Goal: Task Accomplishment & Management: Manage account settings

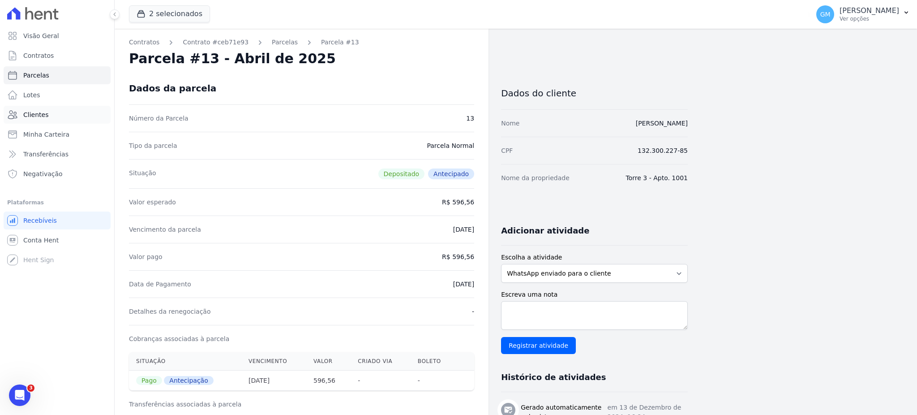
click at [73, 106] on link "Clientes" at bounding box center [57, 115] width 107 height 18
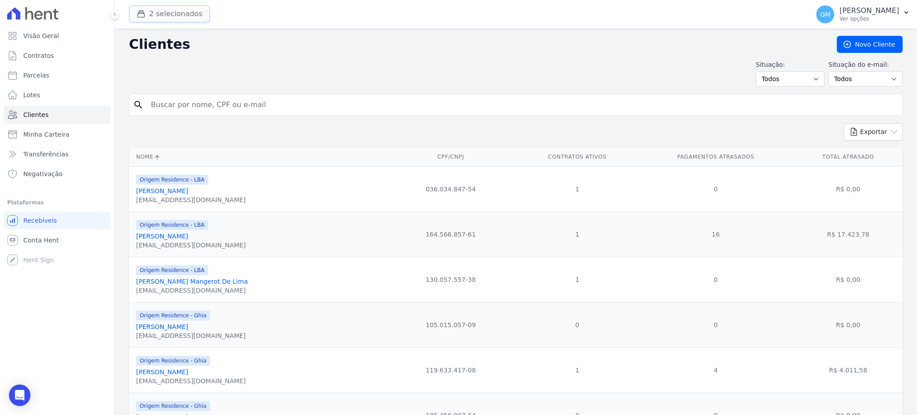
click at [167, 17] on button "2 selecionados" at bounding box center [169, 13] width 81 height 17
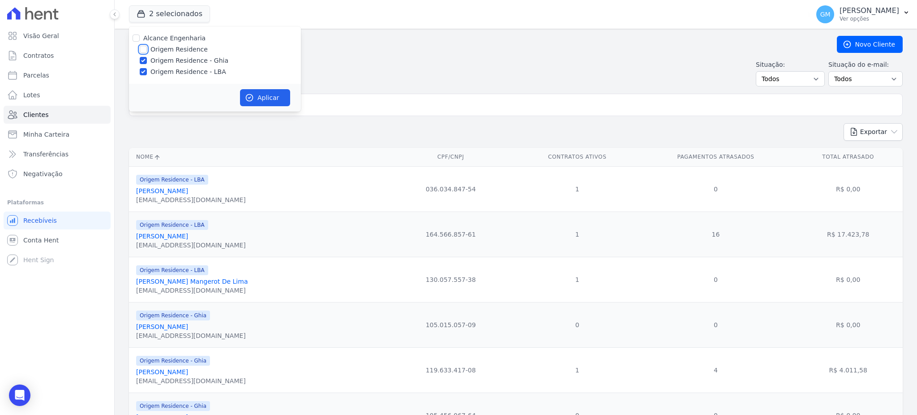
click at [146, 47] on input "Origem Residence" at bounding box center [143, 49] width 7 height 7
checkbox input "true"
click at [275, 101] on button "Aplicar" at bounding box center [265, 97] width 50 height 17
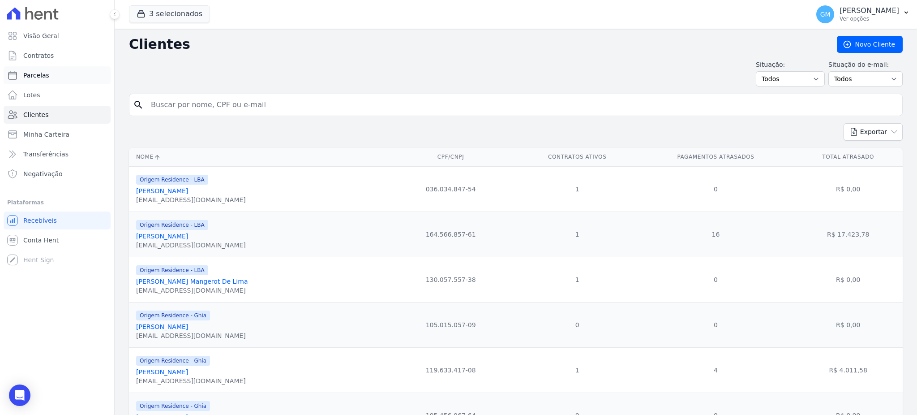
click at [59, 78] on link "Parcelas" at bounding box center [57, 75] width 107 height 18
select select
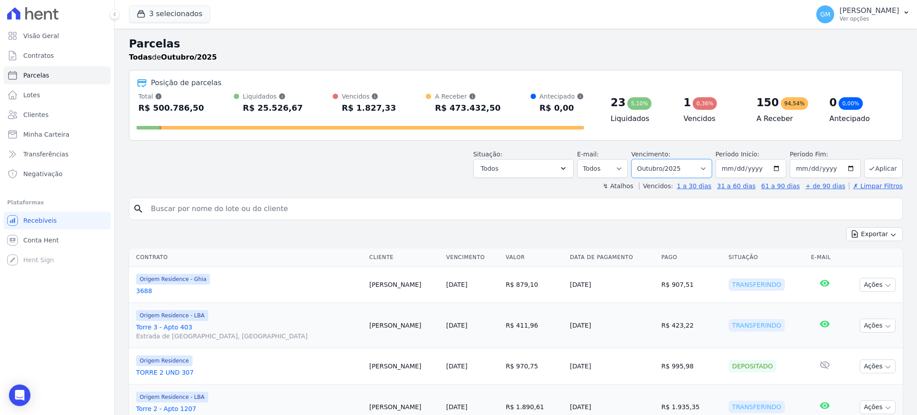
click at [648, 170] on select "Filtrar por período ──────── Todos os meses Maio/2023 Junho/2023 Julho/2023 Ago…" at bounding box center [671, 168] width 81 height 19
select select "all"
click at [635, 159] on select "Filtrar por período ──────── Todos os meses Maio/2023 Junho/2023 Julho/2023 Ago…" at bounding box center [671, 168] width 81 height 19
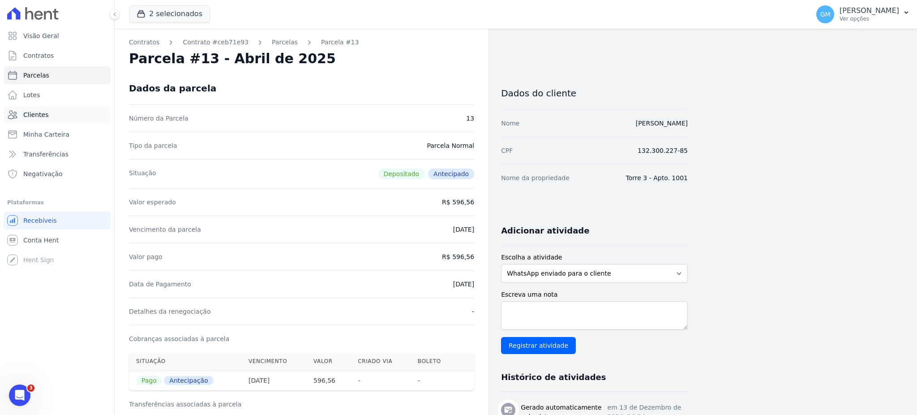
click at [39, 111] on span "Clientes" at bounding box center [35, 114] width 25 height 9
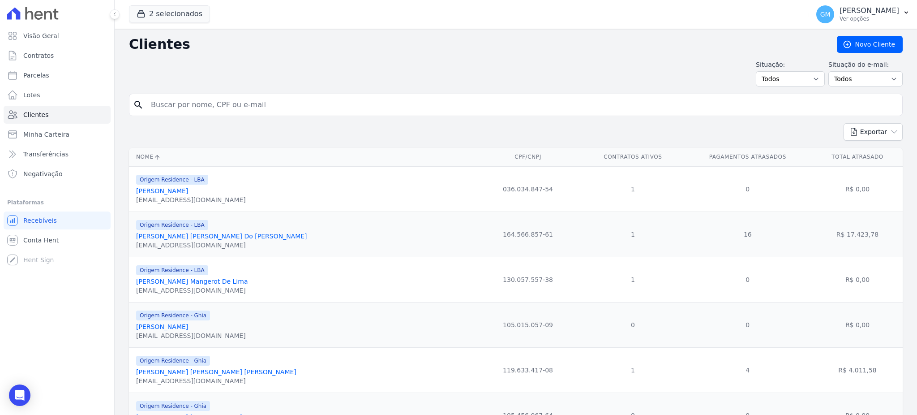
click at [149, 101] on input "search" at bounding box center [521, 105] width 753 height 18
type input "Joel Sampaio Marques"
drag, startPoint x: 227, startPoint y: 106, endPoint x: 136, endPoint y: 98, distance: 90.8
click at [136, 98] on div "search Joel Sampaio Marques" at bounding box center [516, 105] width 774 height 22
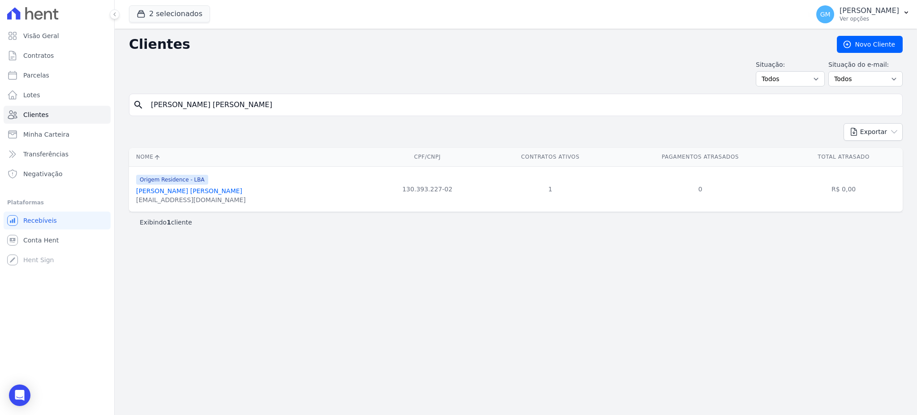
click at [197, 190] on link "Joel Sampaio Marques" at bounding box center [189, 190] width 106 height 7
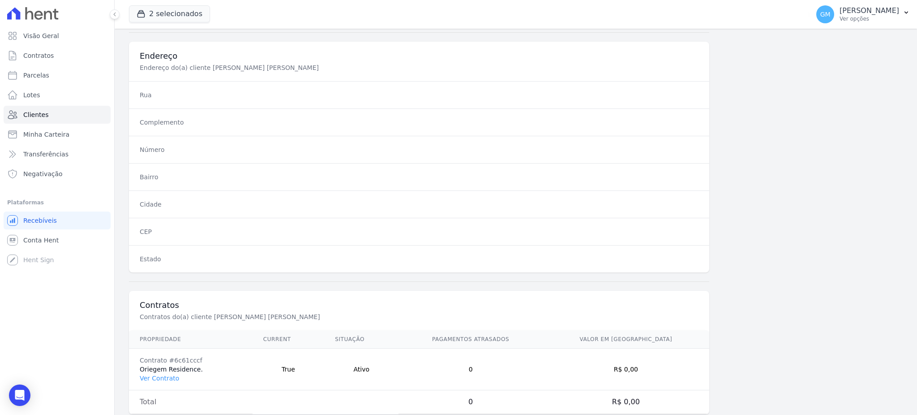
scroll to position [423, 0]
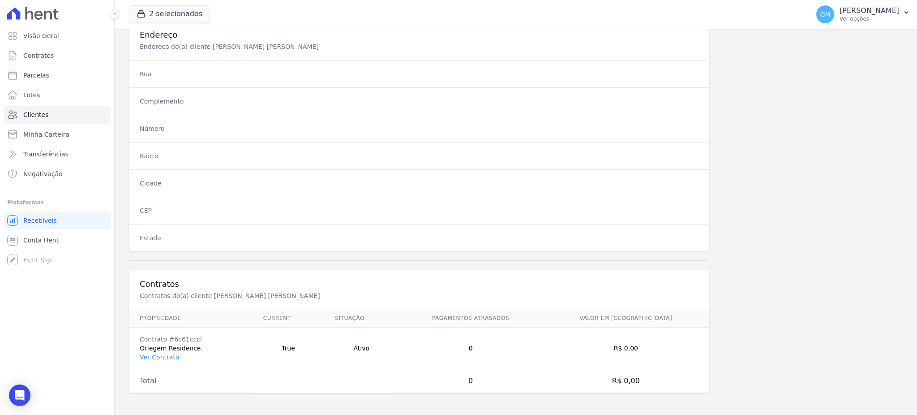
click at [155, 361] on td "Contrato #6c61cccf Oriegem Residence. Ver Contrato" at bounding box center [191, 348] width 124 height 42
click at [154, 351] on td "Contrato #6c61cccf Oriegem Residence. Ver Contrato" at bounding box center [191, 348] width 124 height 42
click at [168, 357] on link "Ver Contrato" at bounding box center [159, 356] width 39 height 7
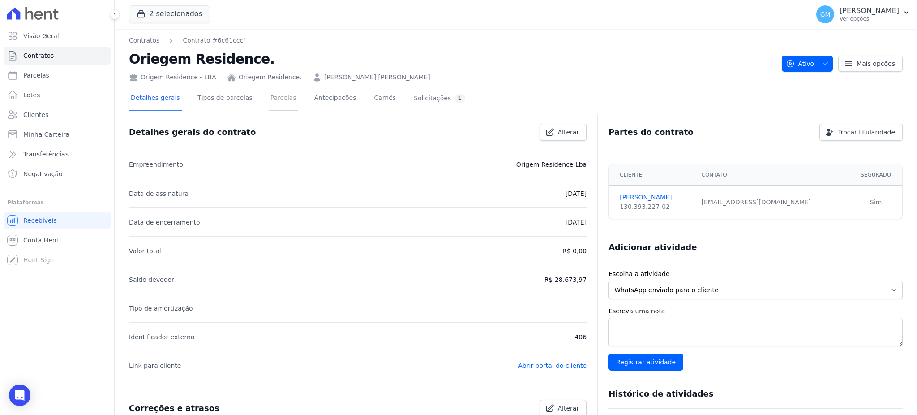
click at [269, 95] on link "Parcelas" at bounding box center [284, 99] width 30 height 24
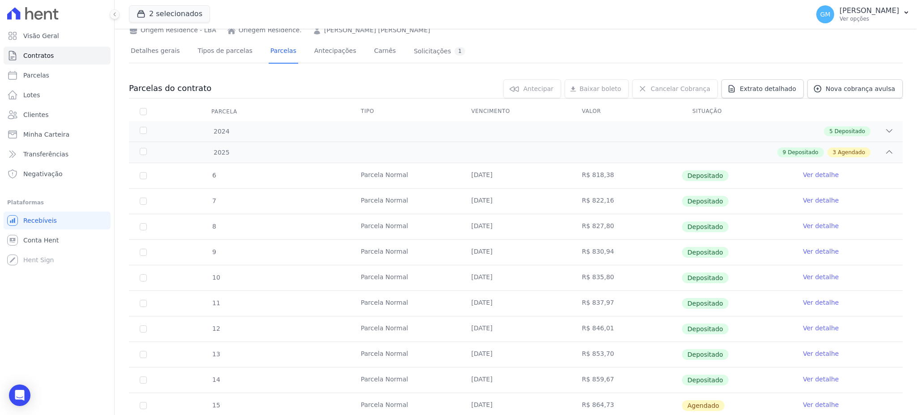
scroll to position [179, 0]
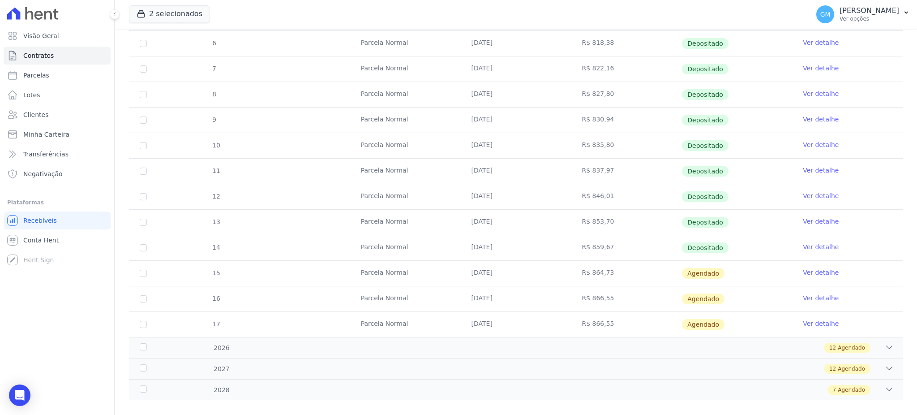
drag, startPoint x: 458, startPoint y: 248, endPoint x: 541, endPoint y: 248, distance: 83.7
click at [541, 248] on td "15/09/2025" at bounding box center [516, 247] width 111 height 25
click at [805, 246] on link "Ver detalhe" at bounding box center [821, 246] width 36 height 9
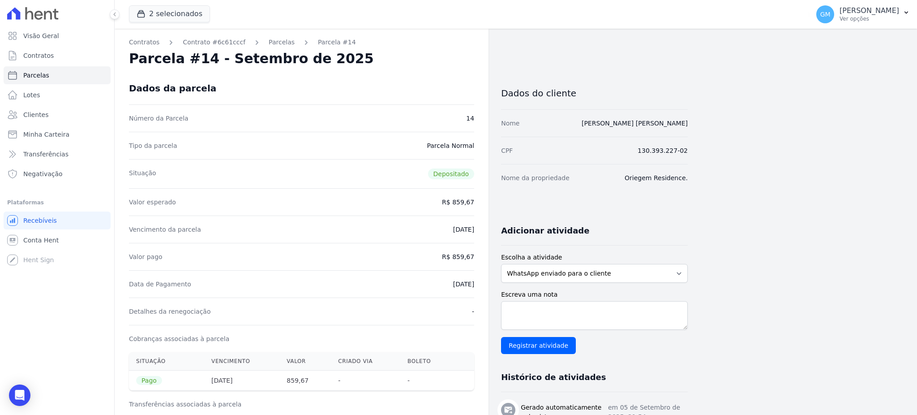
click at [384, 56] on div "Parcela #14 - Setembro de 2025" at bounding box center [301, 59] width 345 height 16
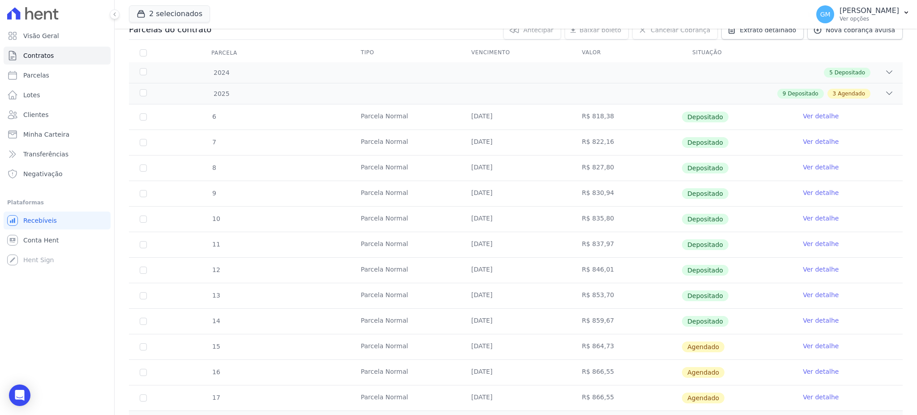
scroll to position [191, 0]
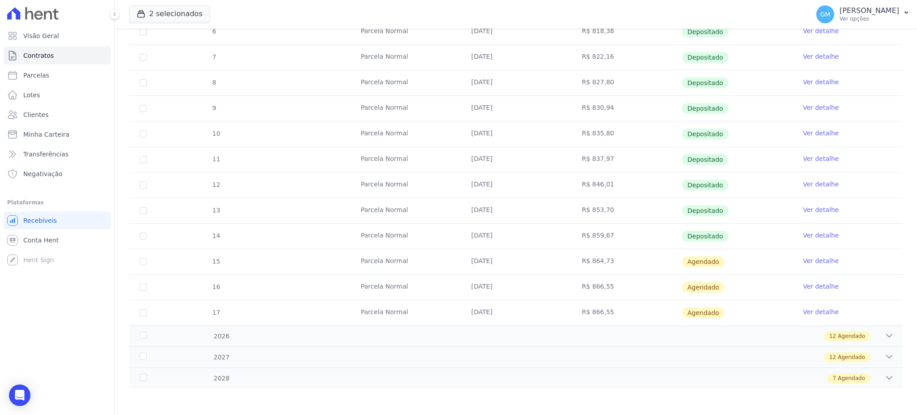
click at [816, 260] on link "Ver detalhe" at bounding box center [821, 260] width 36 height 9
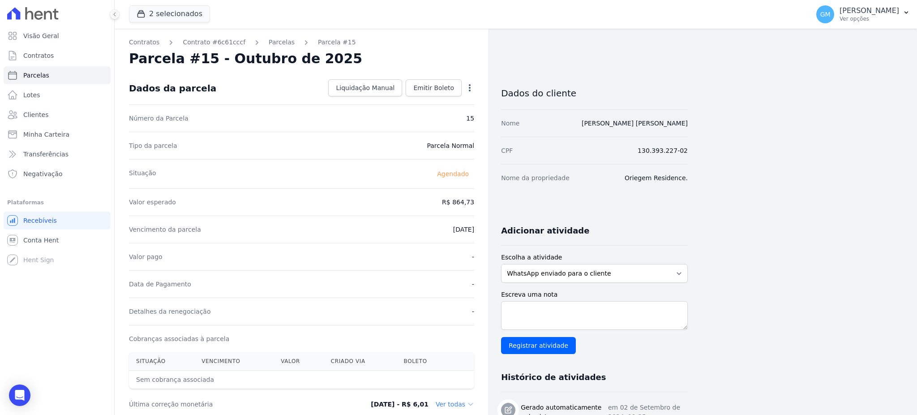
click at [469, 88] on icon "button" at bounding box center [470, 87] width 2 height 7
click at [432, 98] on link "Alterar" at bounding box center [431, 100] width 79 height 16
drag, startPoint x: 435, startPoint y: 199, endPoint x: 469, endPoint y: 198, distance: 34.0
click at [469, 198] on input "864.73" at bounding box center [431, 201] width 86 height 19
paste input "1.47"
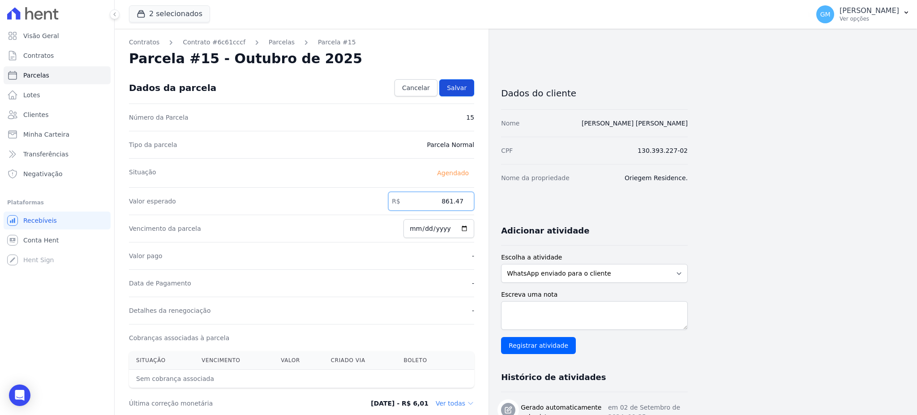
type input "861.47"
click at [461, 95] on link "Salvar" at bounding box center [456, 87] width 35 height 17
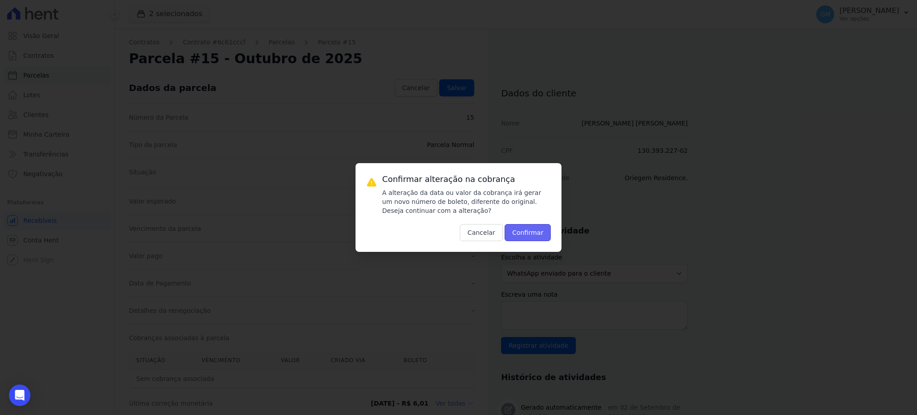
click at [519, 227] on button "Confirmar" at bounding box center [528, 232] width 47 height 17
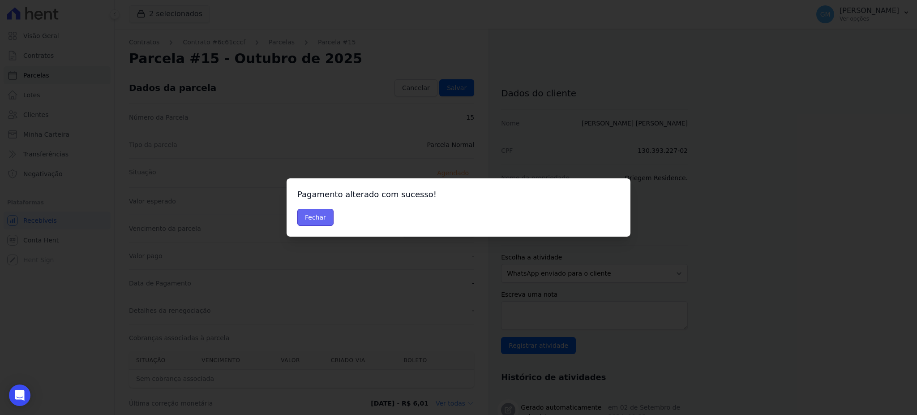
click at [307, 214] on button "Fechar" at bounding box center [315, 217] width 36 height 17
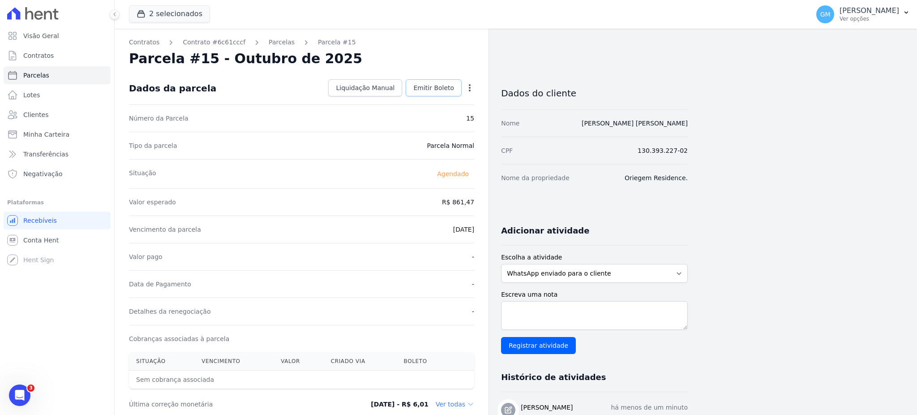
click at [434, 94] on link "Emitir Boleto" at bounding box center [434, 87] width 56 height 17
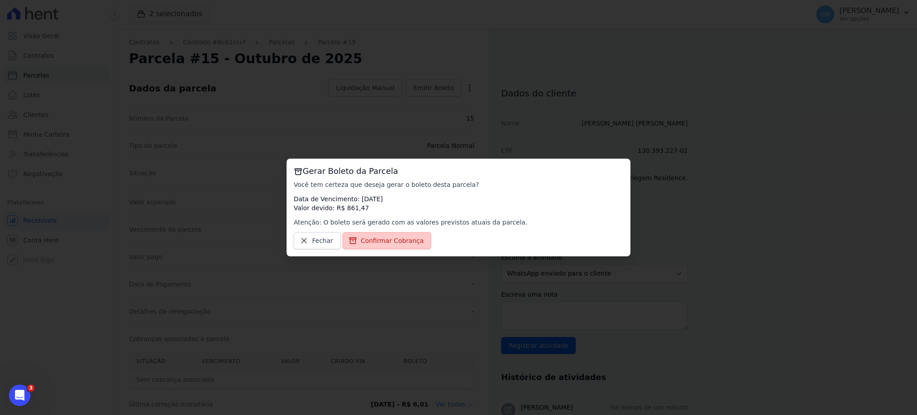
click at [399, 234] on link "Confirmar Cobrança" at bounding box center [386, 240] width 89 height 17
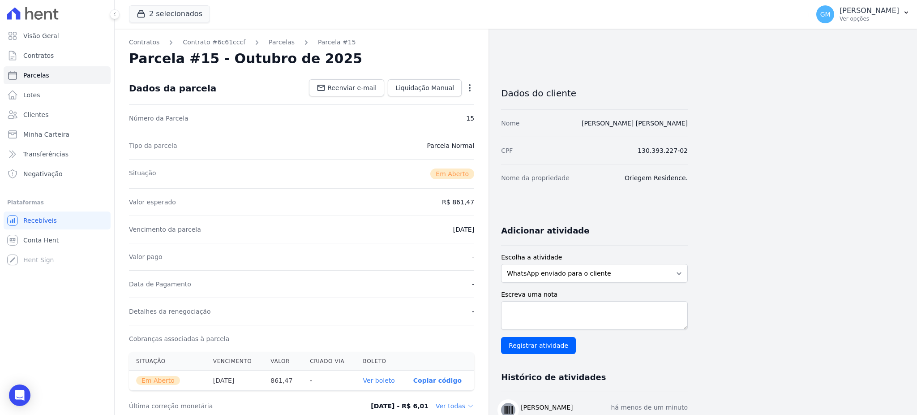
scroll to position [119, 0]
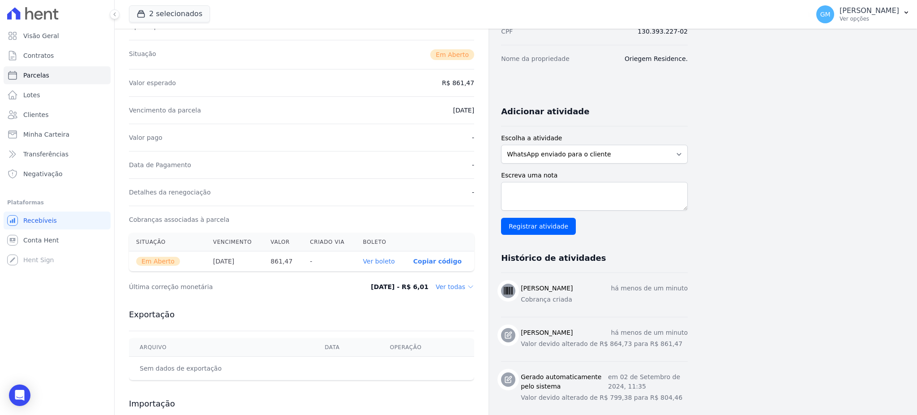
click at [378, 265] on th "Ver boleto" at bounding box center [381, 261] width 50 height 20
click at [379, 260] on link "Ver boleto" at bounding box center [379, 260] width 32 height 7
click at [47, 110] on link "Clientes" at bounding box center [57, 115] width 107 height 18
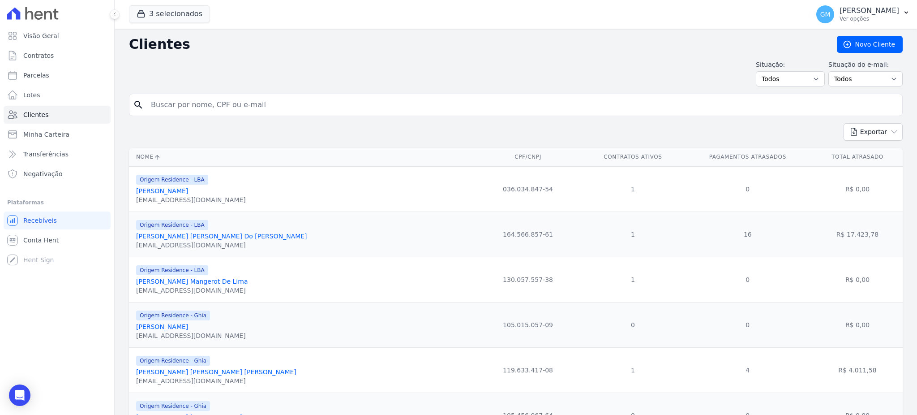
click at [171, 102] on input "search" at bounding box center [521, 105] width 753 height 18
paste input "Marcelo JosÃ© De Lima Lemos Junior"
type input "Marcelo JosÃ© De Lima Lemos Junior"
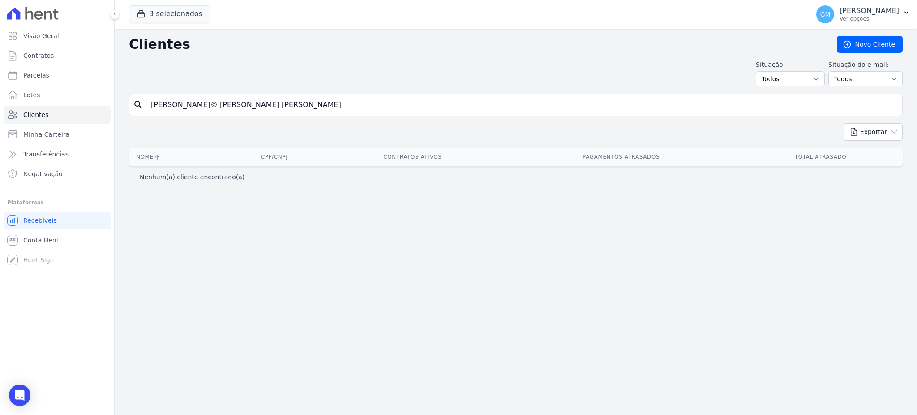
drag, startPoint x: 202, startPoint y: 103, endPoint x: 132, endPoint y: 103, distance: 70.7
click at [132, 103] on div "search Marcelo JosÃ© De Lima Lemos Junior" at bounding box center [516, 105] width 774 height 22
type input "De Lima Lemos Junior"
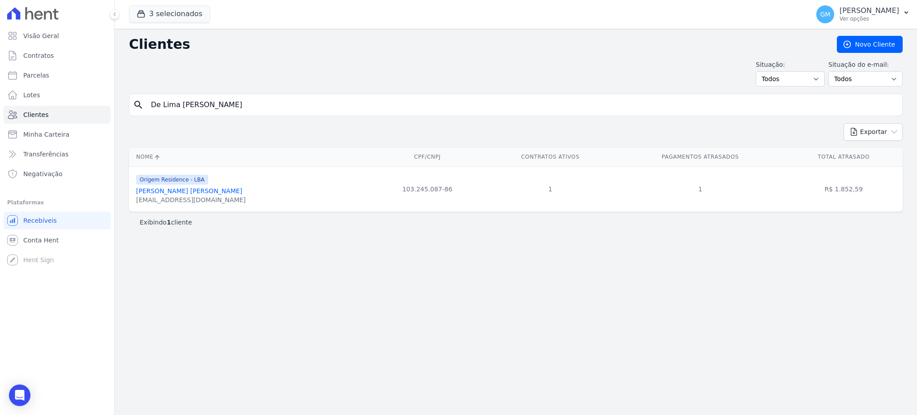
click at [196, 191] on link "Marcelo José De Lima Lemos Junior" at bounding box center [189, 190] width 106 height 7
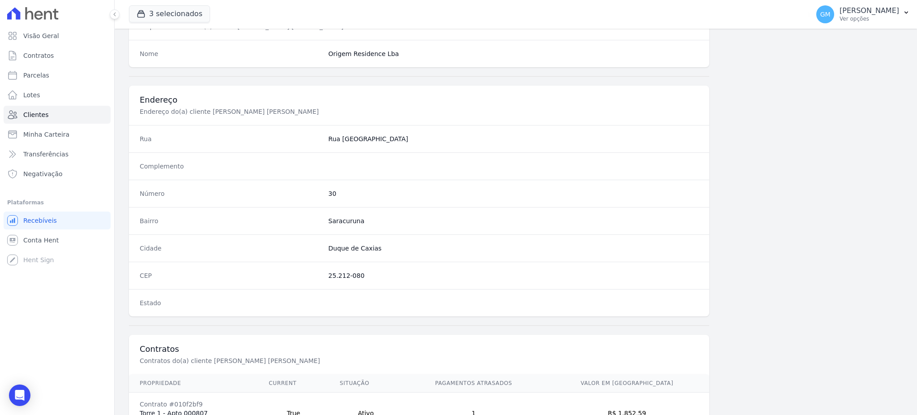
scroll to position [423, 0]
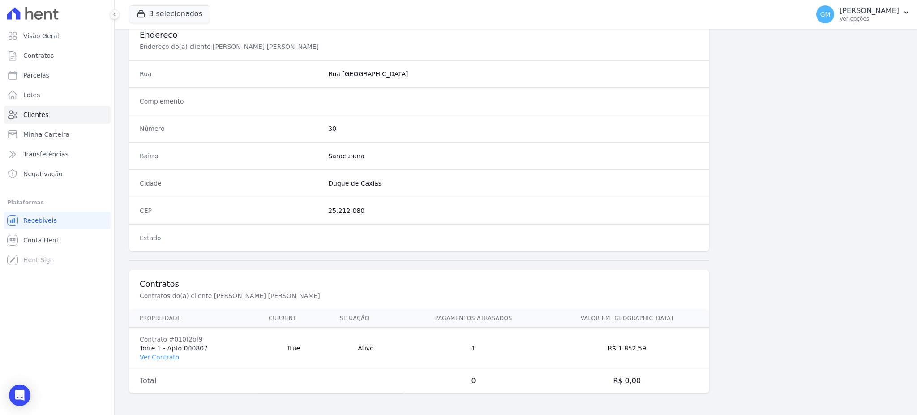
click at [167, 361] on td "Contrato #010f2bf9 Torre 1 - Apto 000807 Ver Contrato" at bounding box center [193, 348] width 129 height 42
click at [165, 359] on link "Ver Contrato" at bounding box center [159, 356] width 39 height 7
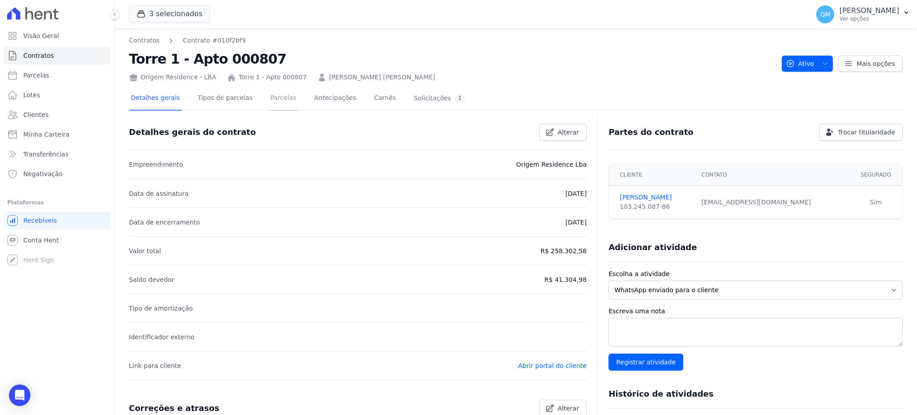
click at [282, 95] on link "Parcelas" at bounding box center [284, 99] width 30 height 24
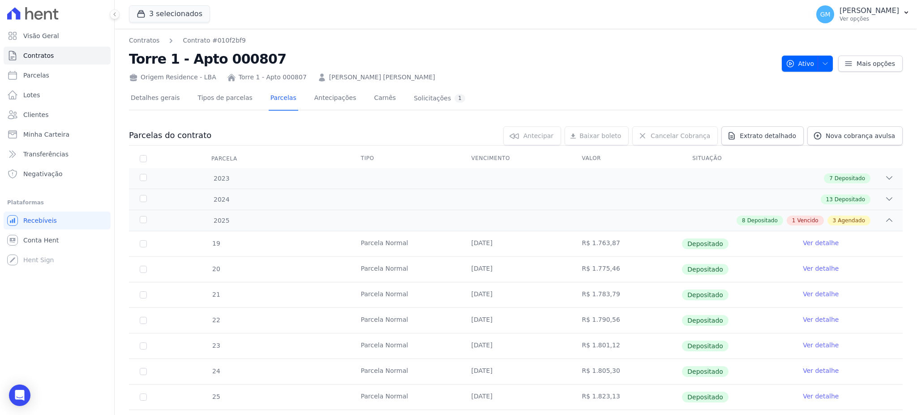
scroll to position [191, 0]
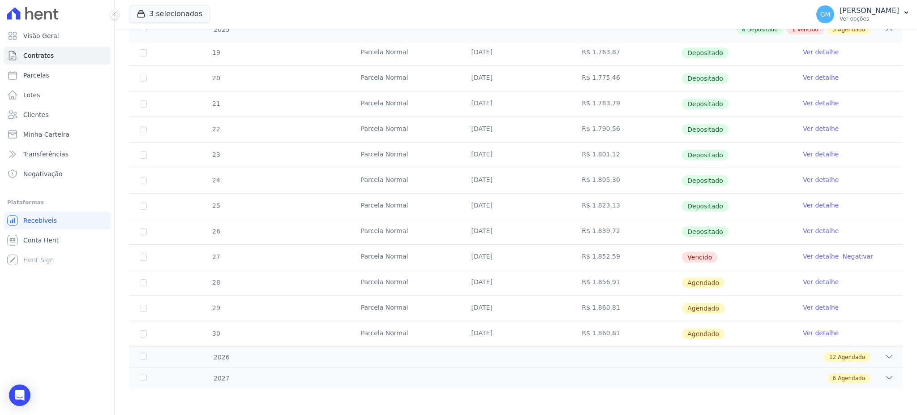
click at [805, 227] on link "Ver detalhe" at bounding box center [821, 230] width 36 height 9
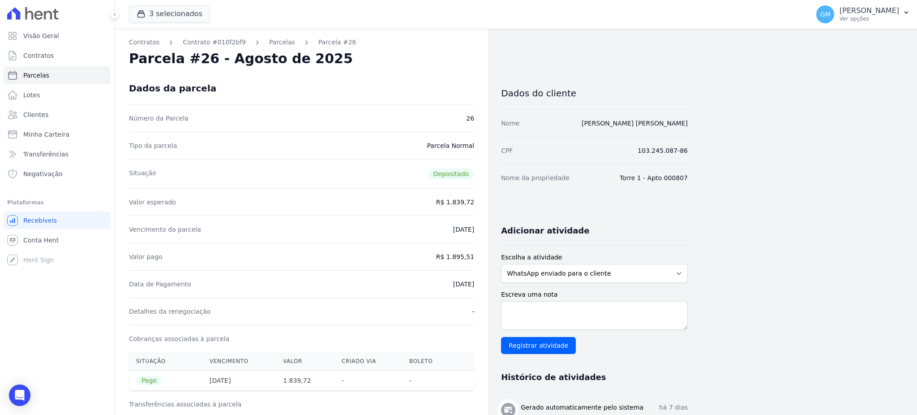
drag, startPoint x: 433, startPoint y: 282, endPoint x: 478, endPoint y: 285, distance: 45.3
copy dd "30/09/2025"
drag, startPoint x: 449, startPoint y: 253, endPoint x: 483, endPoint y: 254, distance: 33.6
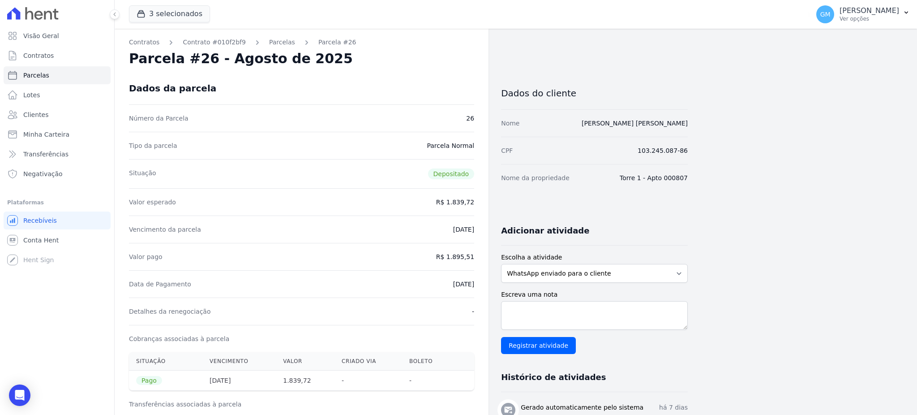
copy dd "1.895,51"
drag, startPoint x: 454, startPoint y: 288, endPoint x: 489, endPoint y: 287, distance: 35.4
copy dd "30/09/2025"
click at [51, 111] on link "Clientes" at bounding box center [57, 115] width 107 height 18
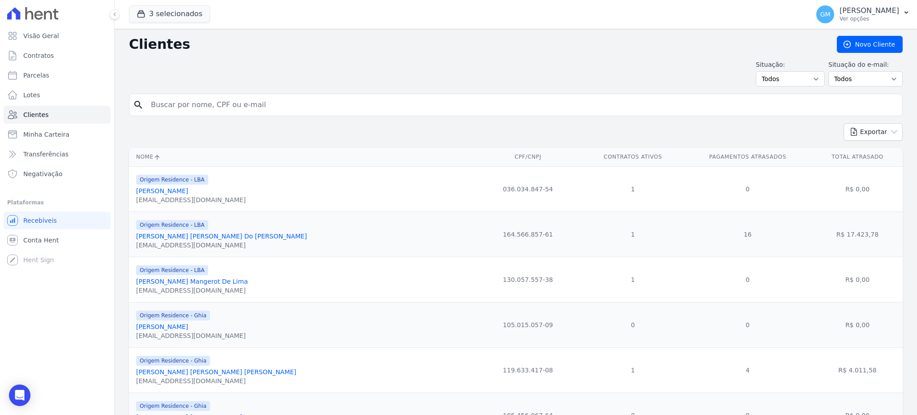
click at [194, 108] on input "search" at bounding box center [521, 105] width 753 height 18
paste input "Stefanny Euzebio Do Nascimento"
type input "Stefanny Euzebio Do Nascimento"
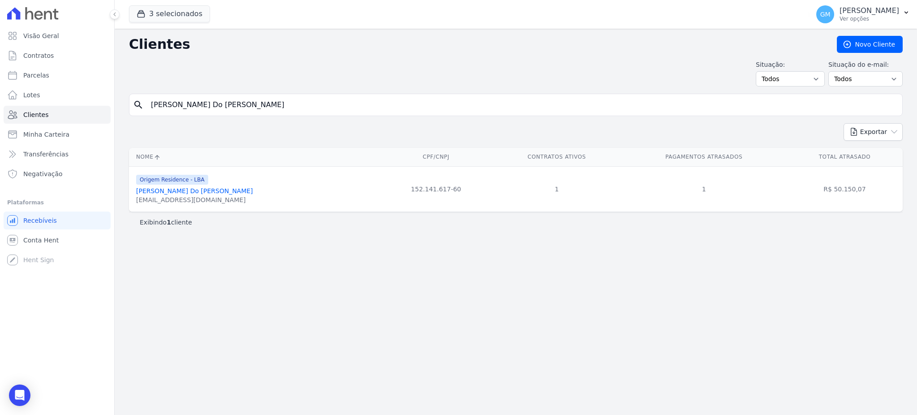
click at [206, 193] on link "Stefanny Euzebio Do Nascimento" at bounding box center [194, 190] width 117 height 7
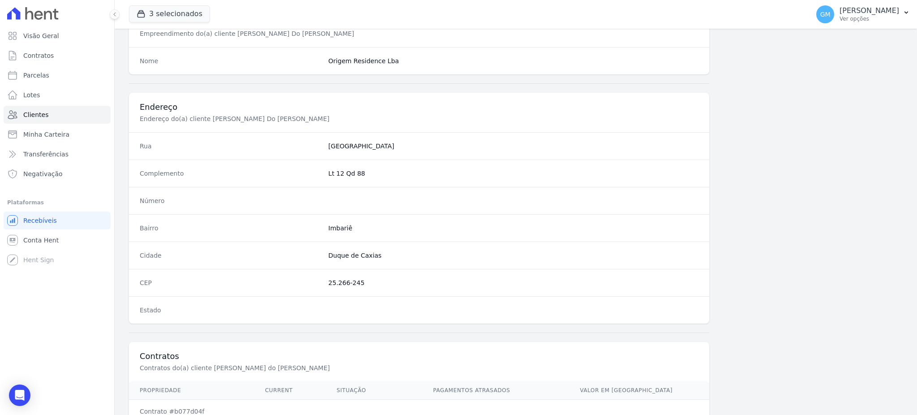
scroll to position [423, 0]
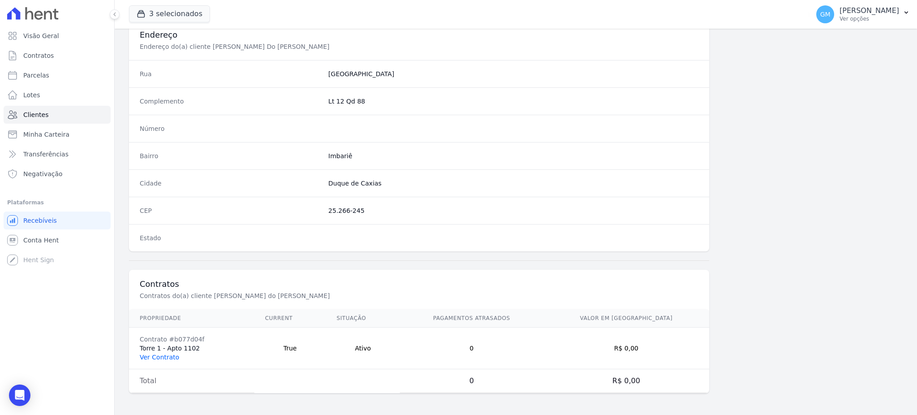
click at [169, 354] on link "Ver Contrato" at bounding box center [159, 356] width 39 height 7
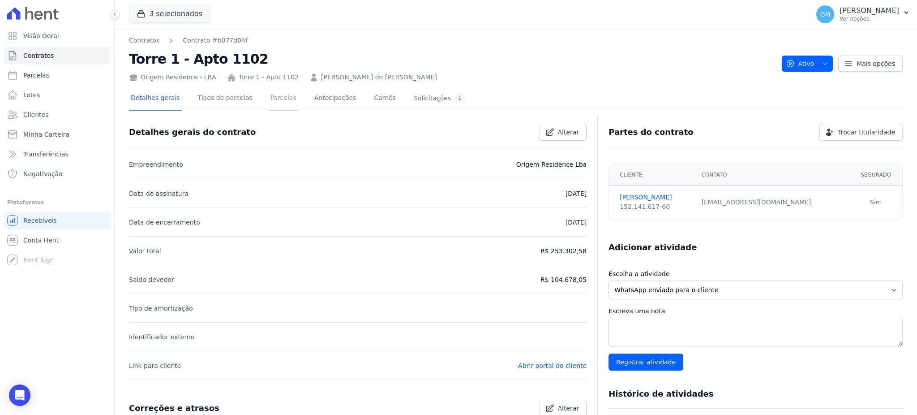
click at [269, 88] on link "Parcelas" at bounding box center [284, 99] width 30 height 24
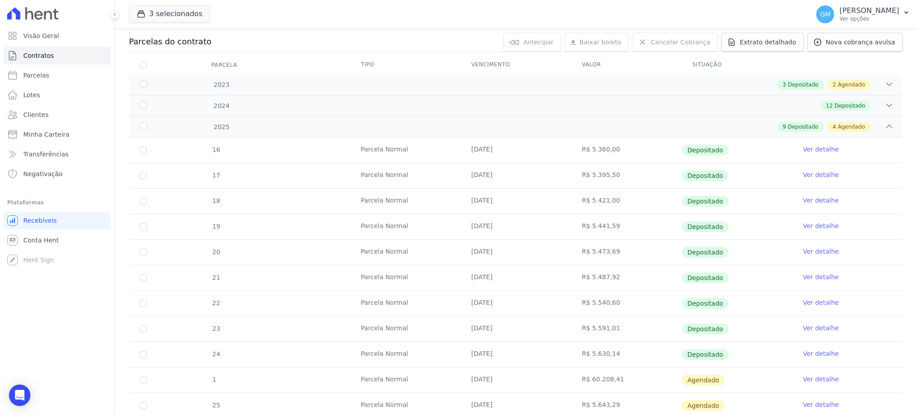
scroll to position [179, 0]
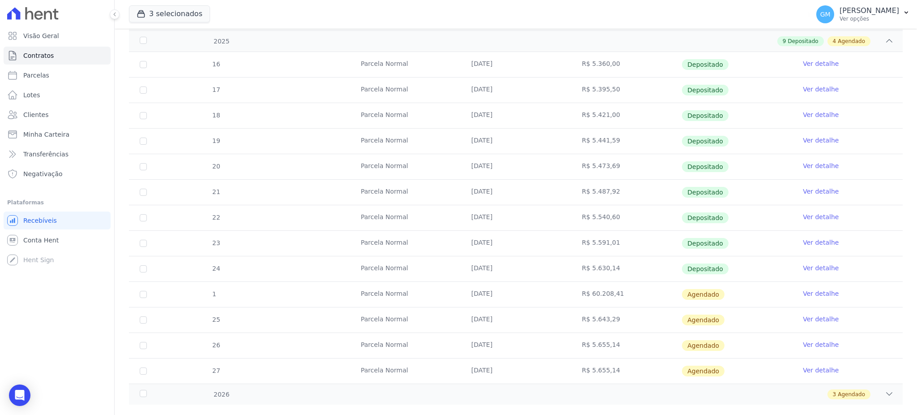
click at [803, 269] on link "Ver detalhe" at bounding box center [821, 267] width 36 height 9
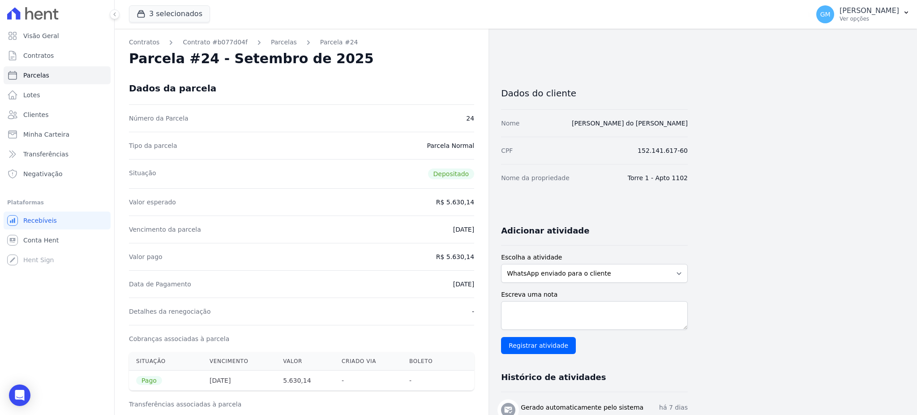
drag, startPoint x: 466, startPoint y: 290, endPoint x: 482, endPoint y: 289, distance: 16.1
copy dd "30/09/2025"
drag, startPoint x: 451, startPoint y: 257, endPoint x: 486, endPoint y: 257, distance: 34.9
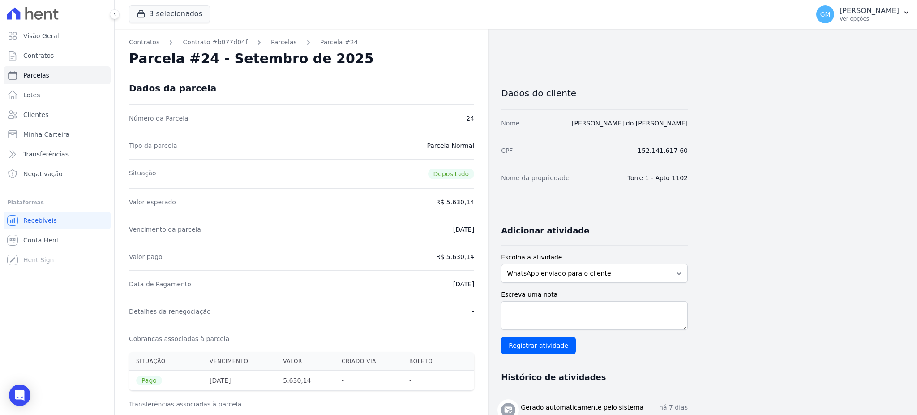
copy dd "5.630,14"
drag, startPoint x: 475, startPoint y: 289, endPoint x: 486, endPoint y: 290, distance: 10.8
copy dd "30/09/2025"
click at [41, 107] on link "Clientes" at bounding box center [57, 115] width 107 height 18
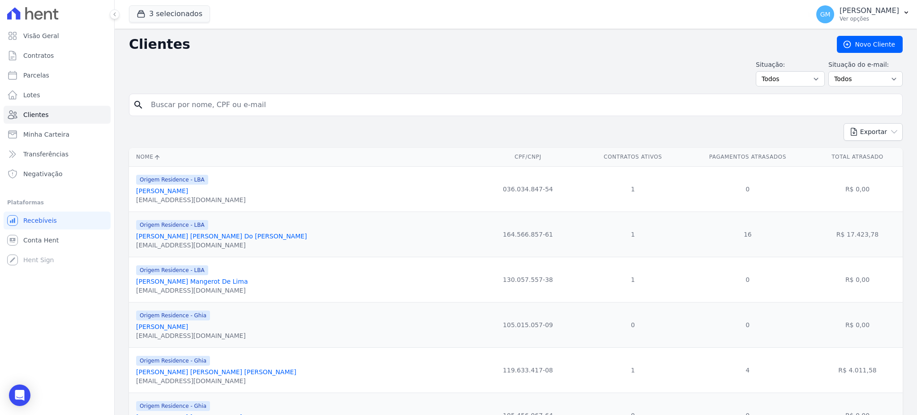
click at [237, 107] on input "search" at bounding box center [521, 105] width 753 height 18
paste input "Beatriz Souza Dos Santos"
type input "Beatriz Souza Dos Santos"
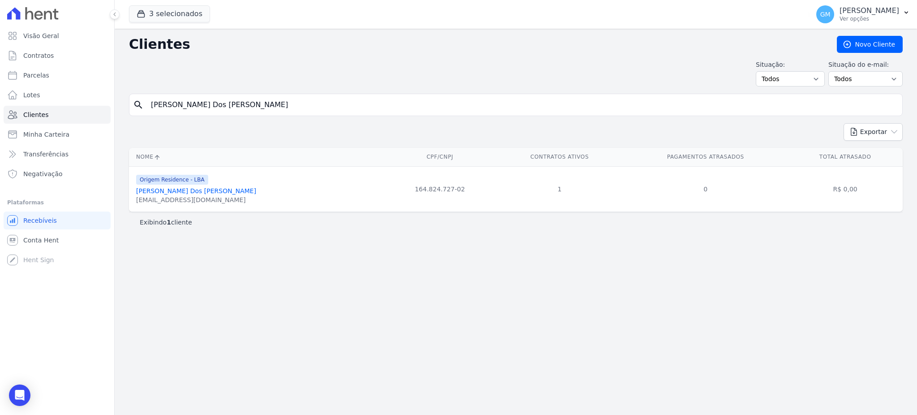
click at [180, 193] on link "Beatriz Souza Dos Santos" at bounding box center [196, 190] width 120 height 7
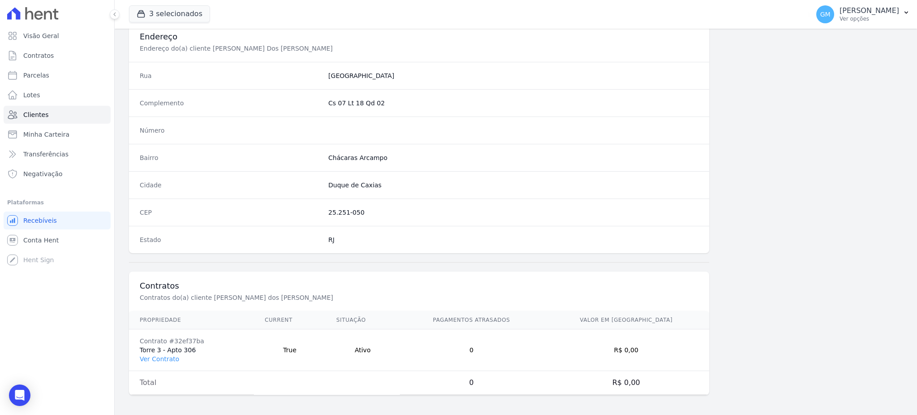
scroll to position [423, 0]
click at [166, 358] on link "Ver Contrato" at bounding box center [159, 356] width 39 height 7
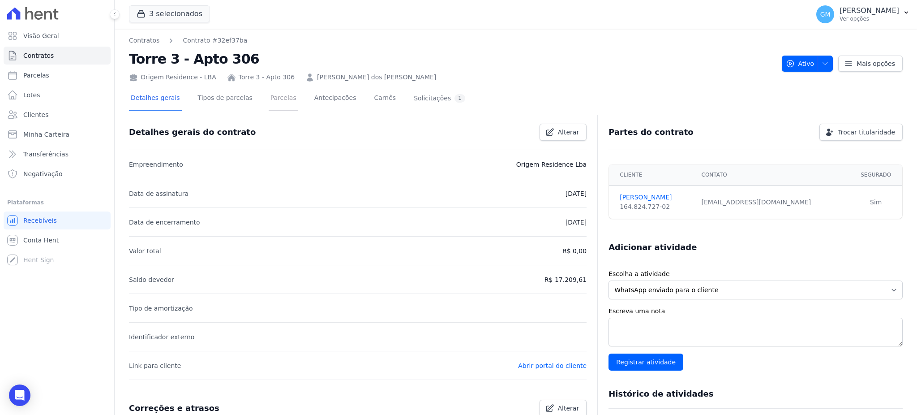
click at [276, 96] on link "Parcelas" at bounding box center [284, 99] width 30 height 24
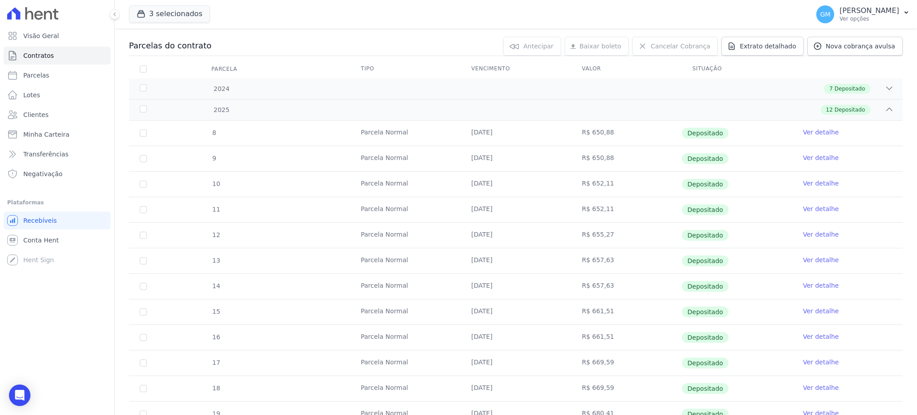
scroll to position [191, 0]
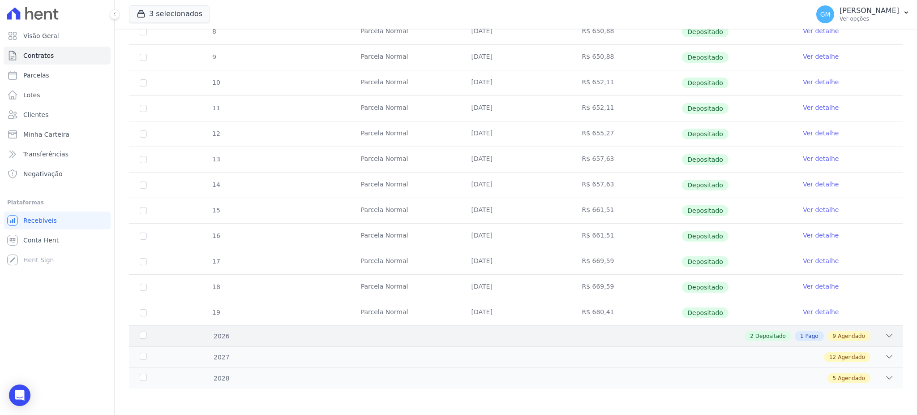
click at [838, 334] on span "Agendado" at bounding box center [851, 336] width 27 height 8
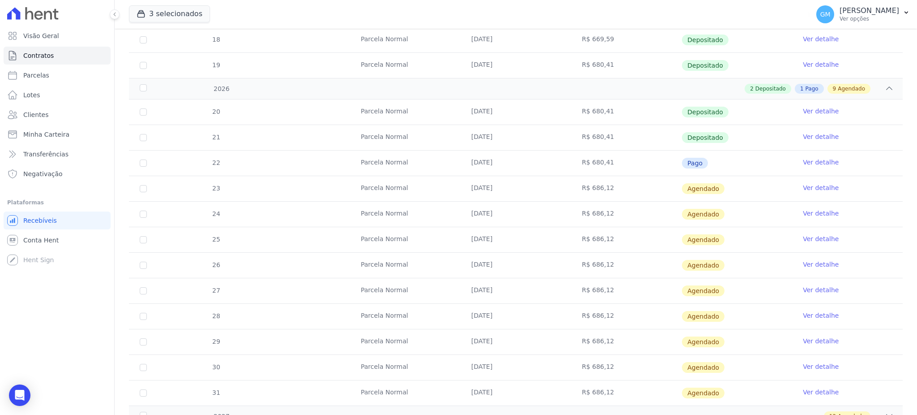
scroll to position [378, 0]
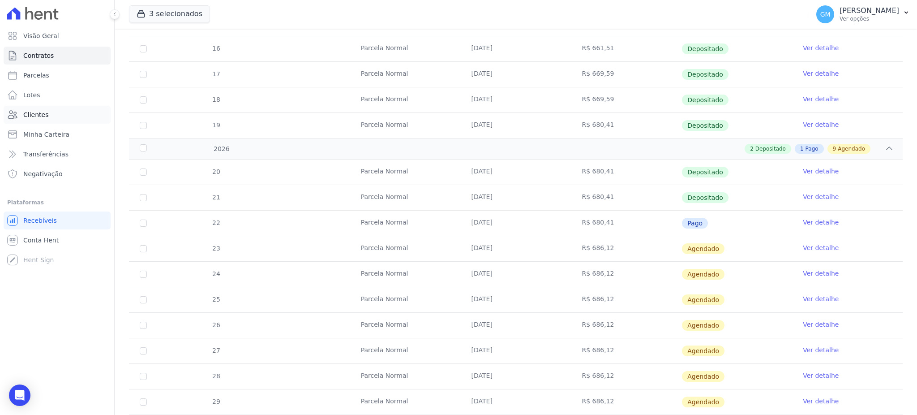
click at [47, 119] on link "Clientes" at bounding box center [57, 115] width 107 height 18
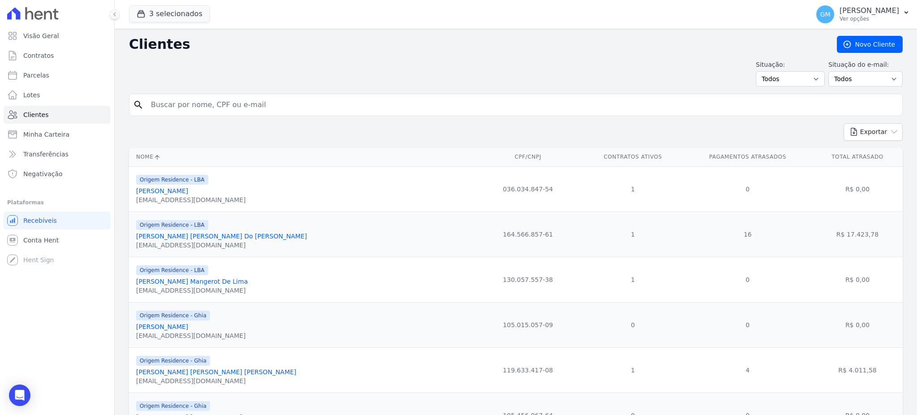
click at [144, 98] on div "search" at bounding box center [516, 105] width 774 height 22
click at [159, 103] on input "search" at bounding box center [521, 105] width 753 height 18
paste input "Leandro Pignone Facini"
type input "Leandro Pignone Facini"
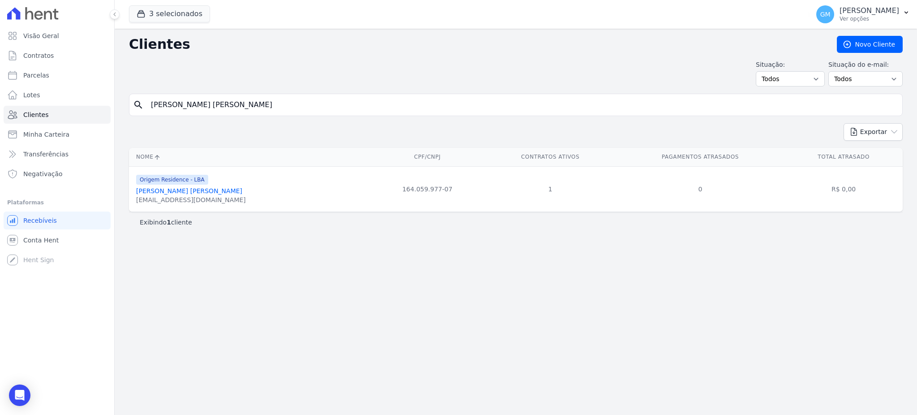
click at [192, 193] on link "Leandro Pignone Facini" at bounding box center [189, 190] width 106 height 7
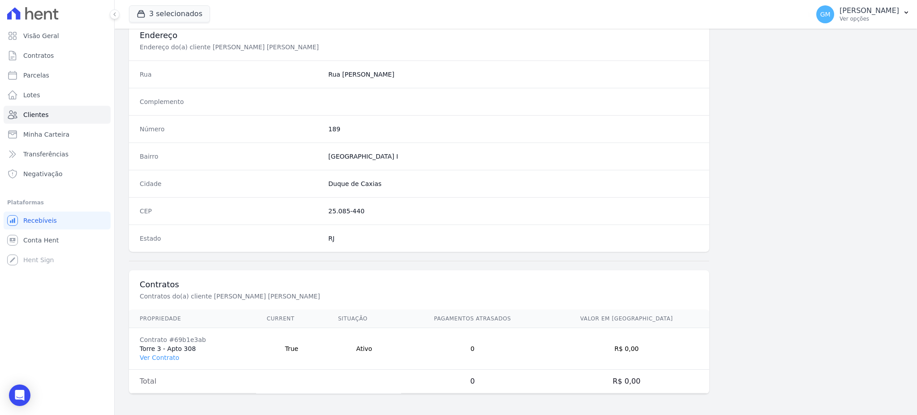
scroll to position [423, 0]
click at [173, 358] on link "Ver Contrato" at bounding box center [159, 356] width 39 height 7
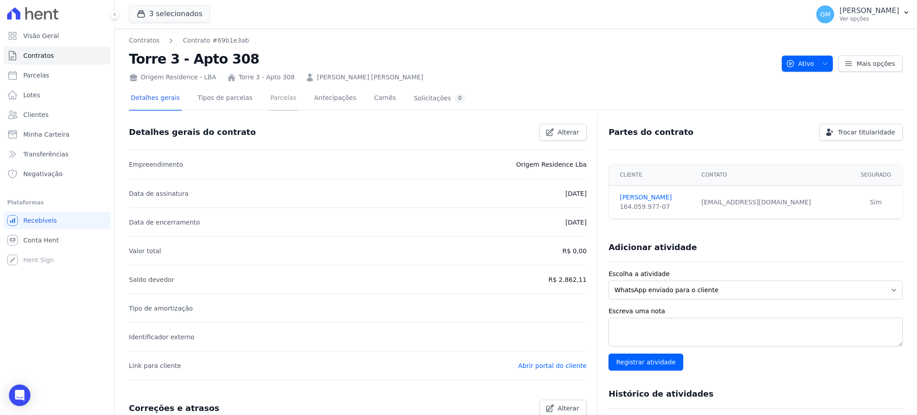
click at [269, 98] on link "Parcelas" at bounding box center [284, 99] width 30 height 24
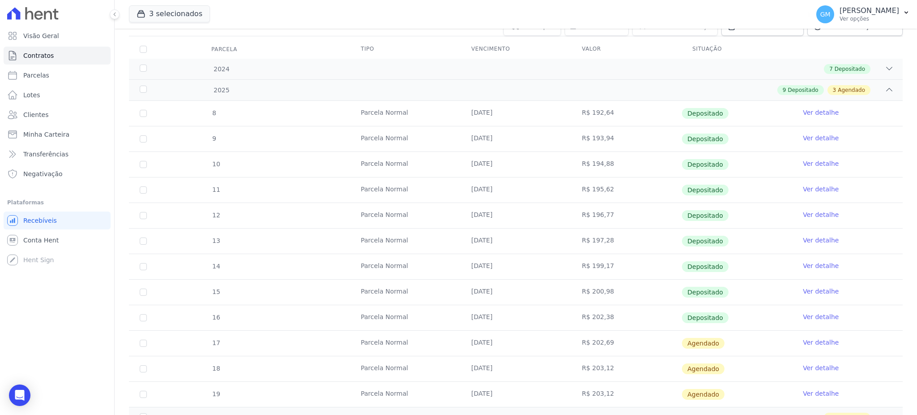
scroll to position [149, 0]
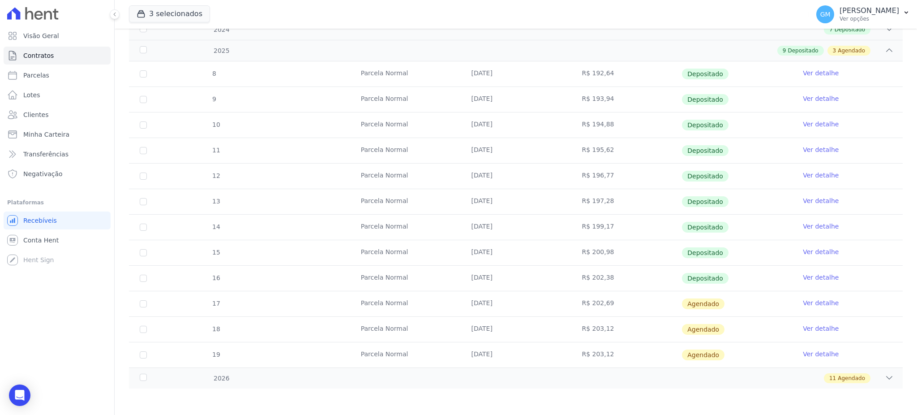
click at [825, 282] on td "Ver detalhe" at bounding box center [847, 277] width 111 height 25
click at [825, 278] on link "Ver detalhe" at bounding box center [821, 277] width 36 height 9
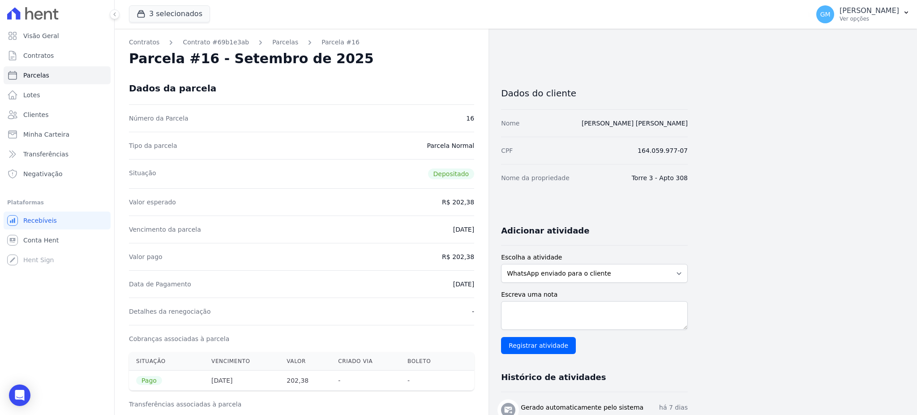
drag, startPoint x: 478, startPoint y: 283, endPoint x: 486, endPoint y: 283, distance: 8.1
copy dd "30/09/2025"
click at [425, 303] on div "Detalhes da renegociação -" at bounding box center [301, 310] width 345 height 27
drag, startPoint x: 425, startPoint y: 291, endPoint x: 478, endPoint y: 285, distance: 53.1
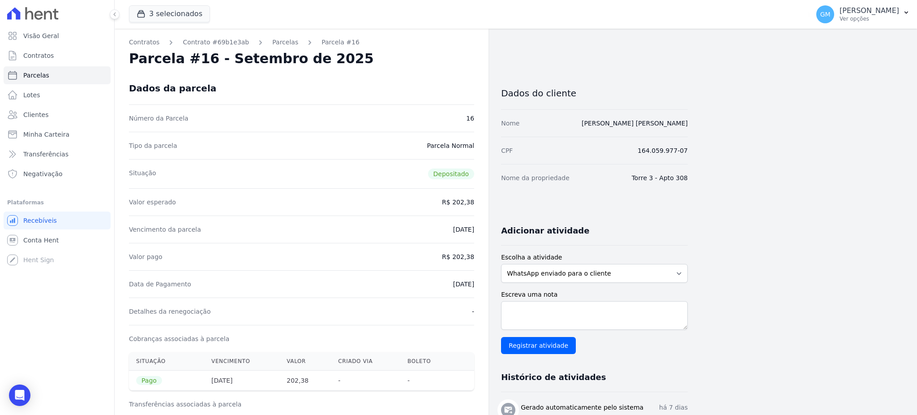
copy dd "30/09/2025"
drag, startPoint x: 455, startPoint y: 259, endPoint x: 476, endPoint y: 257, distance: 21.1
copy dd "202,38"
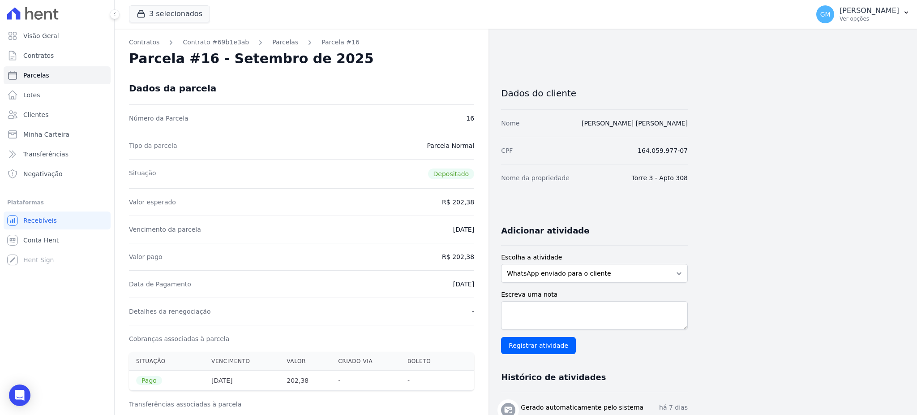
click at [430, 288] on div "Data de Pagamento 30/09/2025" at bounding box center [301, 283] width 345 height 27
drag, startPoint x: 441, startPoint y: 284, endPoint x: 475, endPoint y: 284, distance: 33.6
click at [362, 270] on div "Data de Pagamento 30/09/2025" at bounding box center [301, 283] width 345 height 27
click at [441, 287] on div "Data de Pagamento 30/09/2025" at bounding box center [301, 283] width 345 height 27
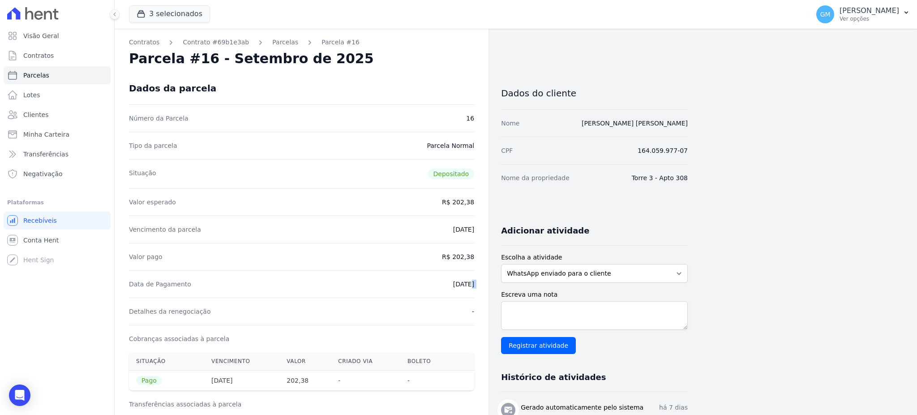
drag, startPoint x: 442, startPoint y: 287, endPoint x: 475, endPoint y: 285, distance: 33.6
click at [49, 113] on link "Clientes" at bounding box center [57, 115] width 107 height 18
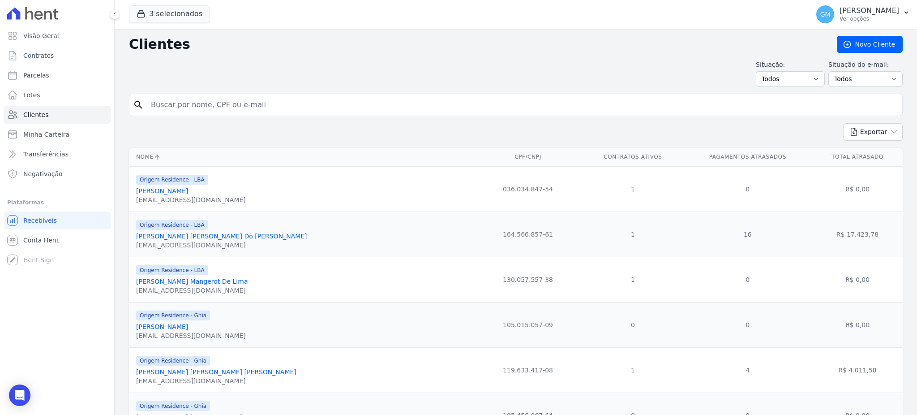
click at [161, 103] on input "search" at bounding box center [521, 105] width 753 height 18
paste input "Luiza Victoria Sarraff De Carvalho"
type input "Luiza Victoria Sarraff De Carvalho"
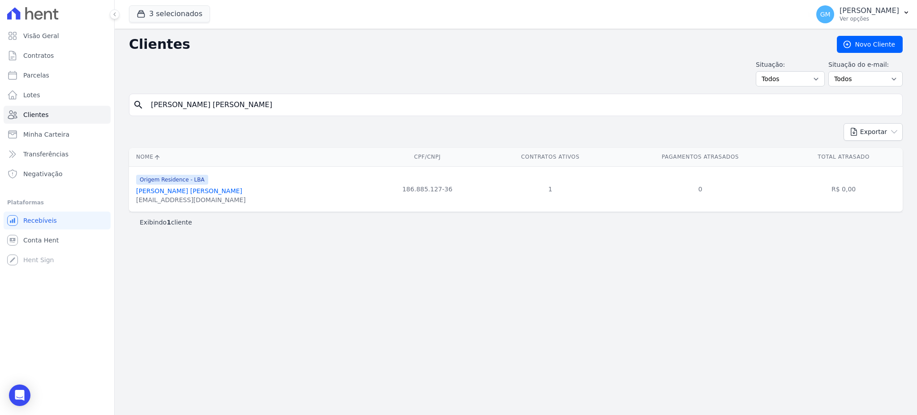
click at [212, 192] on link "Luiza Victoria Sarraff De Carvalho" at bounding box center [189, 190] width 106 height 7
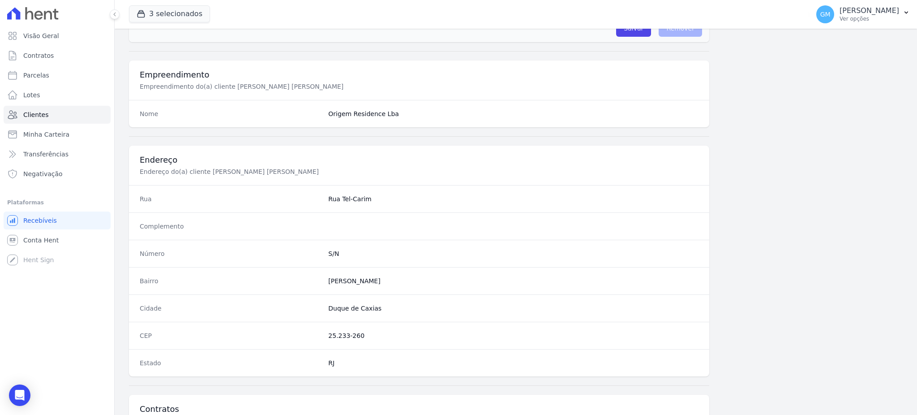
scroll to position [423, 0]
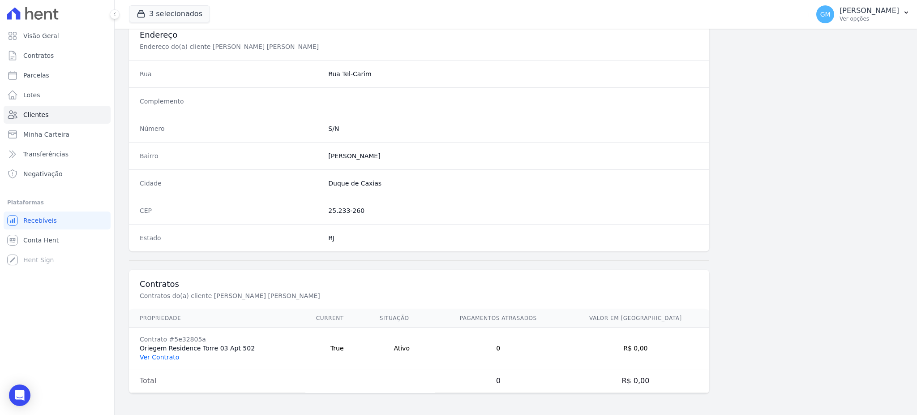
click at [163, 359] on link "Ver Contrato" at bounding box center [159, 356] width 39 height 7
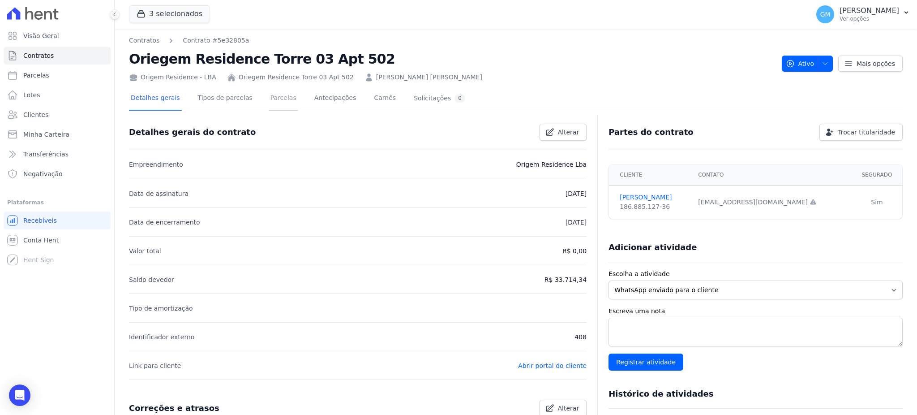
click at [271, 107] on link "Parcelas" at bounding box center [284, 99] width 30 height 24
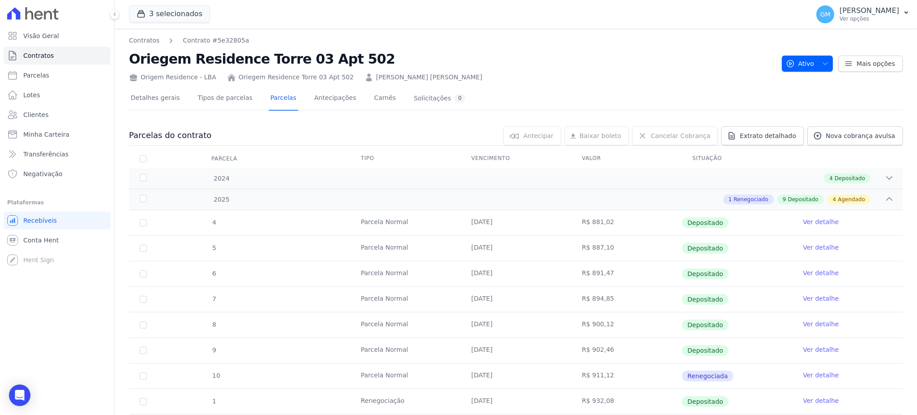
scroll to position [179, 0]
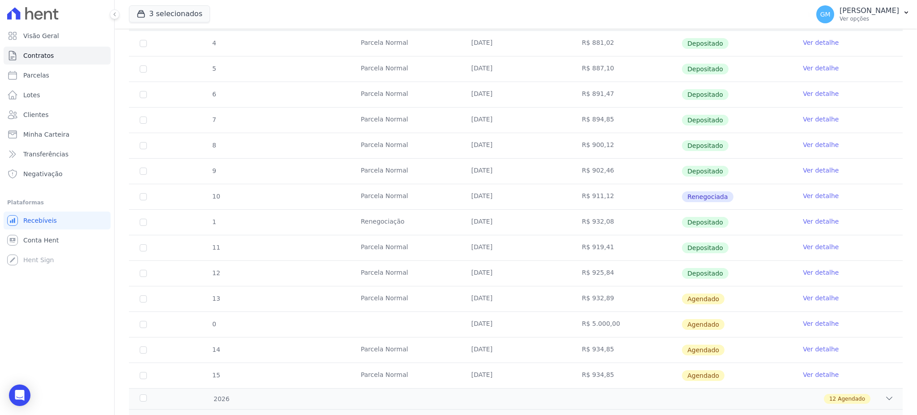
click at [826, 272] on link "Ver detalhe" at bounding box center [821, 272] width 36 height 9
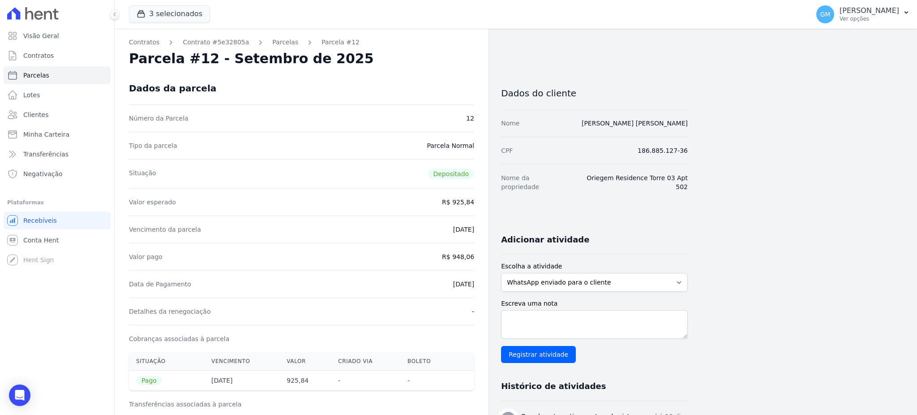
drag, startPoint x: 583, startPoint y: 121, endPoint x: 697, endPoint y: 124, distance: 113.8
copy link "LUIZA VICTORIA SARRAFF DE CARVALHO"
click at [676, 124] on link "LUIZA VICTORIA SARRAFF DE CARVALHO" at bounding box center [635, 123] width 106 height 7
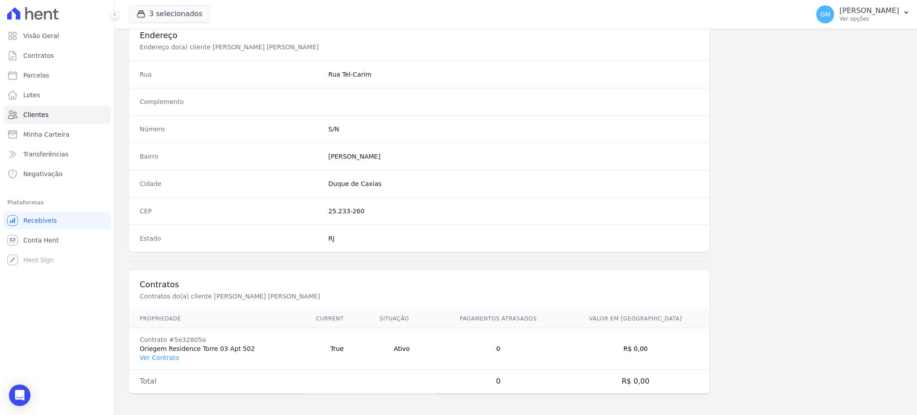
scroll to position [423, 0]
click at [165, 359] on link "Ver Contrato" at bounding box center [159, 356] width 39 height 7
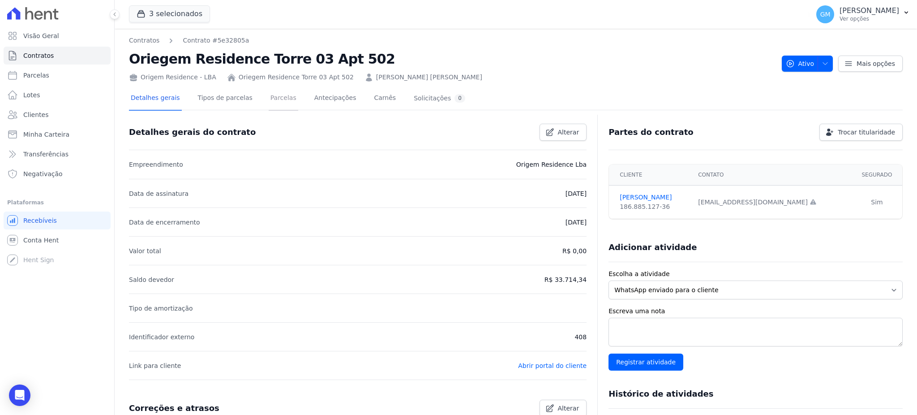
click at [283, 100] on link "Parcelas" at bounding box center [284, 99] width 30 height 24
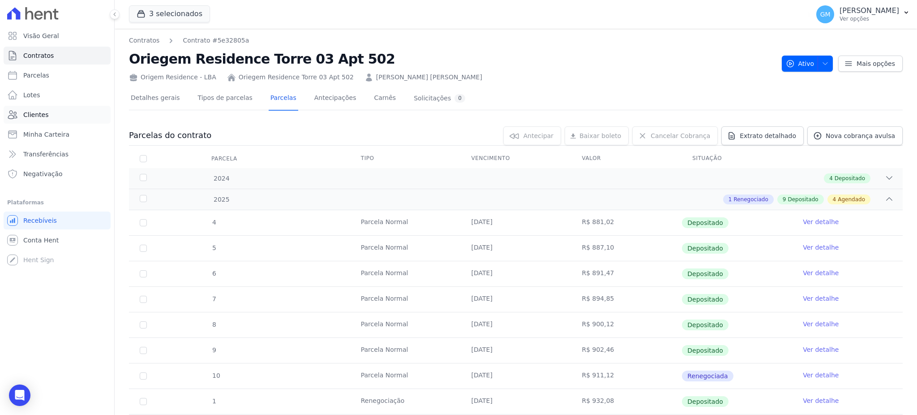
click at [24, 107] on link "Clientes" at bounding box center [57, 115] width 107 height 18
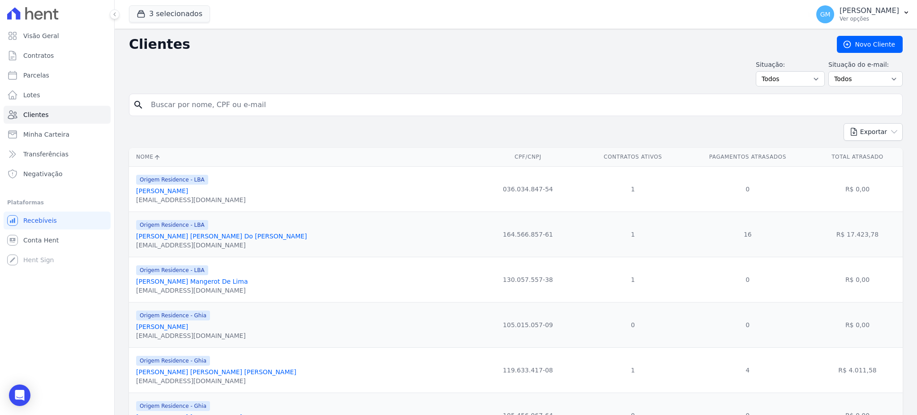
click at [158, 102] on input "search" at bounding box center [521, 105] width 753 height 18
paste input "Vitor Emanuel Viegas Ribeiro"
type input "Vitor Emanuel Viegas Ribeiro"
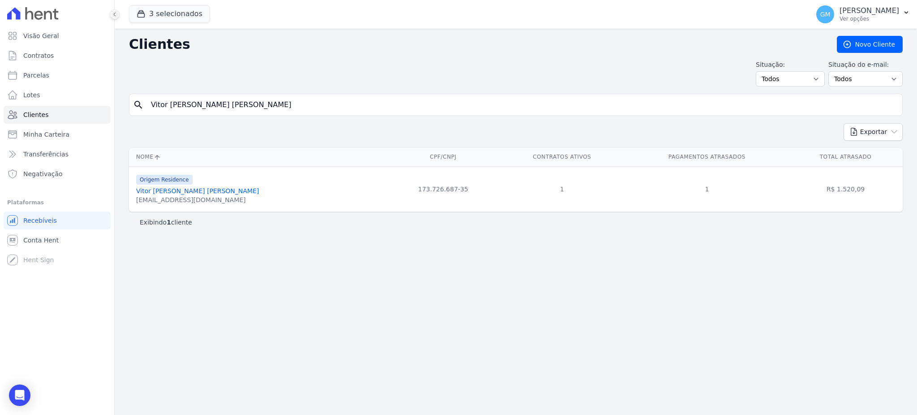
click at [192, 193] on link "Vitor Emanuel Viegas Ribeiro" at bounding box center [197, 190] width 123 height 7
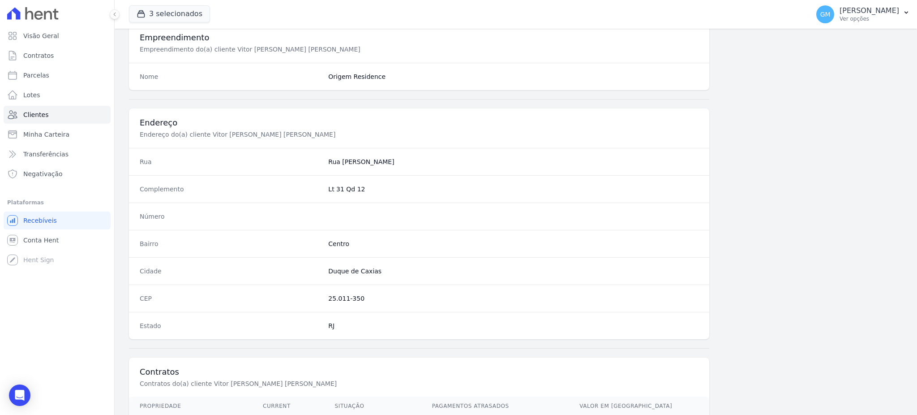
scroll to position [423, 0]
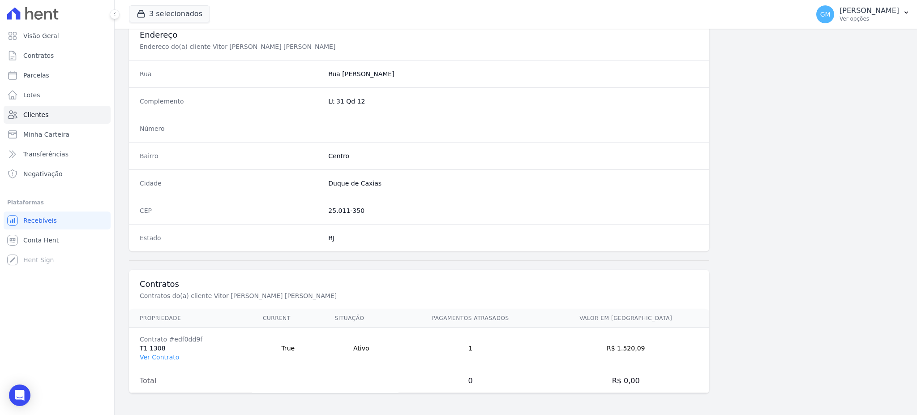
click at [170, 350] on td "Contrato #edf0dd9f T1 1308 Ver Contrato" at bounding box center [190, 348] width 123 height 42
click at [170, 351] on td "Contrato #edf0dd9f T1 1308 Ver Contrato" at bounding box center [190, 348] width 123 height 42
click at [169, 353] on link "Ver Contrato" at bounding box center [159, 356] width 39 height 7
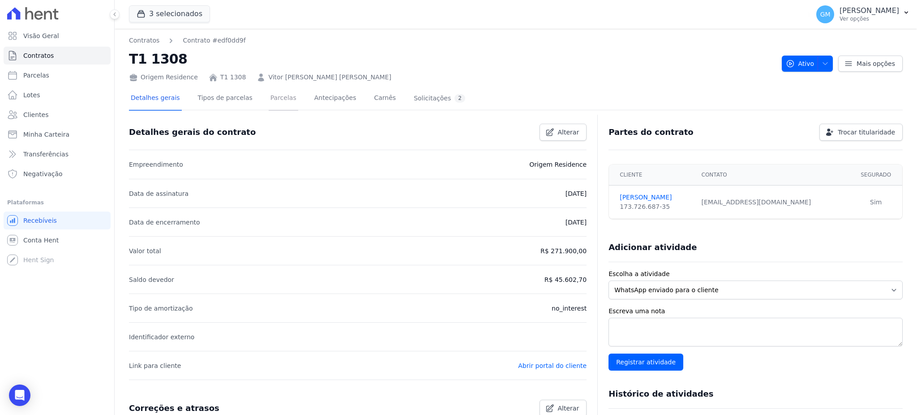
click at [269, 92] on link "Parcelas" at bounding box center [284, 99] width 30 height 24
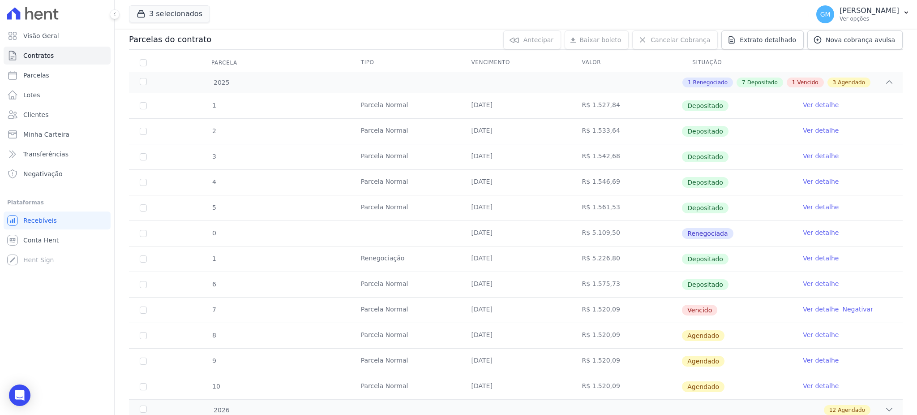
scroll to position [170, 0]
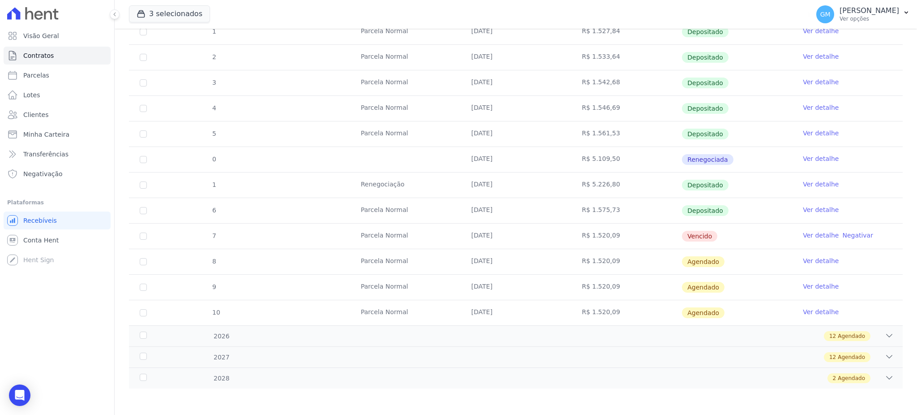
click at [804, 208] on link "Ver detalhe" at bounding box center [821, 209] width 36 height 9
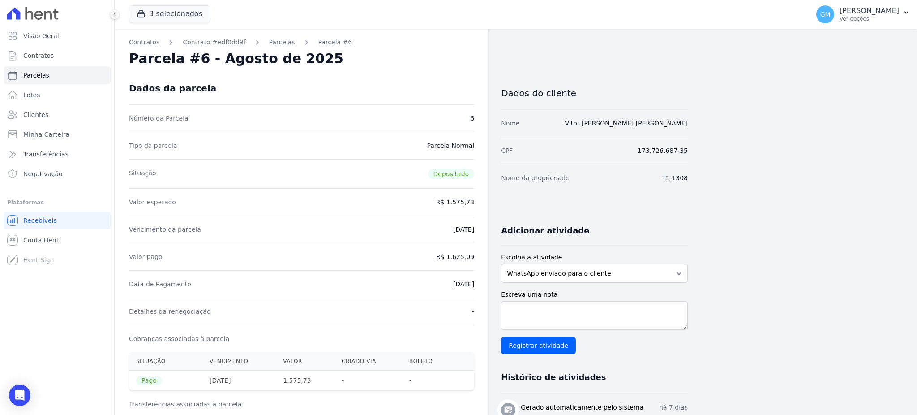
drag, startPoint x: 428, startPoint y: 284, endPoint x: 486, endPoint y: 287, distance: 58.3
click at [486, 287] on div "Contratos Contrato #edf0dd9f Parcelas Parcela #6 Parcela #6 - Agosto de 2025 Da…" at bounding box center [302, 406] width 374 height 755
click at [407, 287] on div "Data de Pagamento 30/09/2025" at bounding box center [301, 283] width 345 height 27
drag, startPoint x: 436, startPoint y: 283, endPoint x: 477, endPoint y: 285, distance: 41.2
click at [477, 285] on div "Contratos Contrato #edf0dd9f Parcelas Parcela #6 Parcela #6 - Agosto de 2025 Da…" at bounding box center [302, 406] width 374 height 755
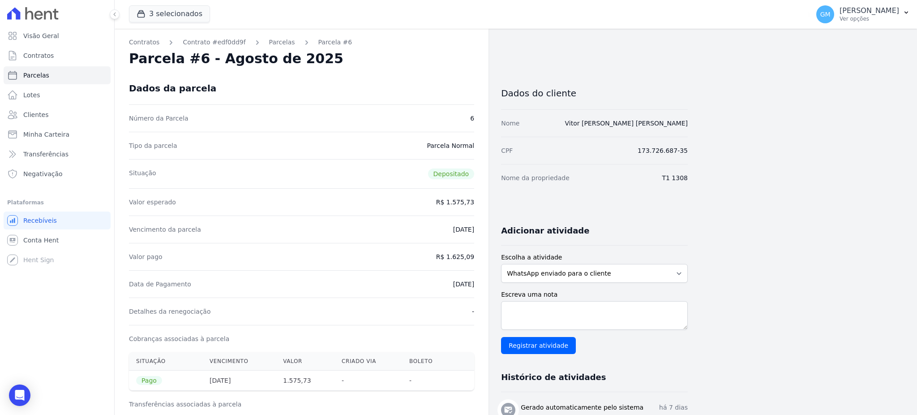
click at [426, 243] on div "Valor pago R$ 1.625,09" at bounding box center [301, 256] width 345 height 27
drag, startPoint x: 441, startPoint y: 287, endPoint x: 480, endPoint y: 284, distance: 39.5
click at [480, 284] on div "Contratos Contrato #edf0dd9f Parcelas Parcela #6 Parcela #6 - Agosto de 2025 Da…" at bounding box center [302, 406] width 374 height 755
drag, startPoint x: 453, startPoint y: 253, endPoint x: 488, endPoint y: 257, distance: 34.7
click at [488, 257] on div "Contratos Contrato #edf0dd9f Parcelas Parcela #6 Parcela #6 - Agosto de 2025 Da…" at bounding box center [302, 406] width 374 height 755
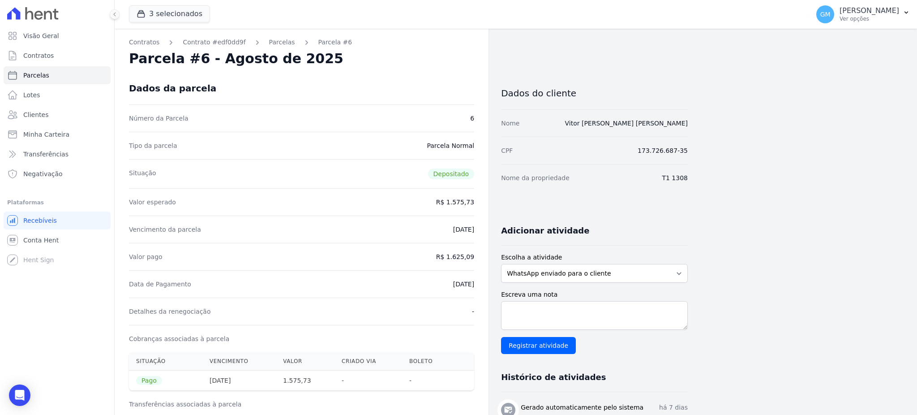
click at [475, 290] on div "Contratos Contrato #edf0dd9f Parcelas Parcela #6 Parcela #6 - Agosto de 2025 Da…" at bounding box center [302, 406] width 374 height 755
drag, startPoint x: 448, startPoint y: 253, endPoint x: 477, endPoint y: 255, distance: 29.2
click at [477, 255] on div "Contratos Contrato #edf0dd9f Parcelas Parcela #6 Parcela #6 - Agosto de 2025 Da…" at bounding box center [302, 406] width 374 height 755
click at [453, 291] on div "Data de Pagamento 30/09/2025" at bounding box center [301, 283] width 345 height 27
drag, startPoint x: 433, startPoint y: 284, endPoint x: 477, endPoint y: 286, distance: 43.5
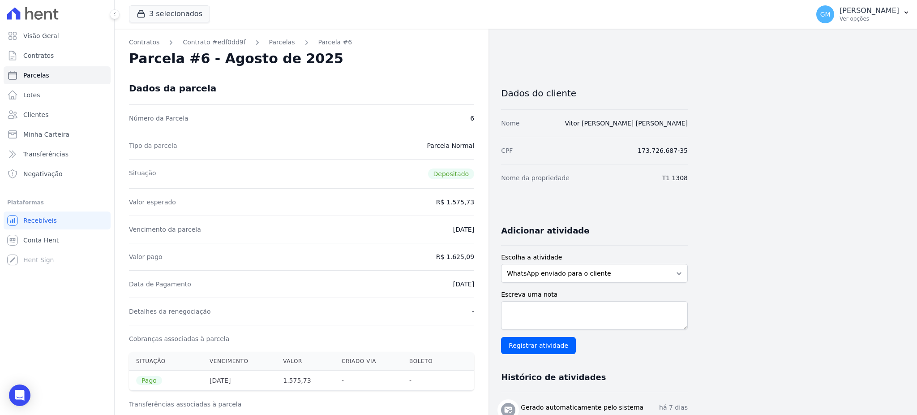
click at [477, 286] on div "Contratos Contrato #edf0dd9f Parcelas Parcela #6 Parcela #6 - Agosto de 2025 Da…" at bounding box center [302, 406] width 374 height 755
click at [47, 111] on link "Clientes" at bounding box center [57, 115] width 107 height 18
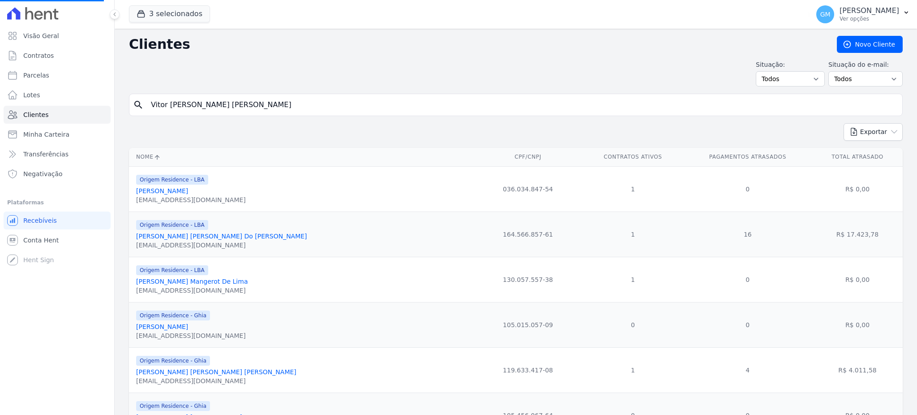
click at [161, 100] on input "Vitor Emanuel Viegas Ribeiro" at bounding box center [521, 105] width 753 height 18
click at [210, 107] on input "Vitor Emanuel Viegas Ribeiro" at bounding box center [521, 105] width 753 height 18
click at [271, 107] on input "Vitor Emanuel Viegas Ribeiro" at bounding box center [521, 105] width 753 height 18
drag, startPoint x: 255, startPoint y: 105, endPoint x: 138, endPoint y: 104, distance: 117.3
click at [138, 104] on div "search Vitor Emanuel Viegas Ribeiro" at bounding box center [516, 105] width 774 height 22
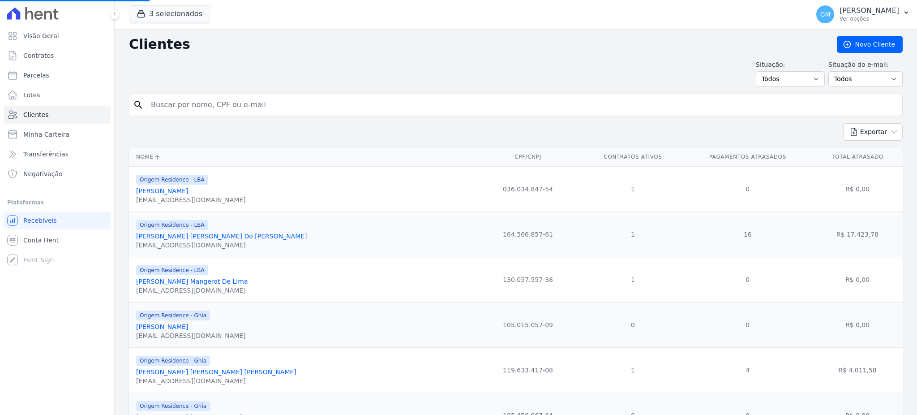
paste input "Roberta Chagas De Lima"
type input "Roberta Chagas De Lima"
click at [155, 107] on input "search" at bounding box center [521, 105] width 753 height 18
paste input "Roberta Chagas De Lima"
type input "Roberta Chagas De Lima"
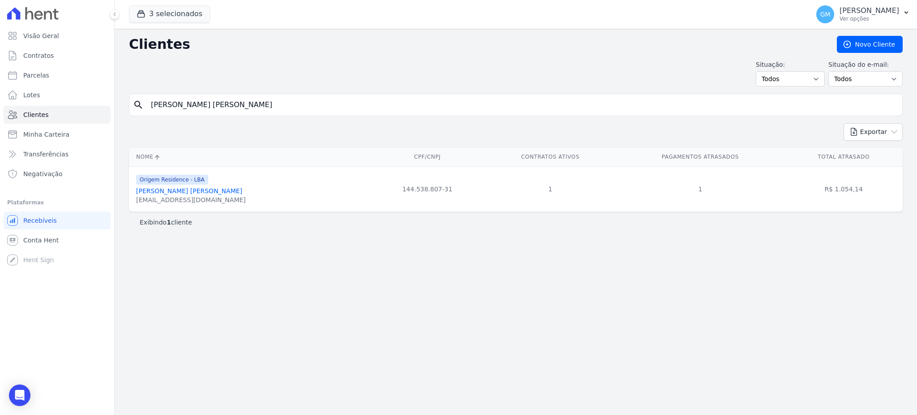
click at [196, 193] on link "Roberta Chagas De Lima" at bounding box center [189, 190] width 106 height 7
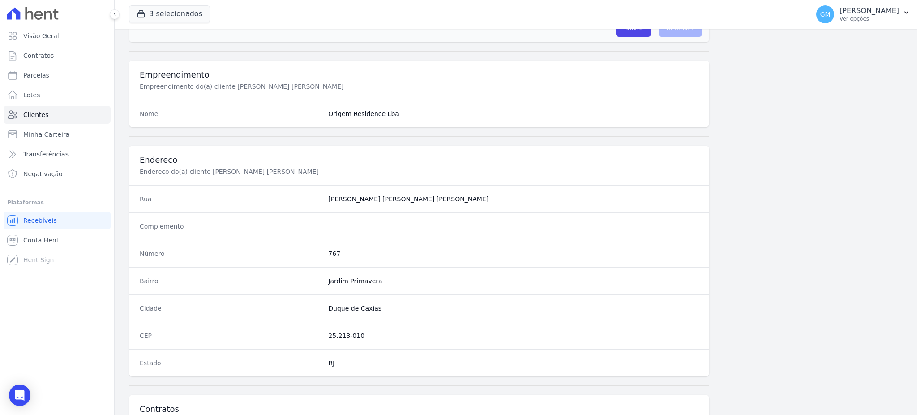
scroll to position [423, 0]
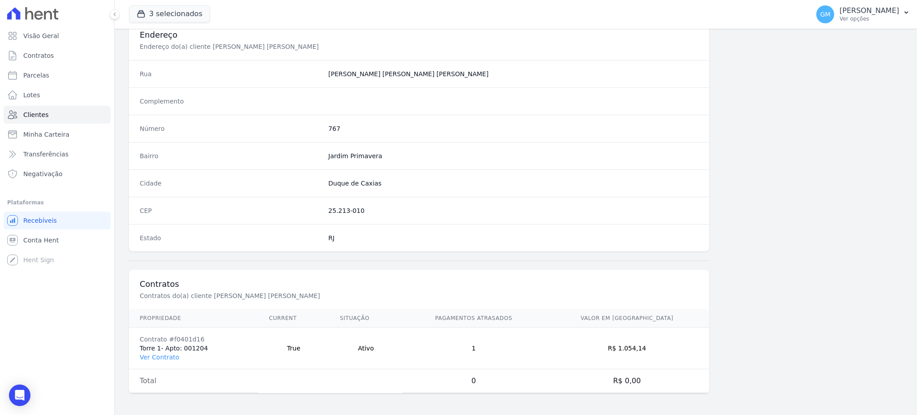
click at [176, 355] on td "Contrato #f0401d16 Torre 1- Apto: 001204 Ver Contrato" at bounding box center [193, 348] width 129 height 42
click at [173, 355] on link "Ver Contrato" at bounding box center [159, 356] width 39 height 7
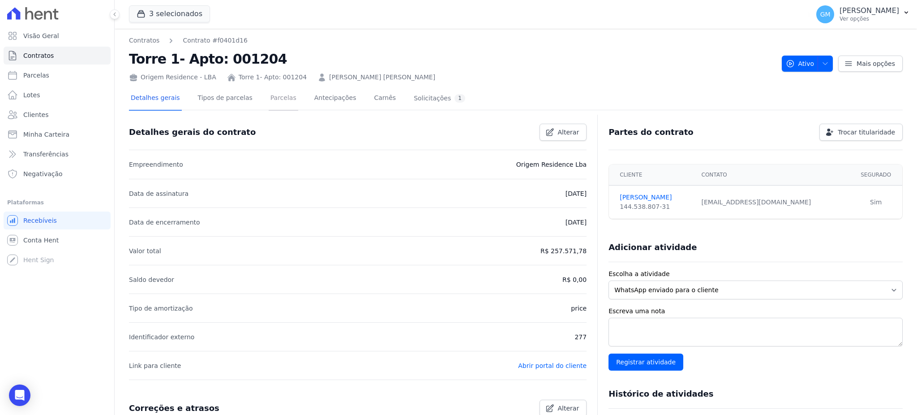
click at [271, 97] on link "Parcelas" at bounding box center [284, 99] width 30 height 24
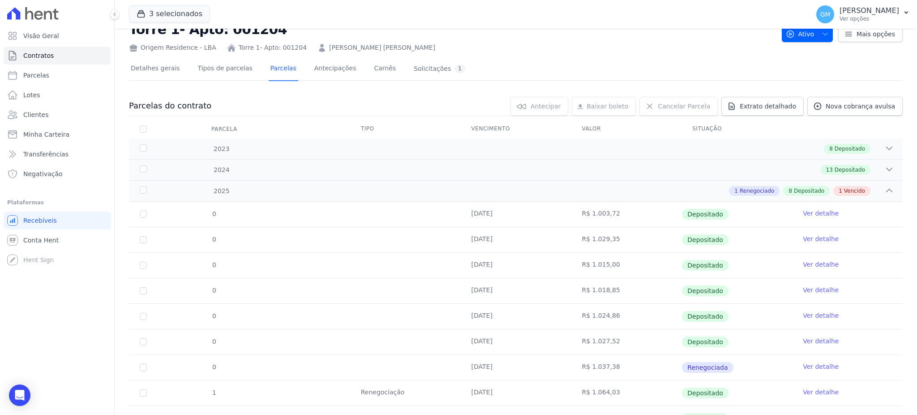
scroll to position [98, 0]
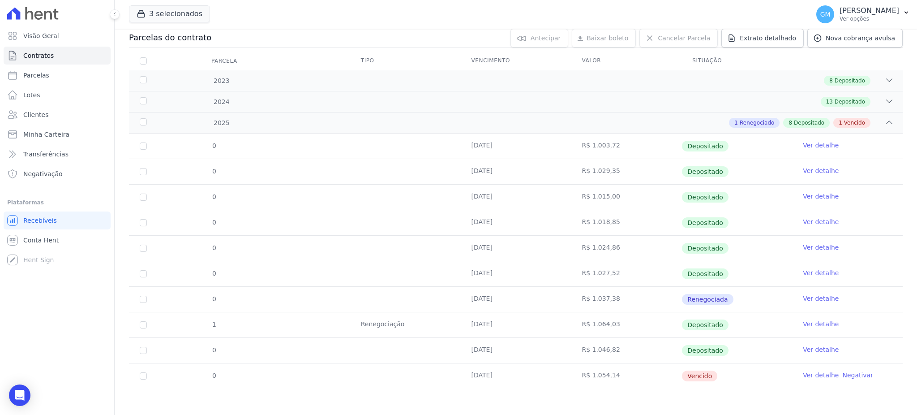
click at [818, 348] on link "Ver detalhe" at bounding box center [821, 349] width 36 height 9
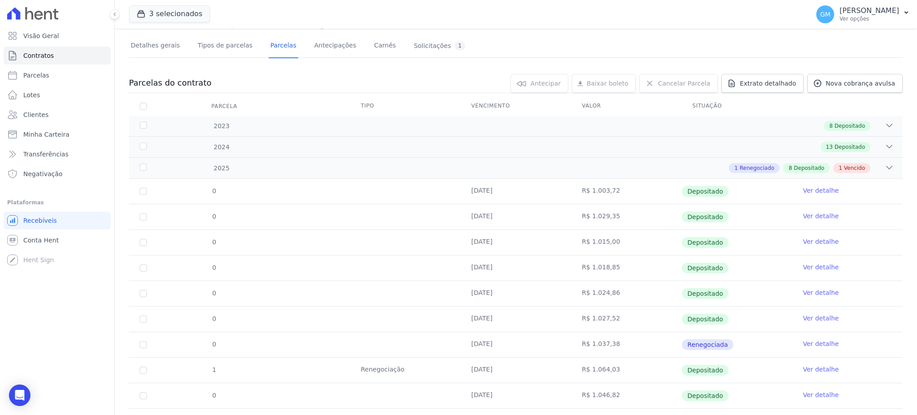
scroll to position [98, 0]
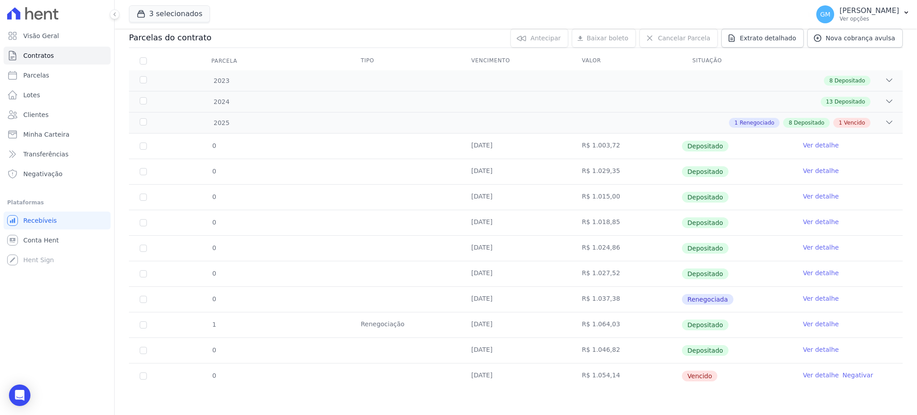
click at [803, 325] on link "Ver detalhe" at bounding box center [821, 323] width 36 height 9
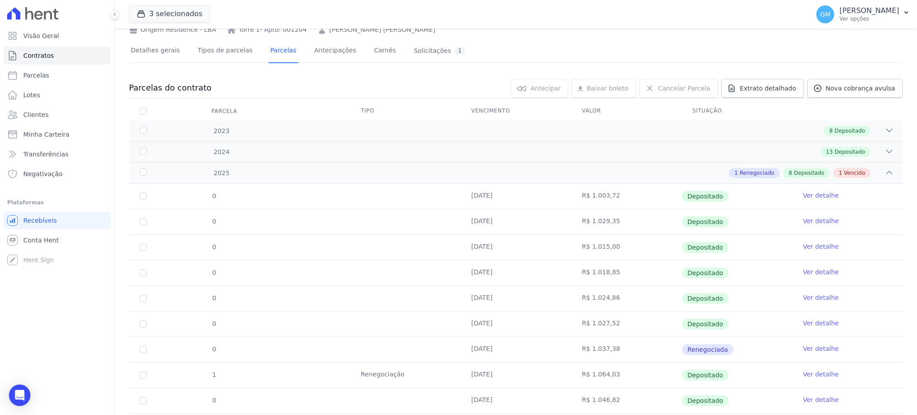
scroll to position [98, 0]
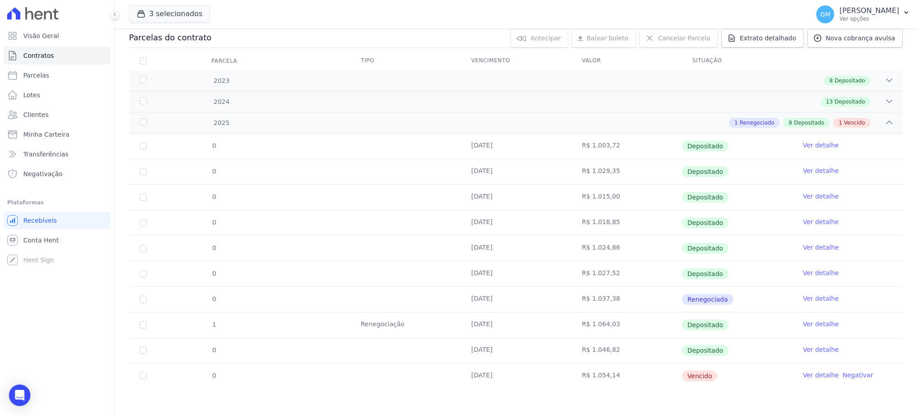
click at [803, 349] on link "Ver detalhe" at bounding box center [821, 349] width 36 height 9
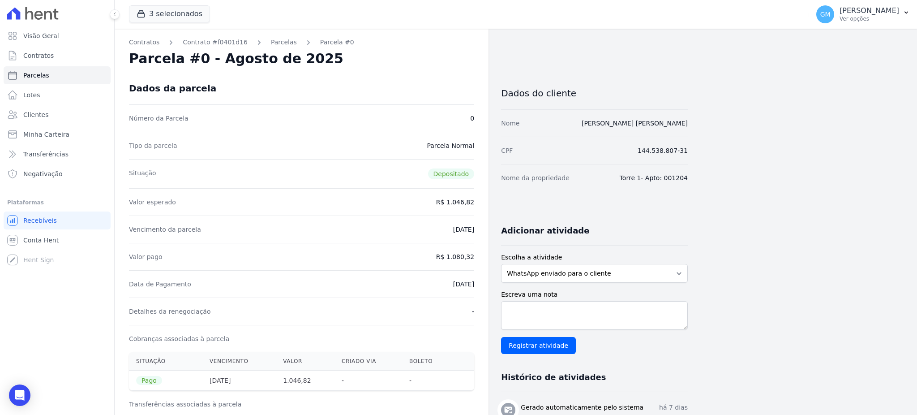
drag, startPoint x: 434, startPoint y: 284, endPoint x: 475, endPoint y: 278, distance: 40.7
click at [475, 278] on div "Contratos Contrato #f0401d16 Parcelas Parcela #0 Parcela #0 - Agosto de 2025 Da…" at bounding box center [302, 406] width 374 height 755
click at [333, 176] on div "Situação Depositado" at bounding box center [301, 173] width 345 height 29
drag, startPoint x: 437, startPoint y: 288, endPoint x: 479, endPoint y: 288, distance: 42.1
click at [479, 288] on div "Contratos Contrato #f0401d16 Parcelas Parcela #0 Parcela #0 - Agosto de 2025 Da…" at bounding box center [302, 406] width 374 height 755
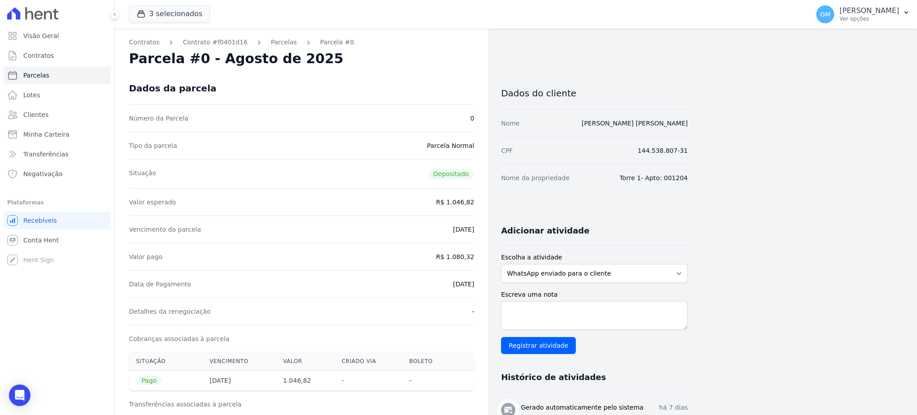
click at [445, 292] on div "Data de Pagamento 30/09/2025" at bounding box center [301, 283] width 345 height 27
drag, startPoint x: 441, startPoint y: 284, endPoint x: 476, endPoint y: 287, distance: 35.5
click at [476, 287] on div "Contratos Contrato #f0401d16 Parcelas Parcela #0 Parcela #0 - Agosto de 2025 Da…" at bounding box center [302, 406] width 374 height 755
click at [442, 290] on div "Data de Pagamento 30/09/2025" at bounding box center [301, 283] width 345 height 27
drag, startPoint x: 431, startPoint y: 288, endPoint x: 489, endPoint y: 286, distance: 58.7
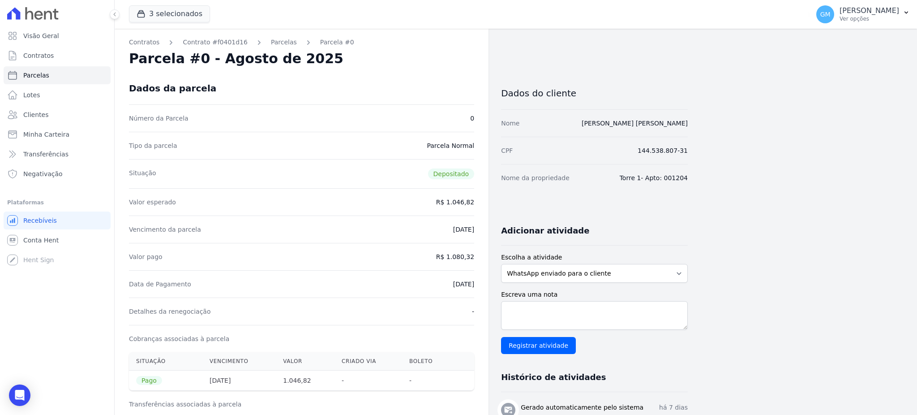
click at [489, 286] on div "Contratos Contrato #f0401d16 Parcelas Parcela #0 Parcela #0 - Agosto de 2025 Da…" at bounding box center [401, 406] width 573 height 755
drag, startPoint x: 451, startPoint y: 256, endPoint x: 483, endPoint y: 258, distance: 31.9
click at [483, 258] on div "Contratos Contrato #f0401d16 Parcelas Parcela #0 Parcela #0 - Agosto de 2025 Da…" at bounding box center [302, 406] width 374 height 755
drag, startPoint x: 438, startPoint y: 286, endPoint x: 480, endPoint y: 286, distance: 42.1
click at [480, 286] on div "Contratos Contrato #f0401d16 Parcelas Parcela #0 Parcela #0 - Agosto de 2025 Da…" at bounding box center [302, 406] width 374 height 755
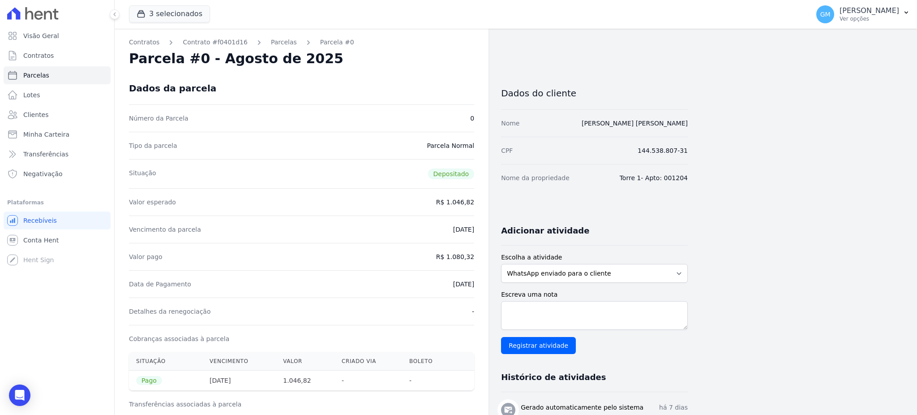
click at [435, 287] on div "Data de Pagamento 30/09/2025" at bounding box center [301, 283] width 345 height 27
drag, startPoint x: 433, startPoint y: 287, endPoint x: 473, endPoint y: 287, distance: 40.3
click at [473, 287] on div "Data de Pagamento 30/09/2025" at bounding box center [301, 283] width 345 height 27
click at [32, 118] on span "Clientes" at bounding box center [35, 114] width 25 height 9
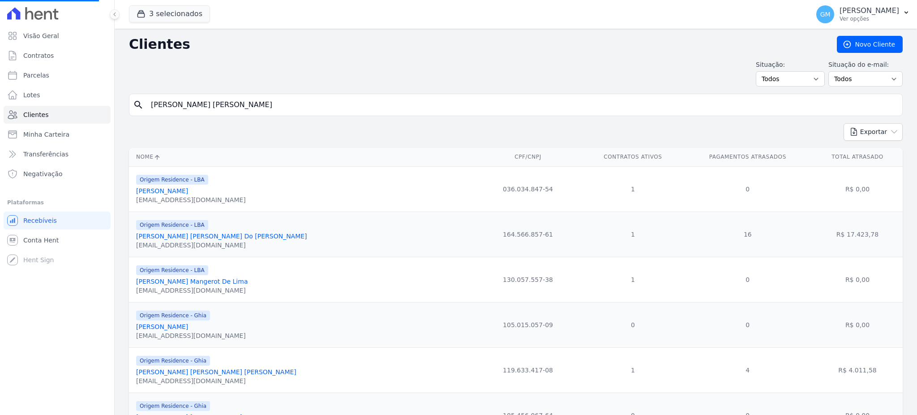
click at [226, 117] on form "search Roberta Chagas De Lima" at bounding box center [516, 109] width 774 height 30
click at [225, 105] on input "Roberta Chagas De Lima" at bounding box center [521, 105] width 753 height 18
drag, startPoint x: 239, startPoint y: 105, endPoint x: 136, endPoint y: 105, distance: 103.0
click at [136, 105] on div "search Roberta Chagas De Lima" at bounding box center [516, 105] width 774 height 22
paste input "Ivone Gomes Venancio De Oliveir"
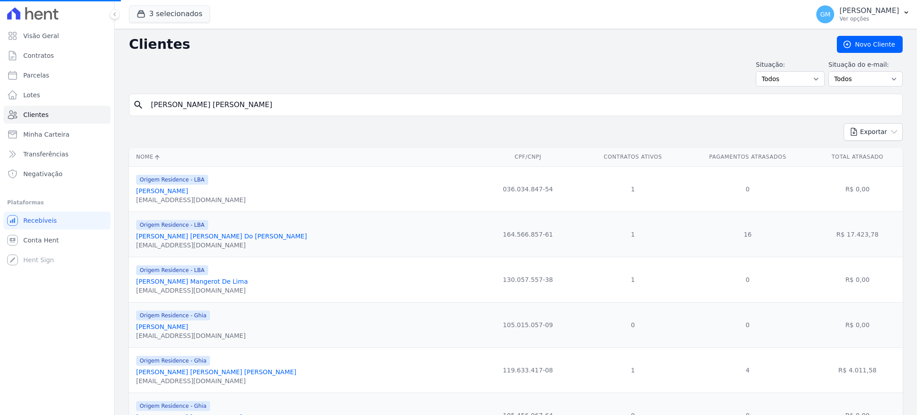
type input "Ivone Gomes Venancio De Oliveira"
click at [234, 85] on div "Situação: Todos Adimplentes Inadimplentes Situação do e-mail: Todos Confirmado …" at bounding box center [516, 73] width 774 height 26
click at [227, 103] on input "search" at bounding box center [521, 105] width 753 height 18
paste input "Ivone Gomes Venancio De Oliveira"
click at [263, 109] on input "Ivone Gomes Venancio De Oliveira" at bounding box center [521, 105] width 753 height 18
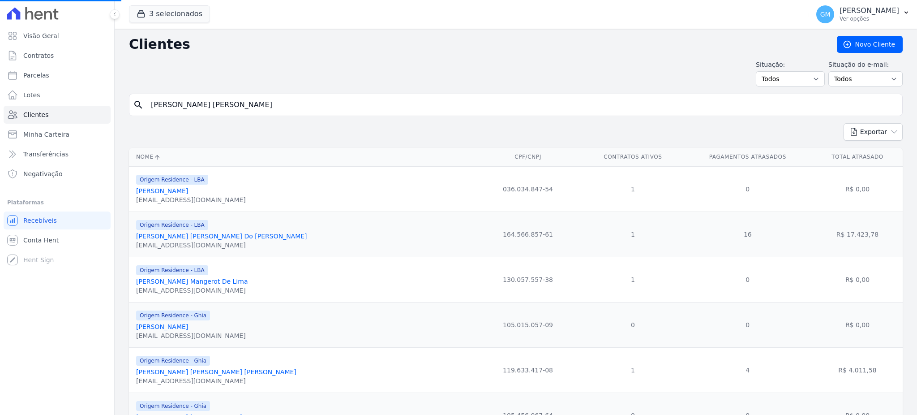
drag, startPoint x: 265, startPoint y: 108, endPoint x: 194, endPoint y: 107, distance: 71.2
click at [194, 107] on input "Ivone Gomes Venancio De Oliveira" at bounding box center [521, 105] width 753 height 18
type input "Ivone Gomes Venancio De Oliveira"
drag, startPoint x: 268, startPoint y: 110, endPoint x: 147, endPoint y: 108, distance: 120.9
click at [147, 108] on input "Ivone Gomes Venancio De Oliveira" at bounding box center [521, 105] width 753 height 18
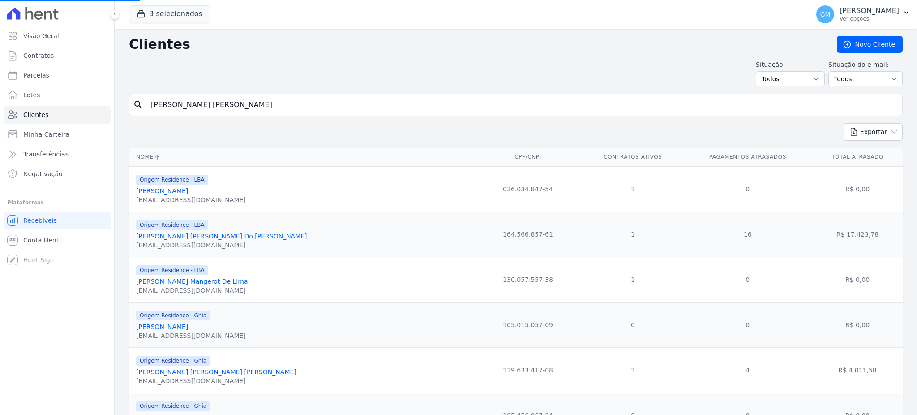
click at [63, 105] on ul "Visão Geral Contratos [GEOGRAPHIC_DATA] Lotes Clientes Minha Carteira Transferê…" at bounding box center [57, 105] width 107 height 156
click at [63, 110] on link "Clientes" at bounding box center [57, 115] width 107 height 18
drag, startPoint x: 187, startPoint y: 102, endPoint x: 204, endPoint y: 114, distance: 21.0
click at [187, 103] on input "Ivone Gomes Venancio De Oliveira" at bounding box center [521, 105] width 753 height 18
click at [215, 98] on input "search" at bounding box center [521, 105] width 753 height 18
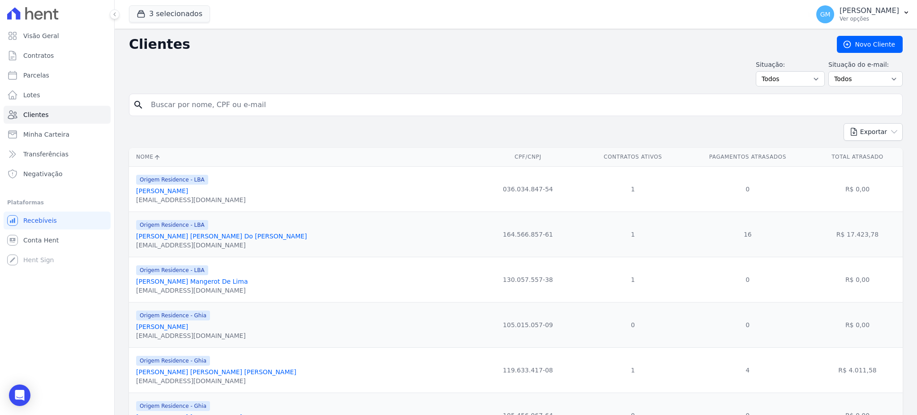
paste input "Ivone Gomes Venancio De Oliveira"
type input "Ivone Gomes Venancio De Oliveira"
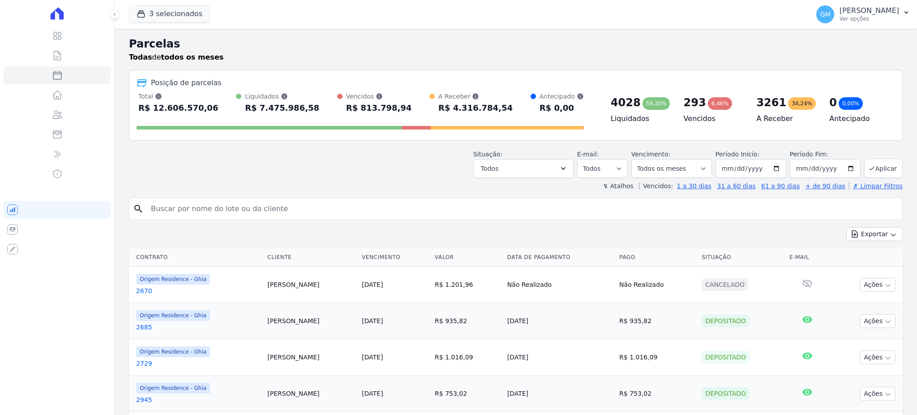
select select
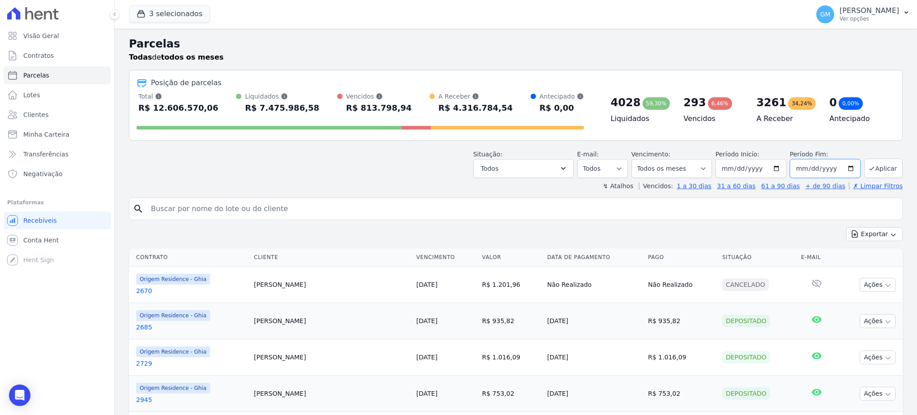
click at [796, 168] on input "2025-10-07" at bounding box center [825, 168] width 71 height 19
type input "2025-10-01"
type input "[DATE]"
click at [868, 172] on button "Aplicar" at bounding box center [883, 167] width 38 height 19
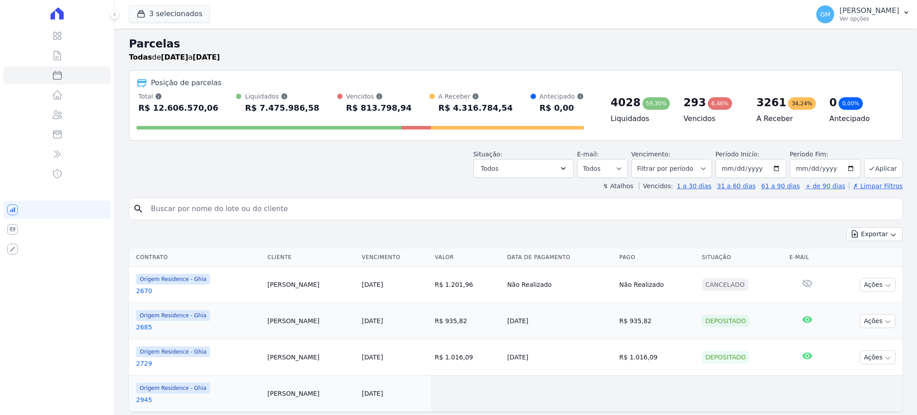
select select
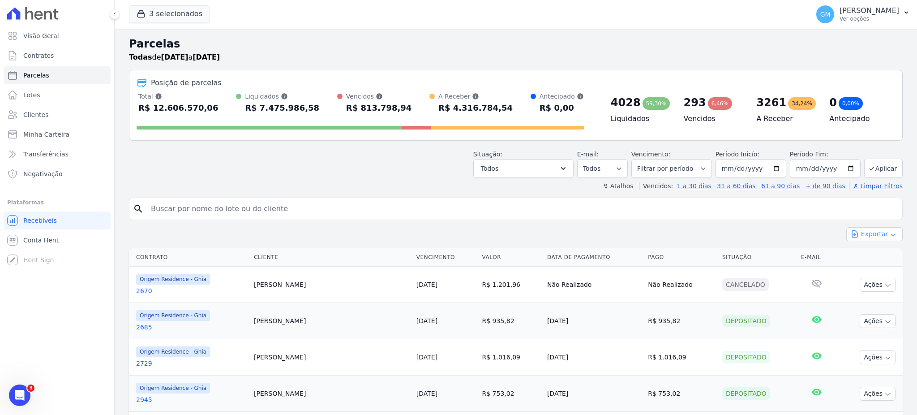
click at [874, 235] on button "Exportar" at bounding box center [874, 234] width 56 height 14
click at [877, 268] on span "Exportar CSV" at bounding box center [873, 270] width 47 height 9
select select
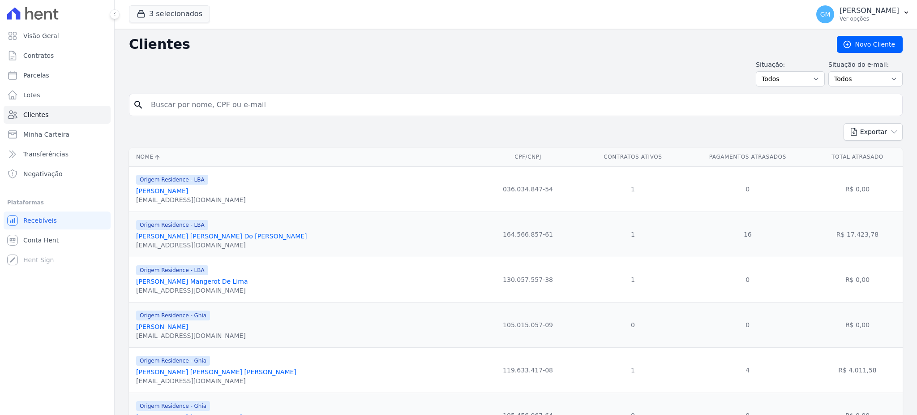
drag, startPoint x: 0, startPoint y: 0, endPoint x: 215, endPoint y: 98, distance: 236.4
click at [215, 98] on input "search" at bounding box center [521, 105] width 753 height 18
paste input "Ivone Gomes Venancio De Oliveira"
type input "Ivone Gomes Venancio De Oliveira"
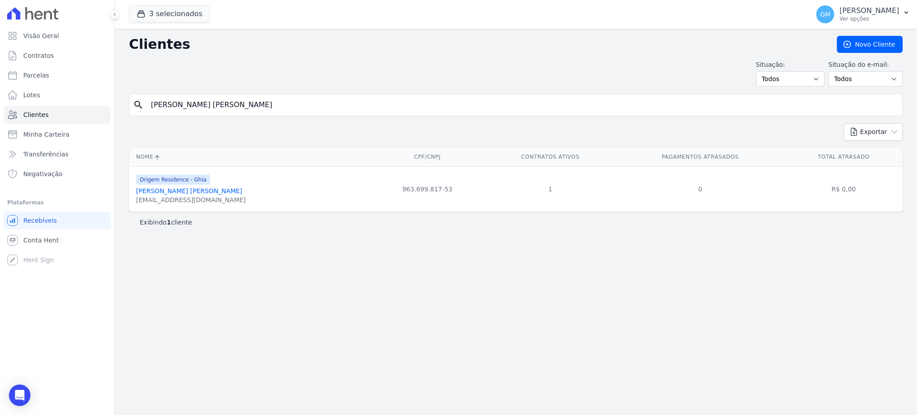
click at [215, 192] on link "Ivone Gomes Venancio De Oliveira" at bounding box center [189, 190] width 106 height 7
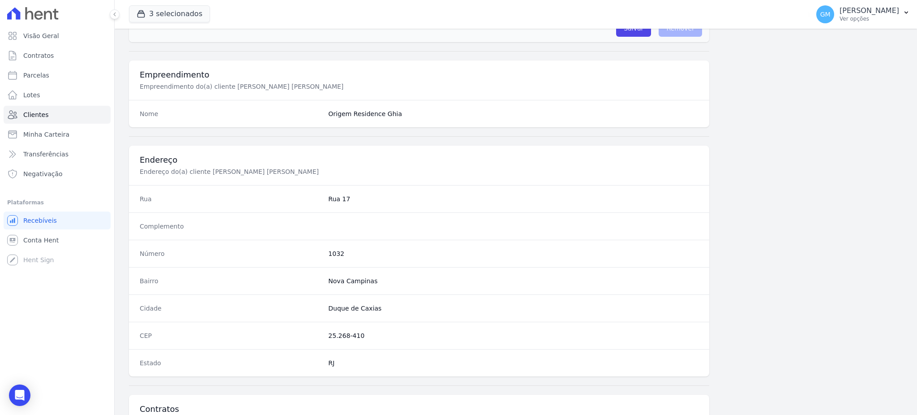
scroll to position [423, 0]
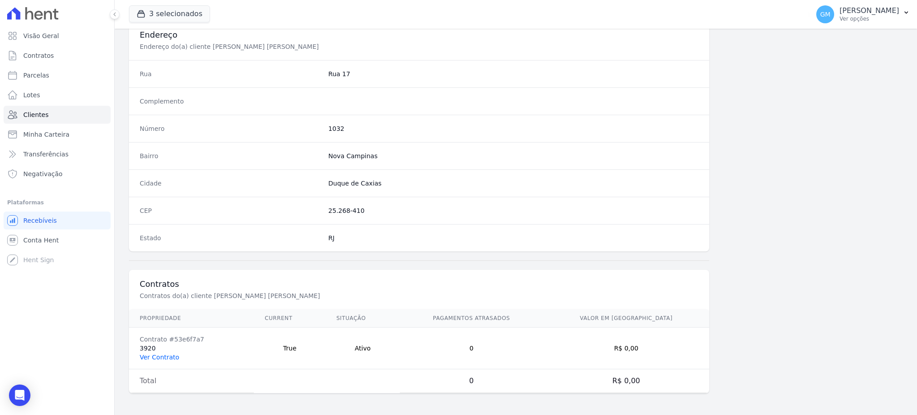
click at [168, 359] on link "Ver Contrato" at bounding box center [159, 356] width 39 height 7
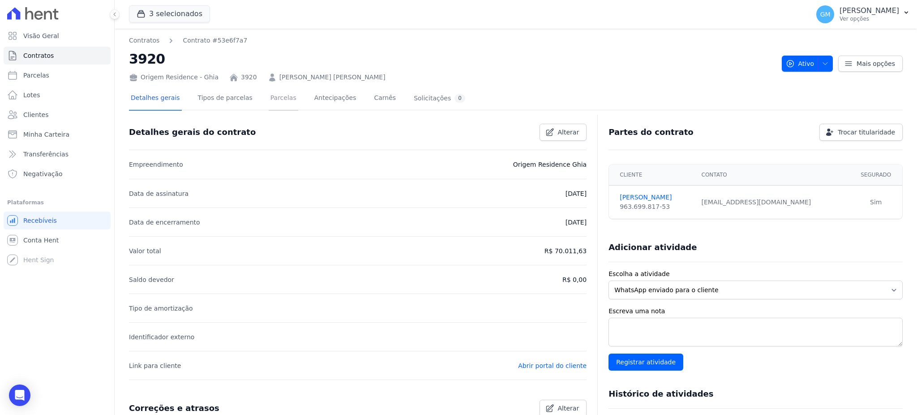
click at [269, 106] on link "Parcelas" at bounding box center [284, 99] width 30 height 24
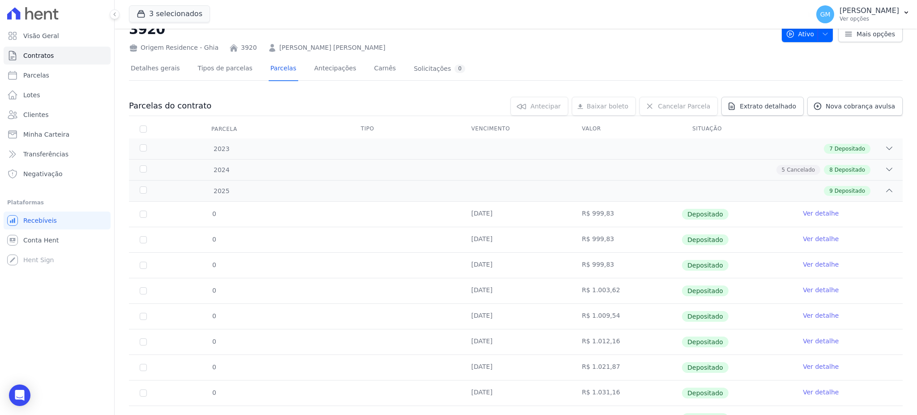
scroll to position [72, 0]
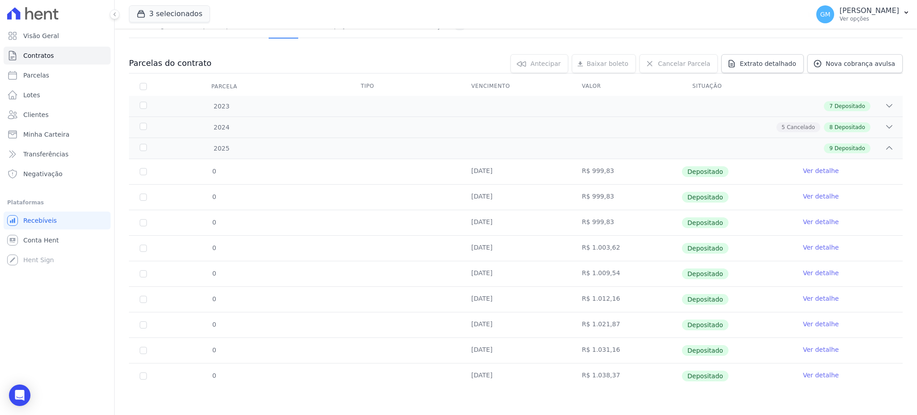
click at [814, 373] on link "Ver detalhe" at bounding box center [821, 374] width 36 height 9
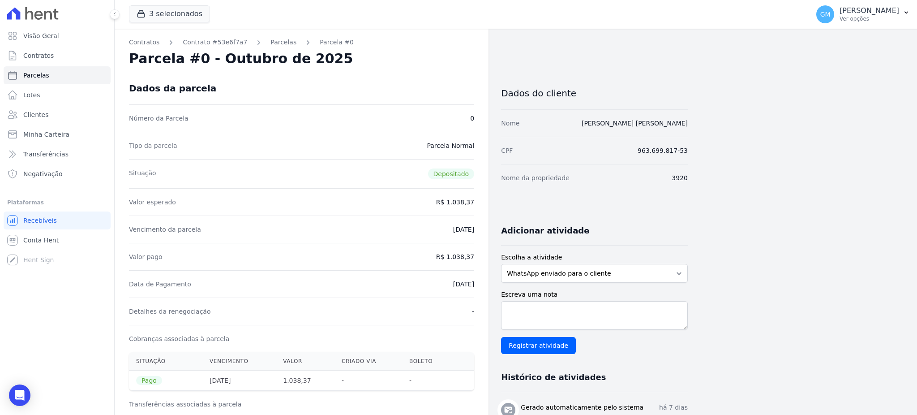
drag, startPoint x: 427, startPoint y: 289, endPoint x: 475, endPoint y: 286, distance: 48.9
click at [475, 286] on div "Contratos Contrato #53e6f7a7 Parcelas Parcela #0 Parcela #0 - Outubro de 2025 D…" at bounding box center [302, 370] width 374 height 683
copy dd "30/09/2025"
drag, startPoint x: 449, startPoint y: 257, endPoint x: 478, endPoint y: 259, distance: 28.3
click at [478, 259] on div "Contratos Contrato #53e6f7a7 Parcelas Parcela #0 Parcela #0 - Outubro de 2025 D…" at bounding box center [302, 370] width 374 height 683
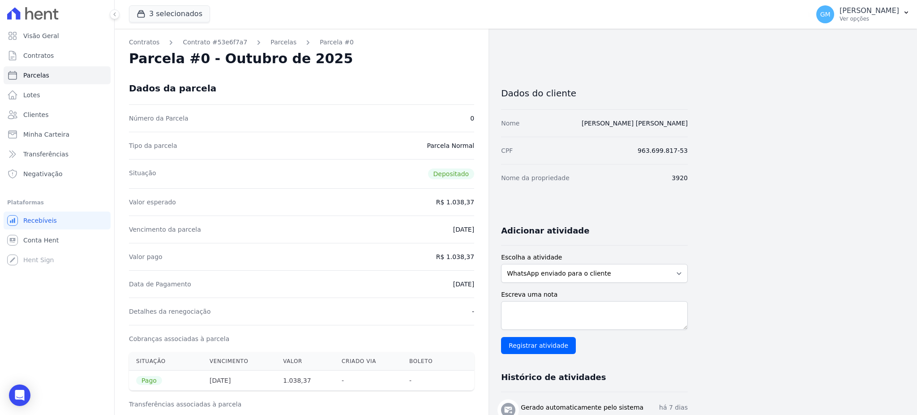
copy dd "1.038,37"
drag, startPoint x: 431, startPoint y: 289, endPoint x: 479, endPoint y: 289, distance: 47.9
click at [479, 289] on div "Contratos Contrato #53e6f7a7 Parcelas Parcela #0 Parcela #0 - Outubro de 2025 D…" at bounding box center [302, 370] width 374 height 683
copy dd "30/09/2025"
click at [62, 115] on link "Clientes" at bounding box center [57, 115] width 107 height 18
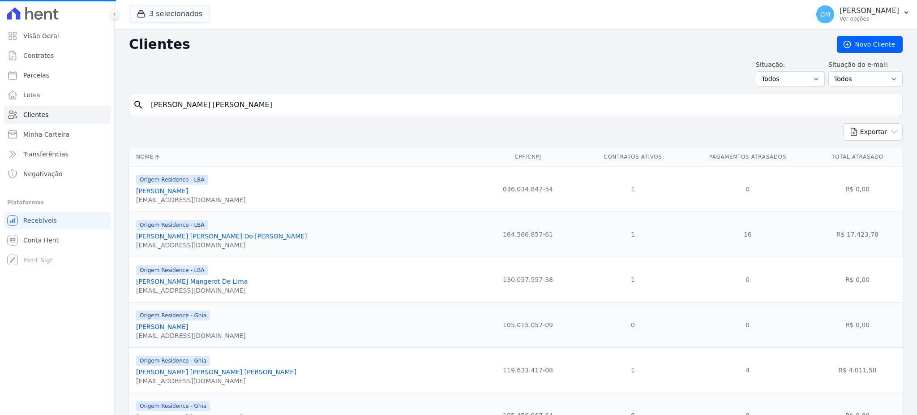
click at [184, 107] on input "Ivone Gomes Venancio De Oliveira" at bounding box center [521, 105] width 753 height 18
drag, startPoint x: 277, startPoint y: 108, endPoint x: 142, endPoint y: 107, distance: 134.7
click at [142, 107] on div "search Ivone Gomes Venancio De Oliveira" at bounding box center [516, 105] width 774 height 22
click at [172, 106] on input "search" at bounding box center [521, 105] width 753 height 18
paste input "Carlos De Jesus Monteiro"
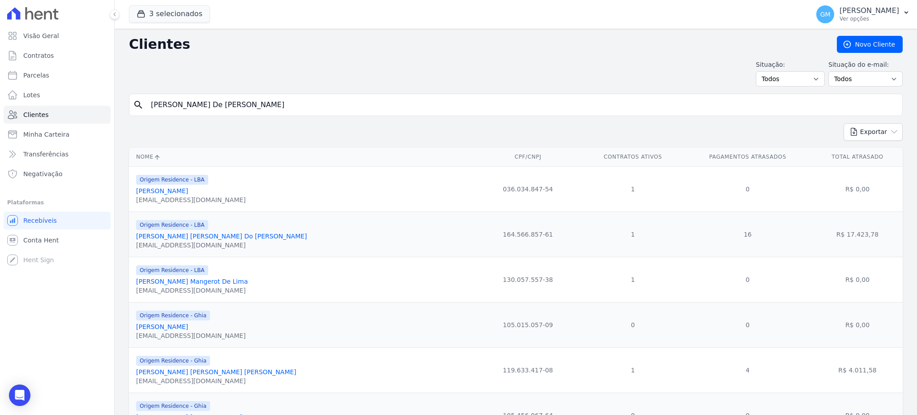
type input "Carlos De Jesus Monteiro"
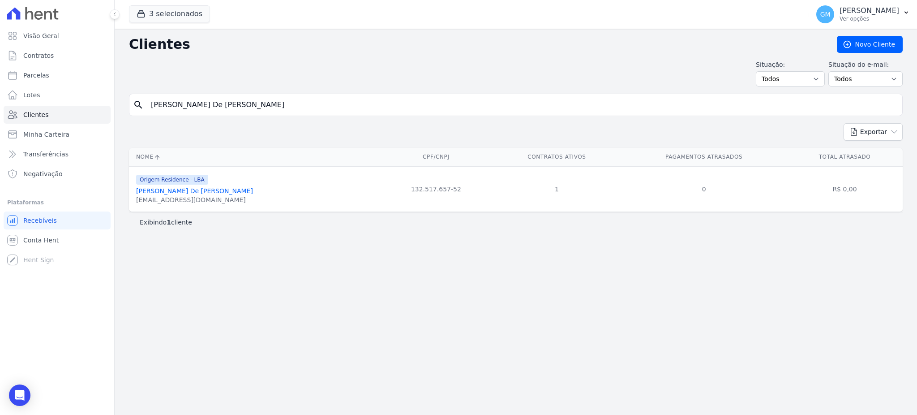
click at [185, 192] on link "Carlos De Jesus Monteiro" at bounding box center [194, 190] width 117 height 7
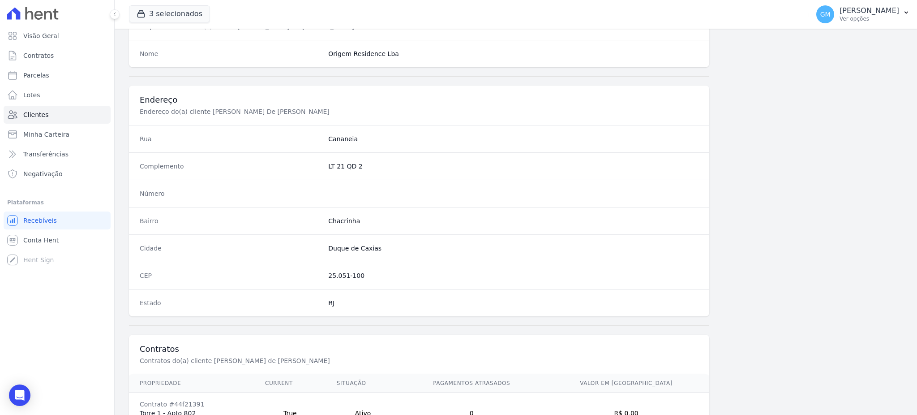
scroll to position [423, 0]
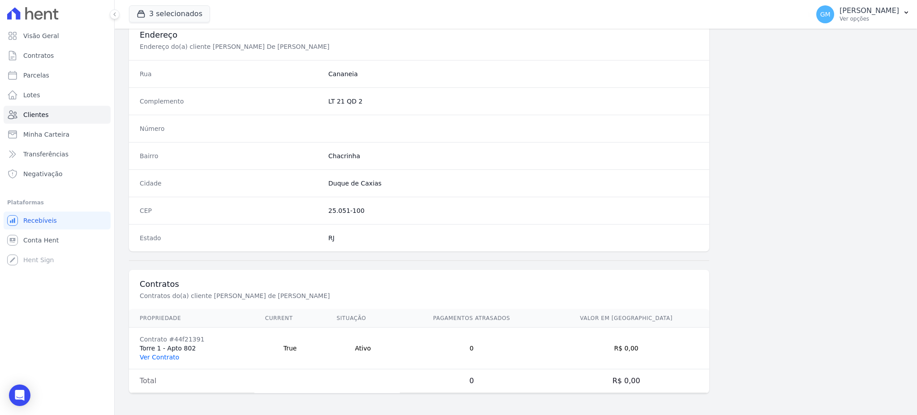
click at [144, 355] on link "Ver Contrato" at bounding box center [159, 356] width 39 height 7
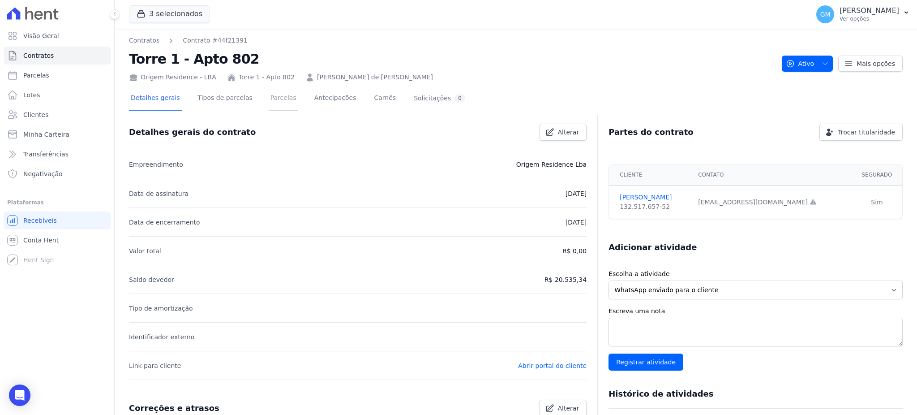
click at [271, 97] on link "Parcelas" at bounding box center [284, 99] width 30 height 24
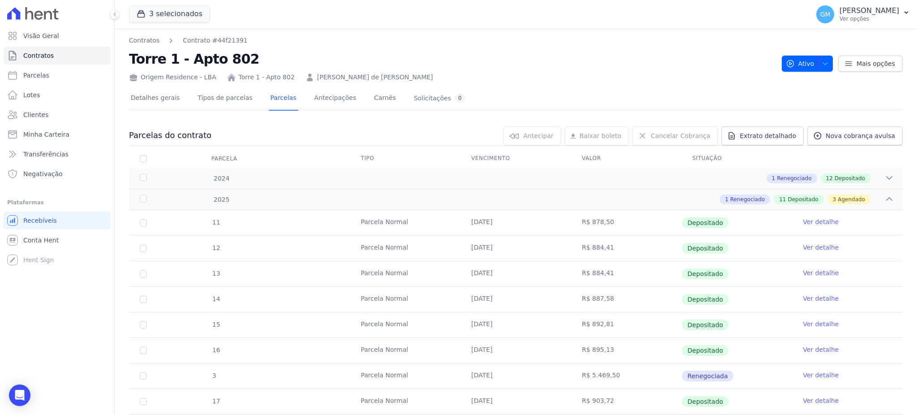
scroll to position [239, 0]
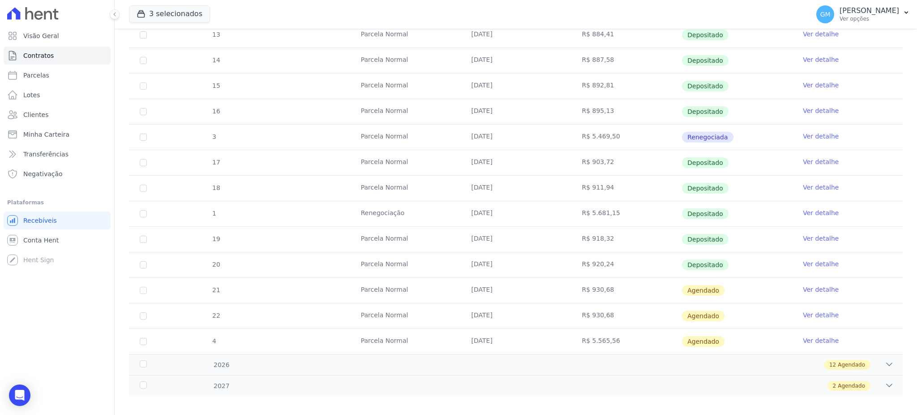
click at [814, 265] on link "Ver detalhe" at bounding box center [821, 263] width 36 height 9
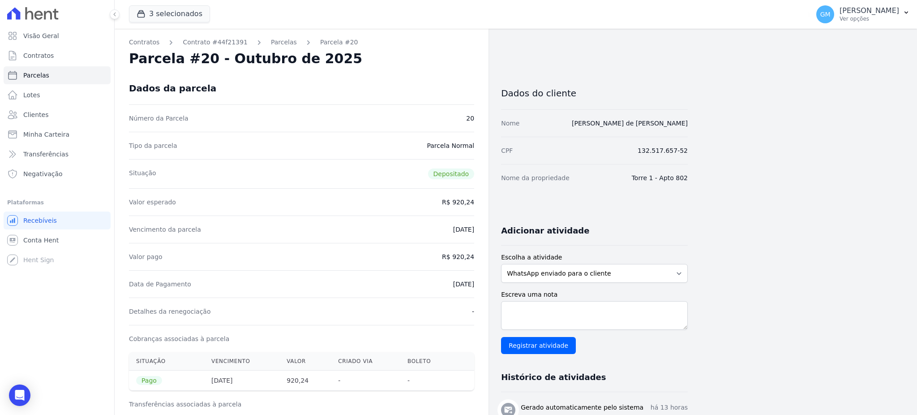
drag, startPoint x: 414, startPoint y: 290, endPoint x: 489, endPoint y: 291, distance: 75.2
copy dd "06/10/2025"
drag, startPoint x: 455, startPoint y: 254, endPoint x: 481, endPoint y: 257, distance: 26.2
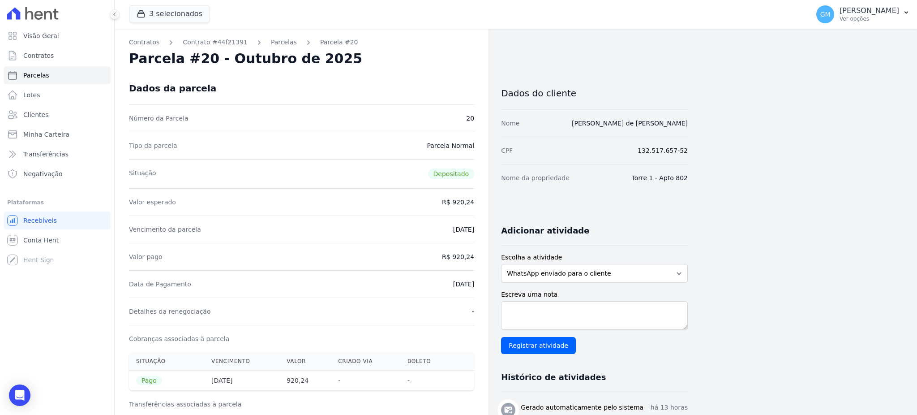
copy dd "920,24"
click at [402, 310] on div "Detalhes da renegociação -" at bounding box center [301, 310] width 345 height 27
drag, startPoint x: 417, startPoint y: 286, endPoint x: 485, endPoint y: 290, distance: 68.6
copy dd "06/10/2025"
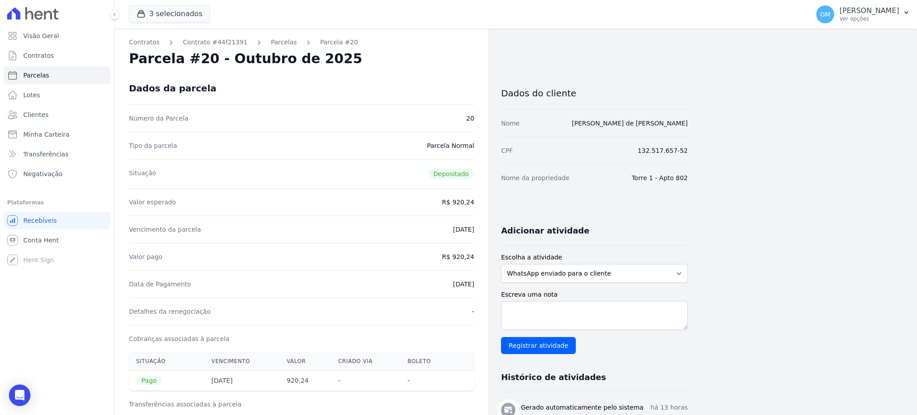
drag, startPoint x: 474, startPoint y: 255, endPoint x: 478, endPoint y: 255, distance: 4.5
copy dd "920,24"
click at [368, 268] on div "Valor pago R$ 920,24" at bounding box center [301, 256] width 345 height 27
drag, startPoint x: 441, startPoint y: 287, endPoint x: 479, endPoint y: 287, distance: 38.5
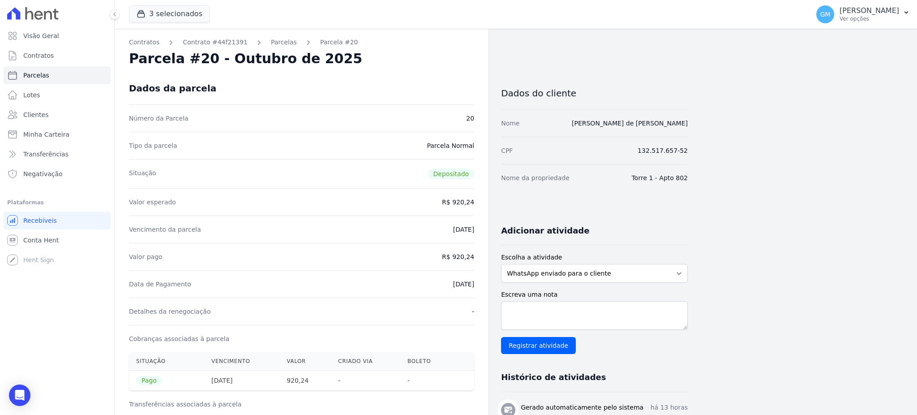
copy dd "06/10/2025"
click at [445, 326] on div "Cobranças associadas à parcela" at bounding box center [301, 338] width 345 height 27
drag, startPoint x: 438, startPoint y: 291, endPoint x: 478, endPoint y: 286, distance: 40.6
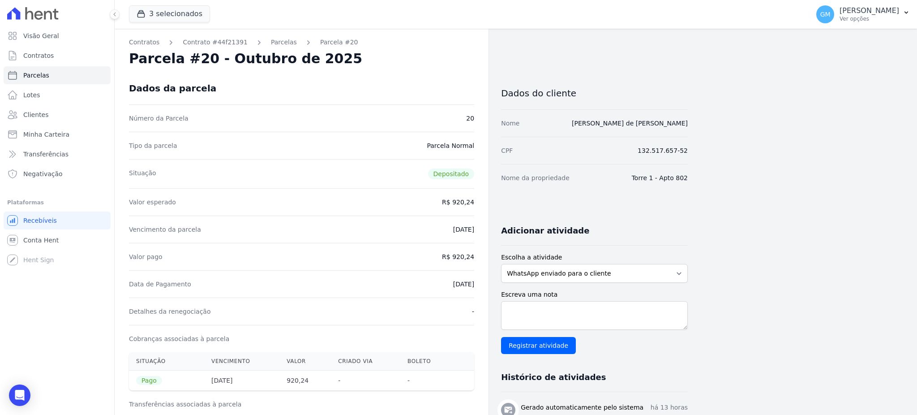
copy dd "06/10/2025"
click at [53, 115] on link "Clientes" at bounding box center [57, 115] width 107 height 18
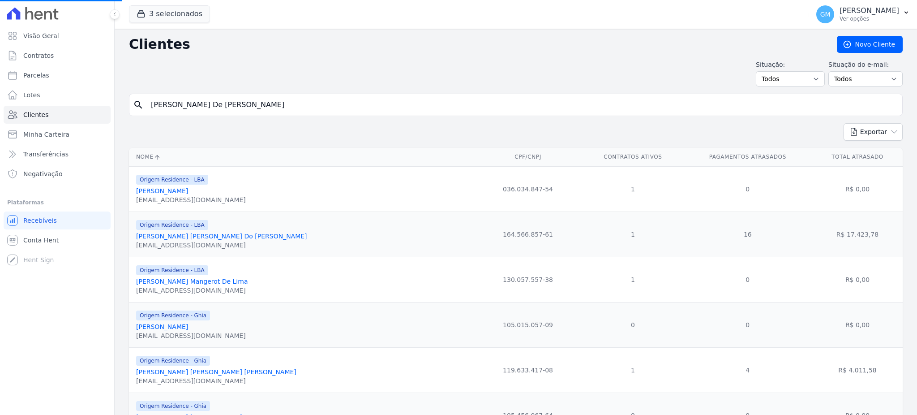
click at [172, 105] on input "Carlos De Jesus Monteiro" at bounding box center [521, 105] width 753 height 18
click at [213, 103] on input "Carlos De Jesus Monteiro" at bounding box center [521, 105] width 753 height 18
drag, startPoint x: 231, startPoint y: 103, endPoint x: 154, endPoint y: 103, distance: 77.4
click at [154, 103] on input "Carlos De Jesus Monteiro" at bounding box center [521, 105] width 753 height 18
type input "C"
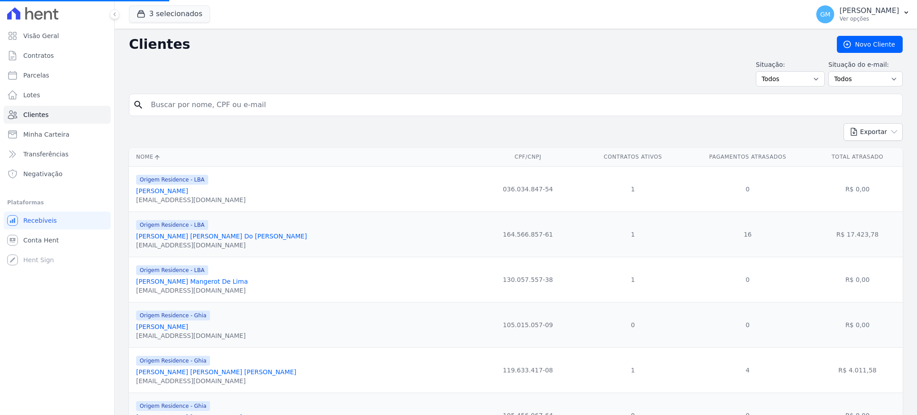
paste input "06/10/2025"
type input "06/10/2025"
click at [224, 108] on input "search" at bounding box center [521, 105] width 753 height 18
paste input "Carlos Diego Da Silva EstevÃ£o"
drag, startPoint x: 261, startPoint y: 105, endPoint x: 228, endPoint y: 106, distance: 32.7
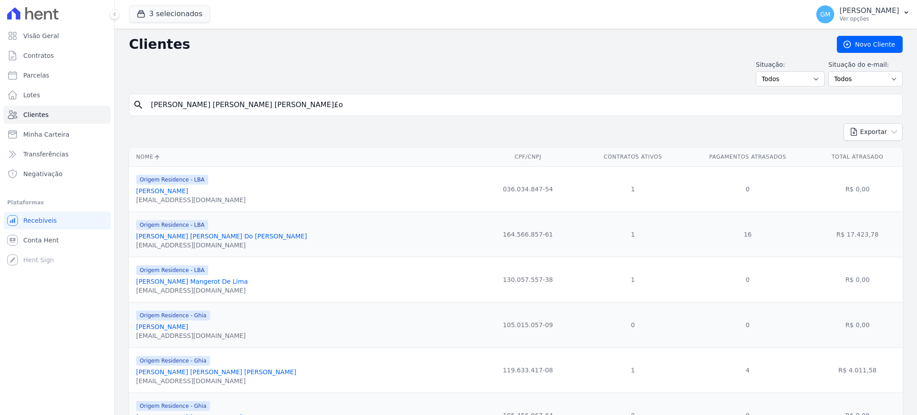
click at [228, 106] on input "Carlos Diego Da Silva EstevÃ£o" at bounding box center [521, 105] width 753 height 18
type input "Carlos Diego Da Silva Est"
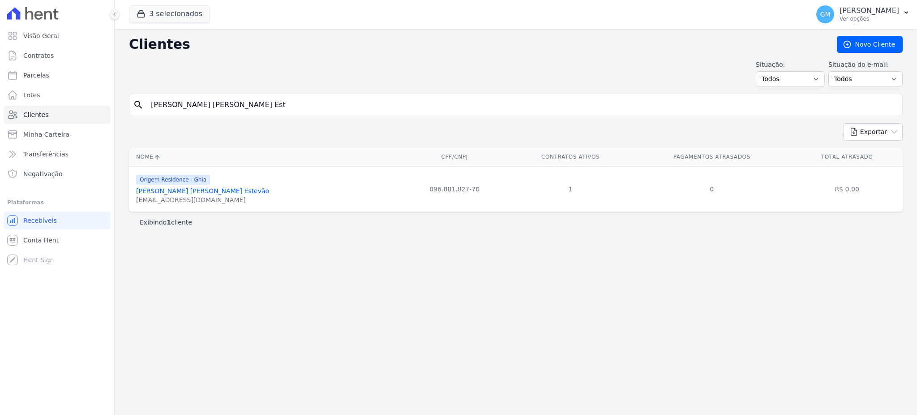
drag, startPoint x: 208, startPoint y: 190, endPoint x: 275, endPoint y: 222, distance: 74.5
click at [208, 190] on link "Carlos Diego Da Silva Estevão" at bounding box center [202, 190] width 133 height 7
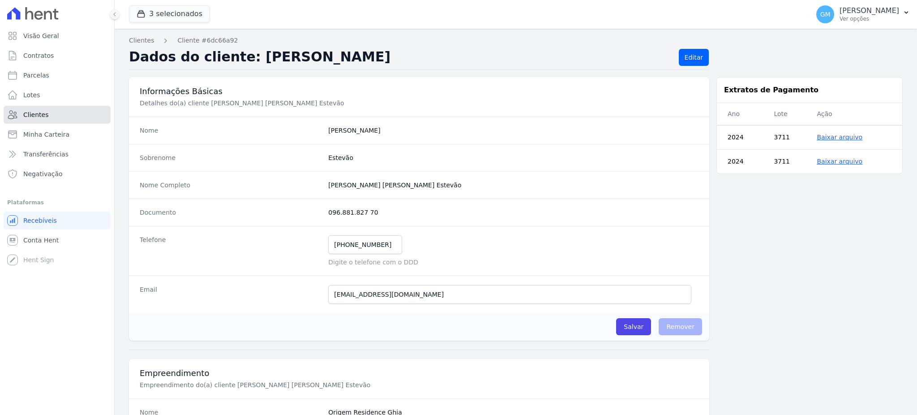
click at [39, 116] on span "Clientes" at bounding box center [35, 114] width 25 height 9
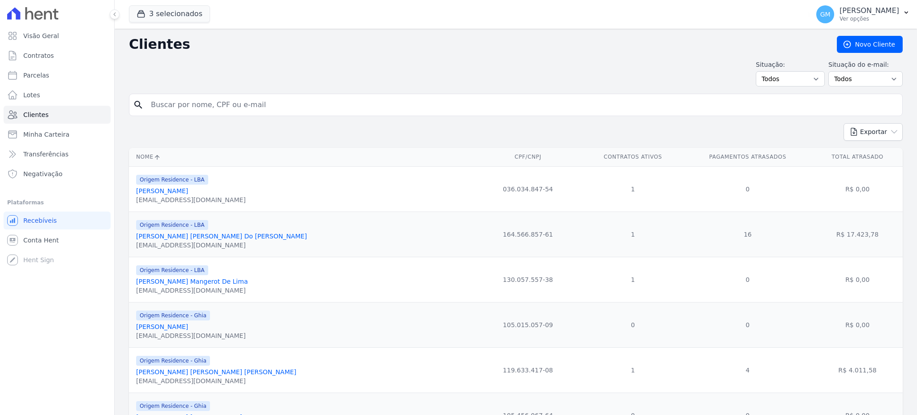
click at [187, 103] on input "search" at bounding box center [521, 105] width 753 height 18
paste input "Miguel Teixeira Da Silva Junior"
type input "Miguel Teixeira Da Silva Junior"
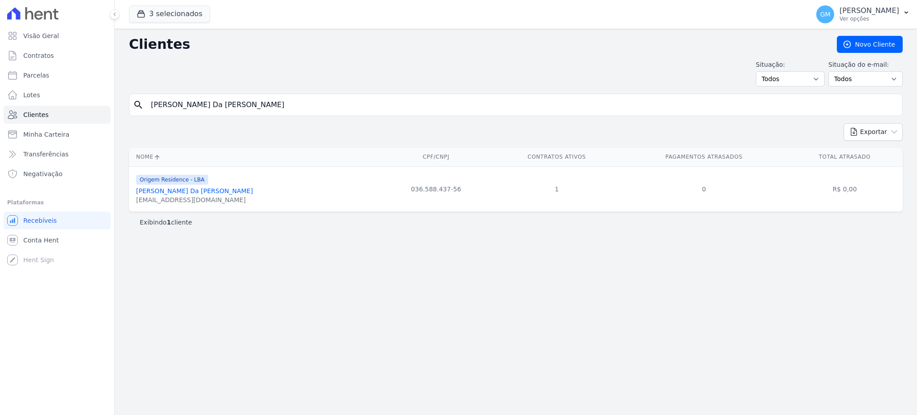
click at [205, 189] on link "Miguel Teixeira Da Silva Junior" at bounding box center [194, 190] width 117 height 7
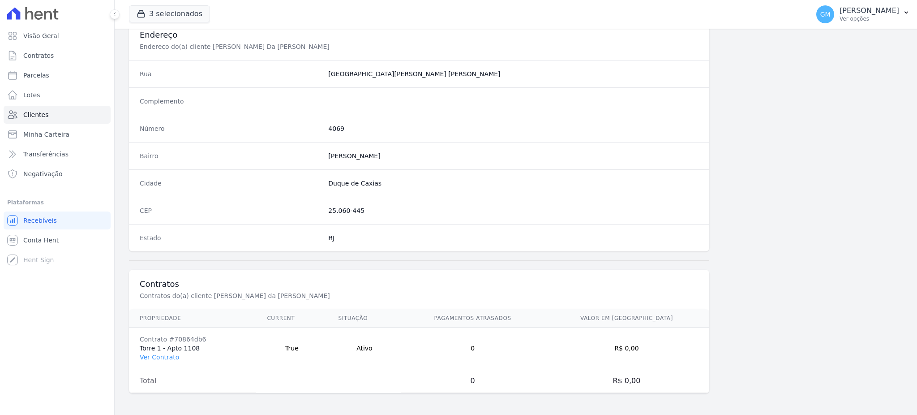
scroll to position [423, 0]
click at [172, 358] on link "Ver Contrato" at bounding box center [159, 356] width 39 height 7
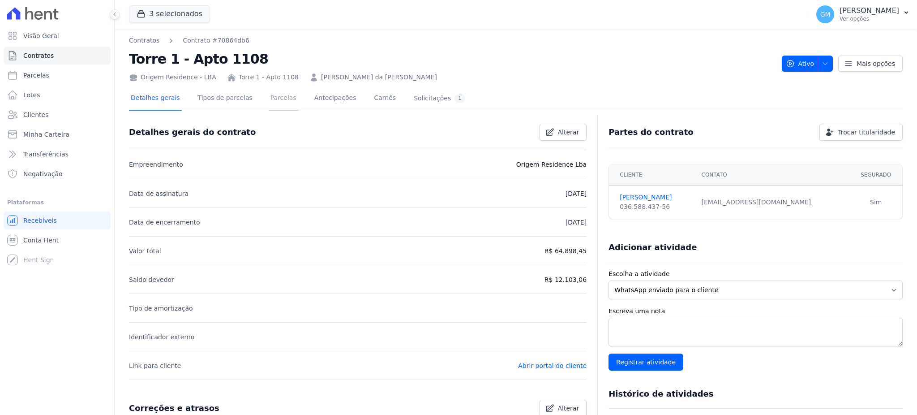
click at [269, 93] on link "Parcelas" at bounding box center [284, 99] width 30 height 24
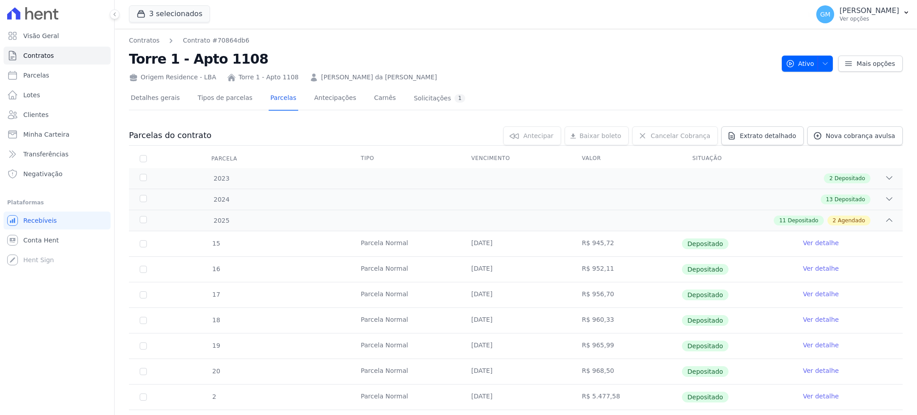
scroll to position [195, 0]
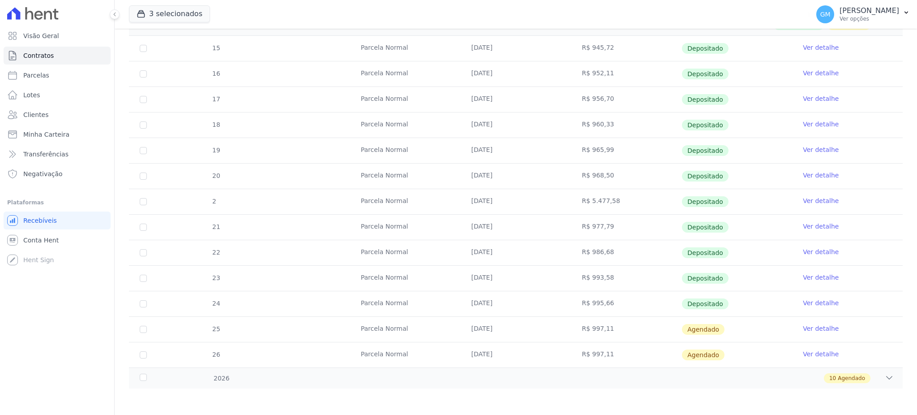
click at [821, 299] on link "Ver detalhe" at bounding box center [821, 302] width 36 height 9
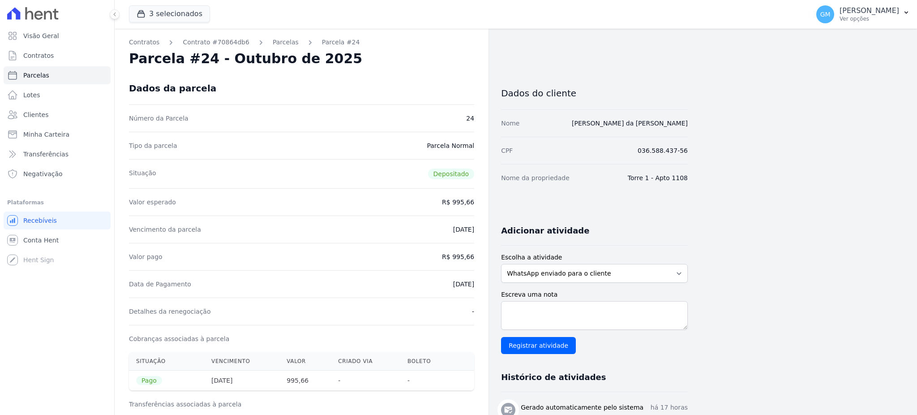
drag, startPoint x: 434, startPoint y: 286, endPoint x: 477, endPoint y: 284, distance: 43.0
copy dd "06/10/2025"
drag, startPoint x: 470, startPoint y: 255, endPoint x: 478, endPoint y: 254, distance: 8.5
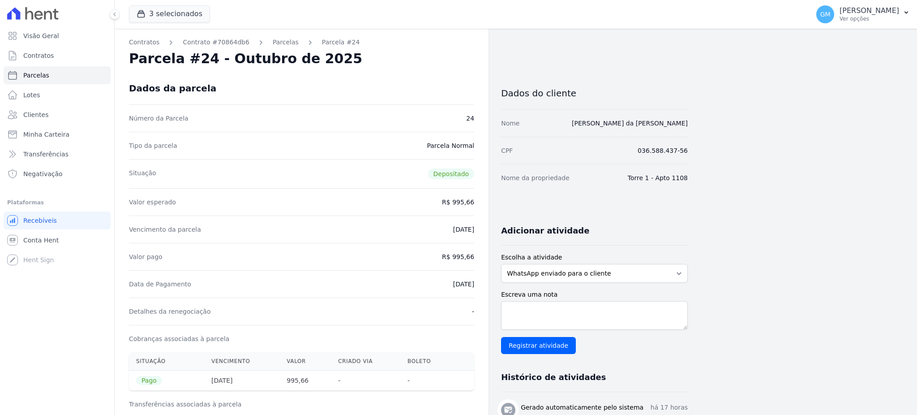
click at [423, 268] on div "Valor pago R$ 995,66" at bounding box center [301, 256] width 345 height 27
drag, startPoint x: 431, startPoint y: 280, endPoint x: 476, endPoint y: 287, distance: 45.8
drag, startPoint x: 454, startPoint y: 258, endPoint x: 483, endPoint y: 258, distance: 28.7
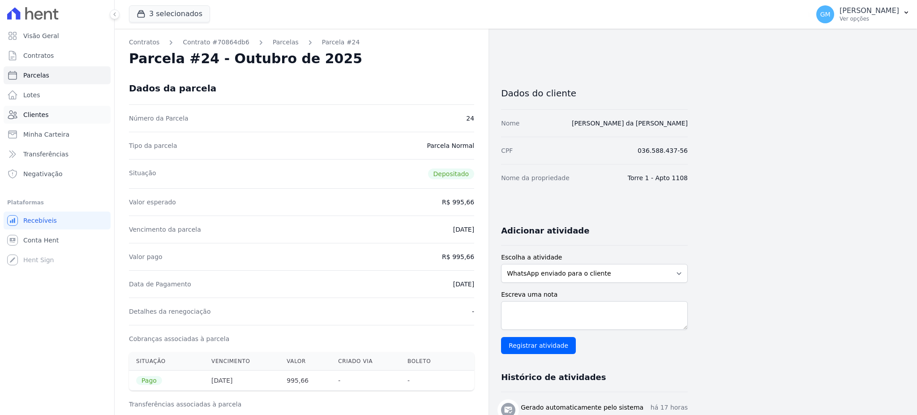
click at [53, 120] on link "Clientes" at bounding box center [57, 115] width 107 height 18
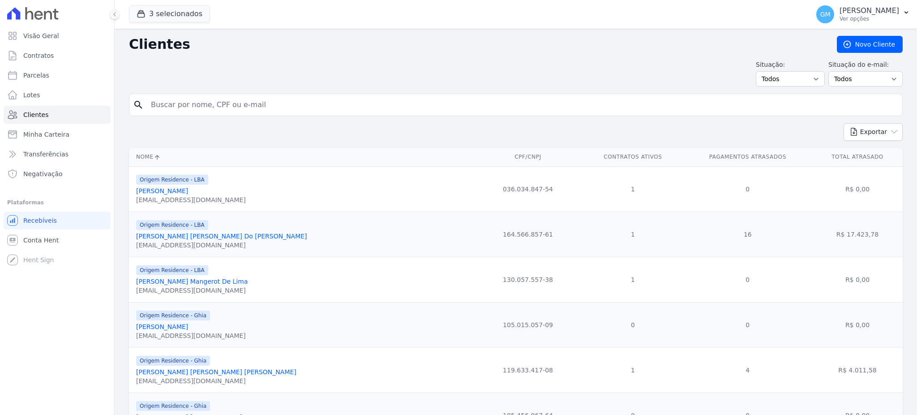
click at [212, 105] on input "search" at bounding box center [521, 105] width 753 height 18
type input "[PERSON_NAME]"
drag, startPoint x: 216, startPoint y: 111, endPoint x: 149, endPoint y: 107, distance: 67.2
click at [149, 107] on input "[PERSON_NAME]" at bounding box center [521, 105] width 753 height 18
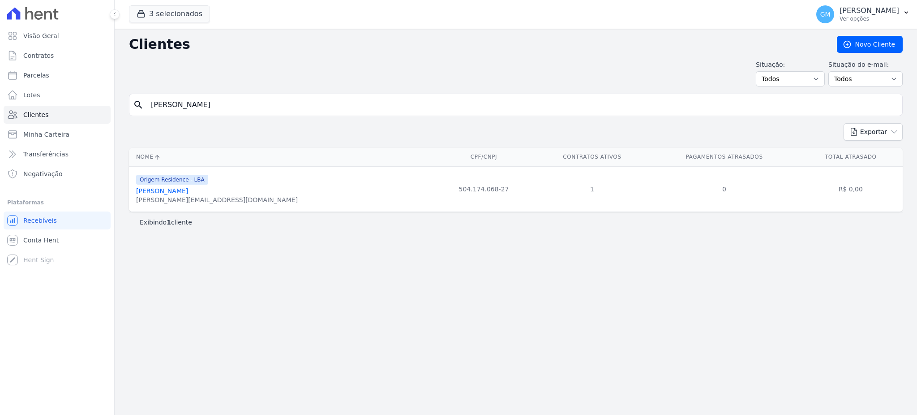
drag, startPoint x: 172, startPoint y: 192, endPoint x: 173, endPoint y: 184, distance: 7.7
click at [172, 192] on link "[PERSON_NAME]" at bounding box center [162, 190] width 52 height 7
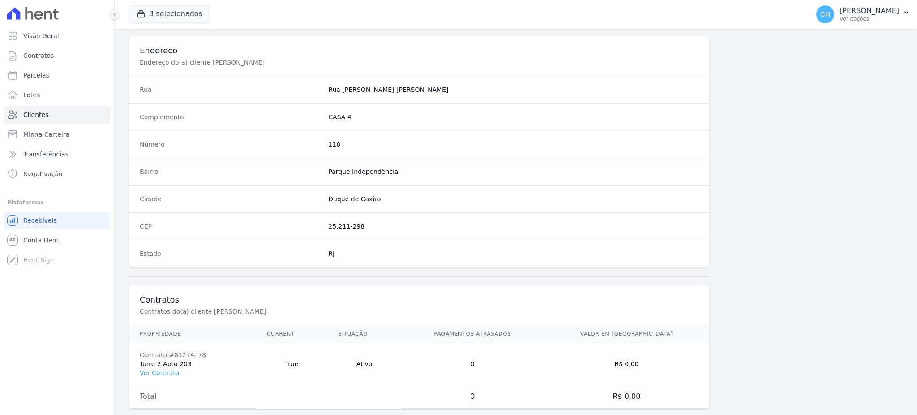
scroll to position [423, 0]
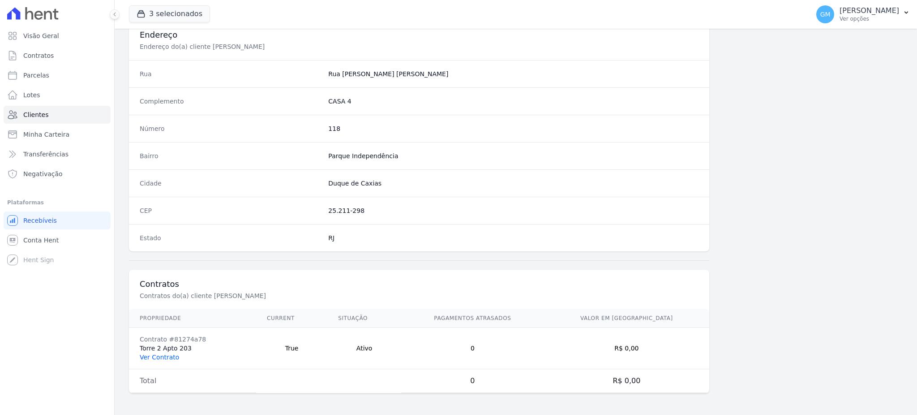
click at [163, 356] on link "Ver Contrato" at bounding box center [159, 356] width 39 height 7
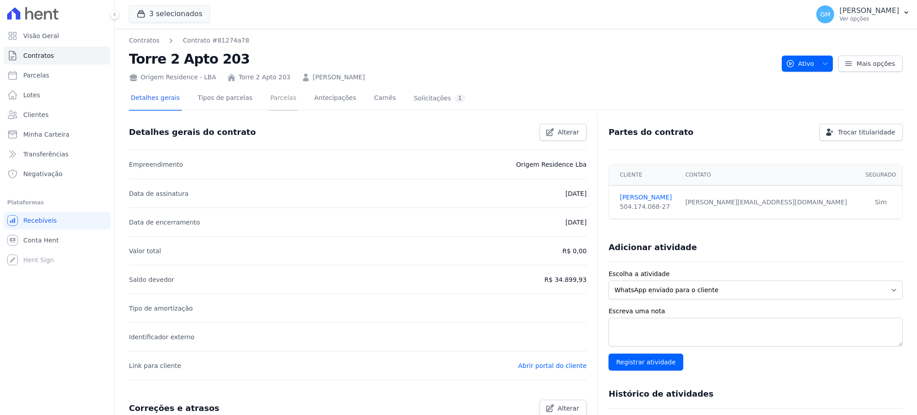
click at [269, 93] on link "Parcelas" at bounding box center [284, 99] width 30 height 24
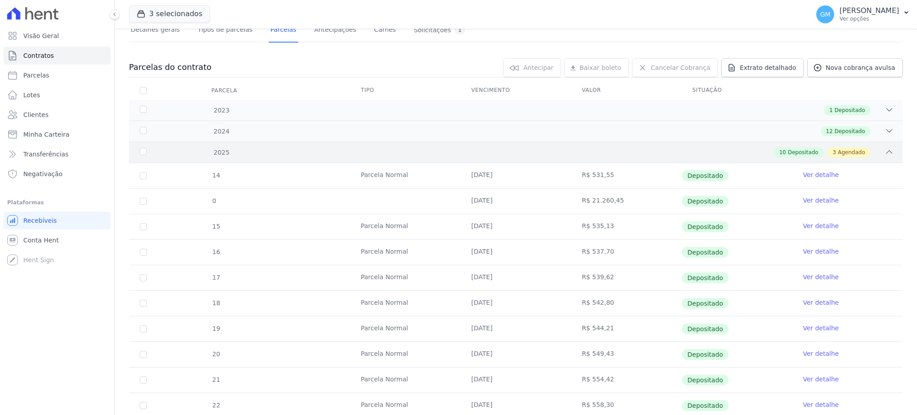
scroll to position [179, 0]
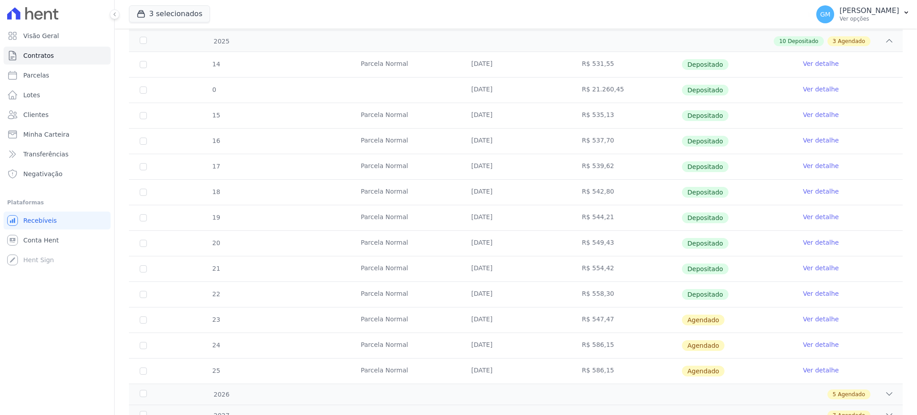
click at [807, 291] on link "Ver detalhe" at bounding box center [821, 293] width 36 height 9
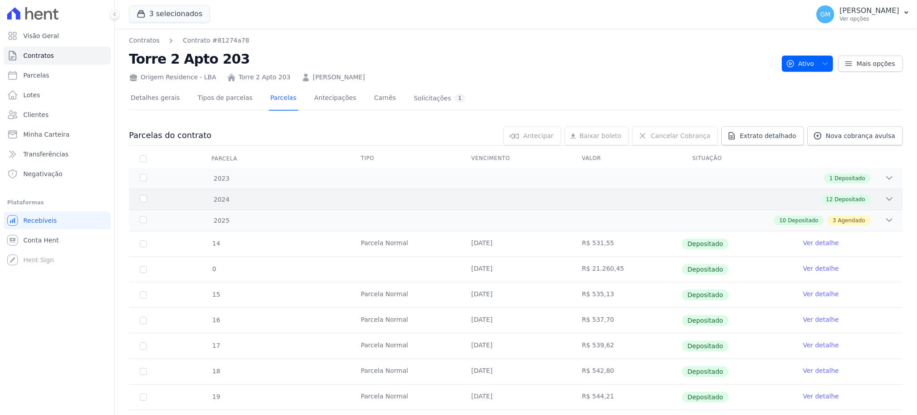
scroll to position [119, 0]
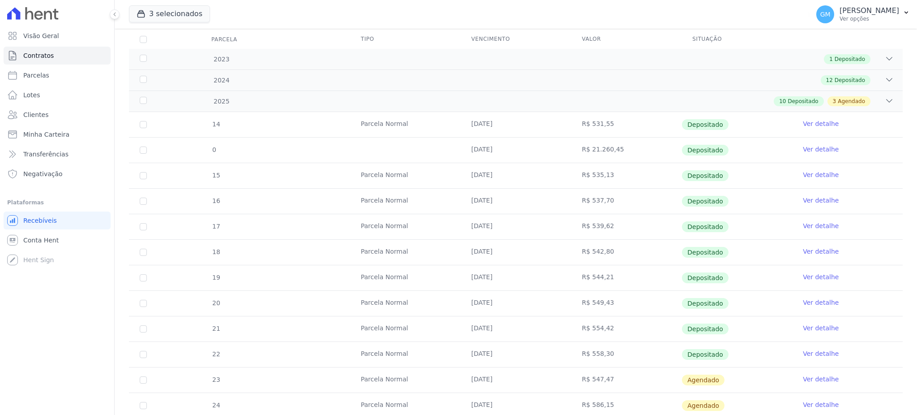
click at [808, 376] on link "Ver detalhe" at bounding box center [821, 378] width 36 height 9
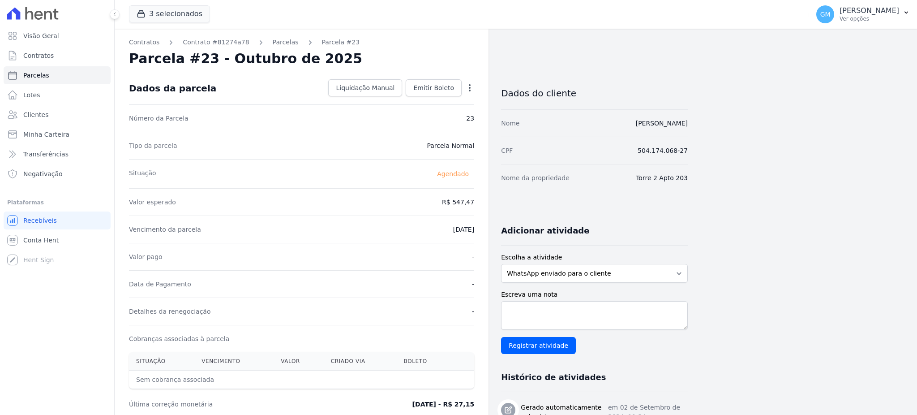
click at [469, 86] on icon "button" at bounding box center [469, 87] width 9 height 9
click at [414, 95] on link "Alterar" at bounding box center [431, 100] width 79 height 16
drag, startPoint x: 441, startPoint y: 201, endPoint x: 483, endPoint y: 201, distance: 42.1
paste input "59"
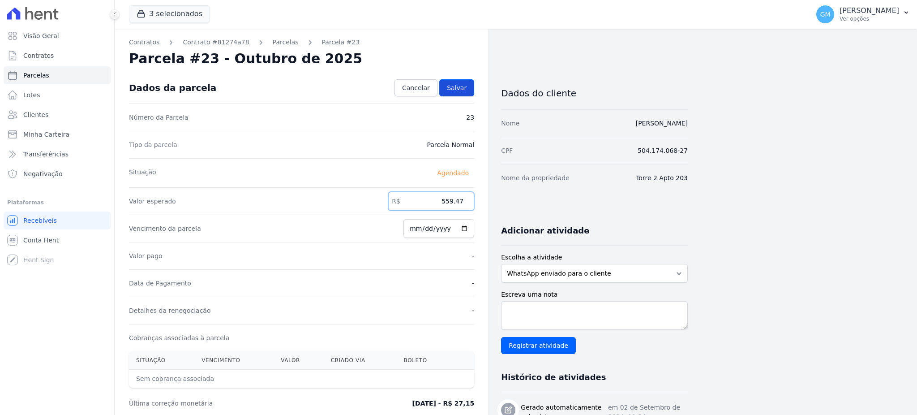
type input "559.47"
click at [461, 84] on span "Salvar" at bounding box center [457, 87] width 20 height 9
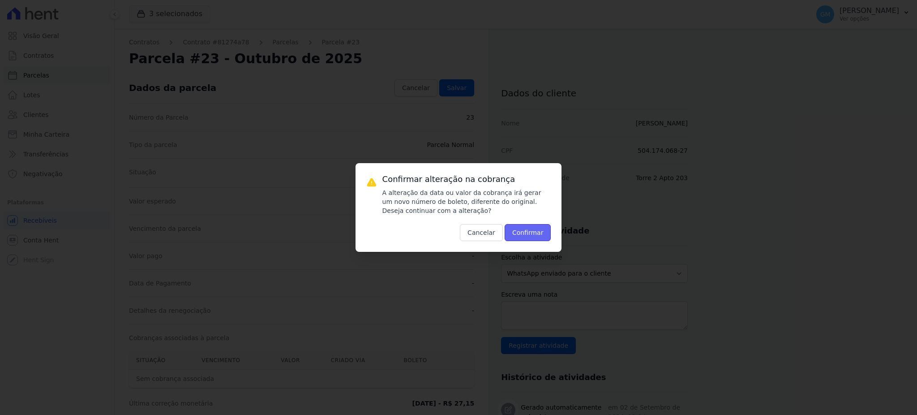
click at [522, 227] on button "Confirmar" at bounding box center [528, 232] width 47 height 17
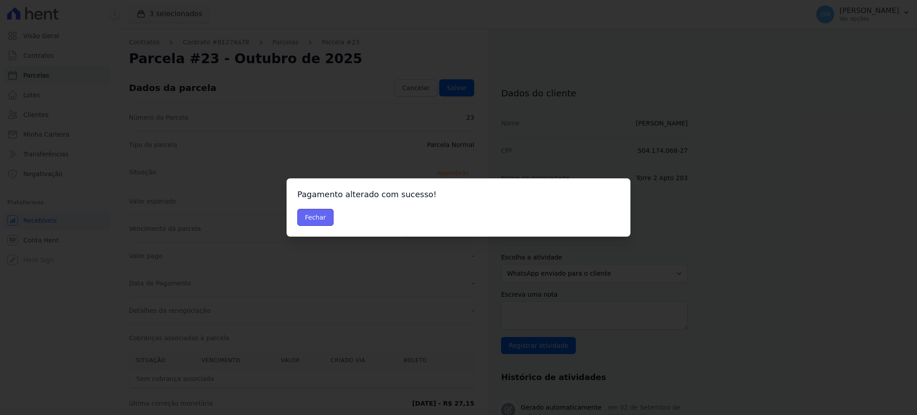
click at [329, 225] on button "Fechar" at bounding box center [315, 217] width 36 height 17
click at [319, 217] on button "Fechar" at bounding box center [315, 217] width 36 height 17
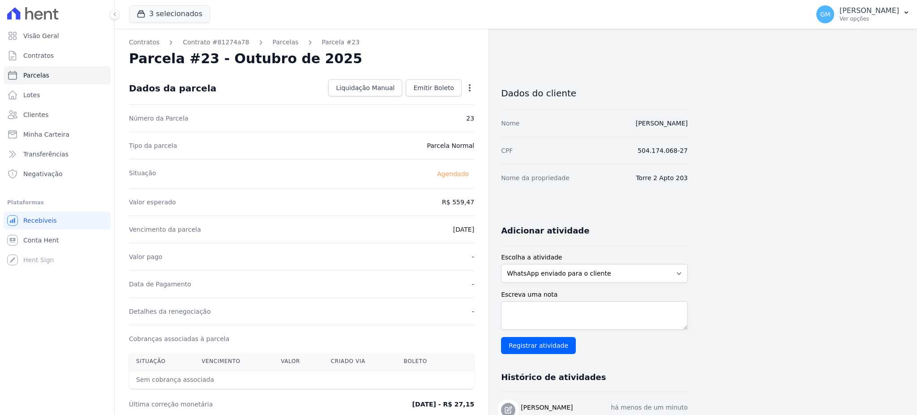
drag, startPoint x: 426, startPoint y: 241, endPoint x: 426, endPoint y: 193, distance: 47.9
click at [426, 240] on div "Vencimento da parcela [DATE]" at bounding box center [301, 228] width 345 height 27
click at [468, 86] on icon "button" at bounding box center [469, 87] width 9 height 9
click at [439, 101] on link "Alterar" at bounding box center [431, 100] width 79 height 16
click at [406, 88] on link "Cancelar" at bounding box center [415, 87] width 43 height 17
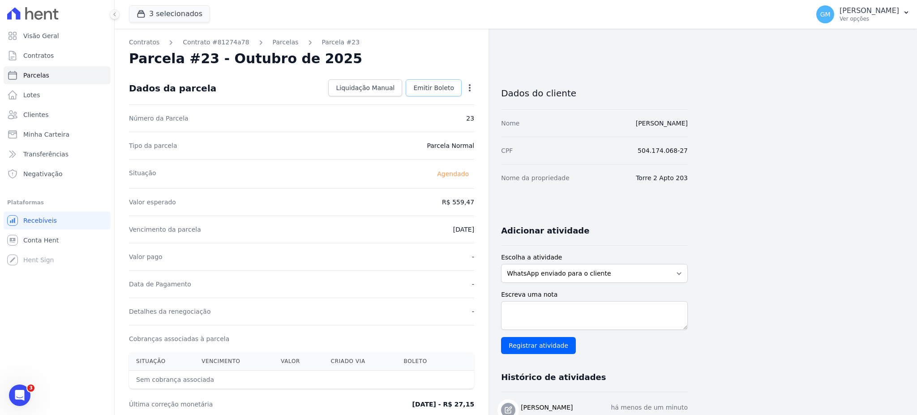
click at [448, 87] on span "Emitir Boleto" at bounding box center [433, 87] width 41 height 9
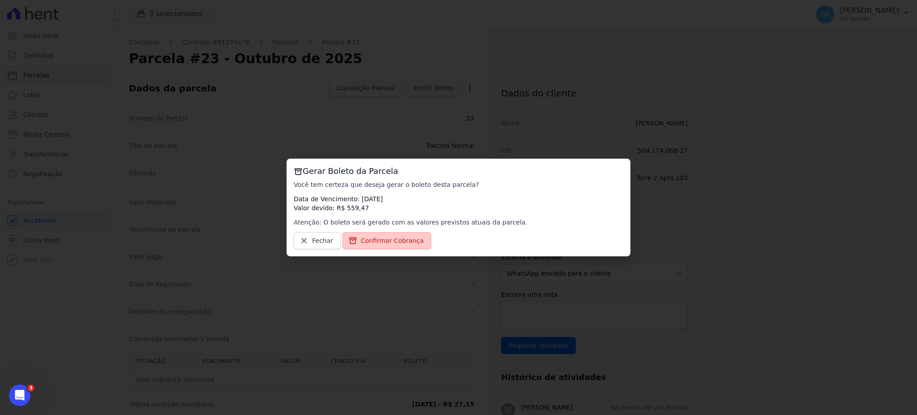
click at [381, 240] on span "Confirmar Cobrança" at bounding box center [392, 240] width 63 height 9
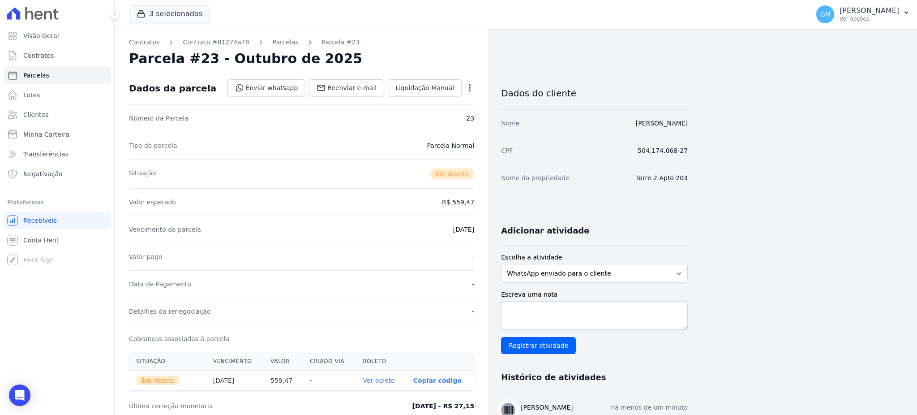
click at [397, 384] on th "Ver boleto" at bounding box center [381, 380] width 50 height 20
click at [381, 379] on link "Ver boleto" at bounding box center [379, 379] width 32 height 7
click at [455, 414] on html "Visão Geral Contratos [GEOGRAPHIC_DATA] Lotes Clientes Minha Carteira Transferê…" at bounding box center [458, 207] width 917 height 415
click at [58, 111] on link "Clientes" at bounding box center [57, 115] width 107 height 18
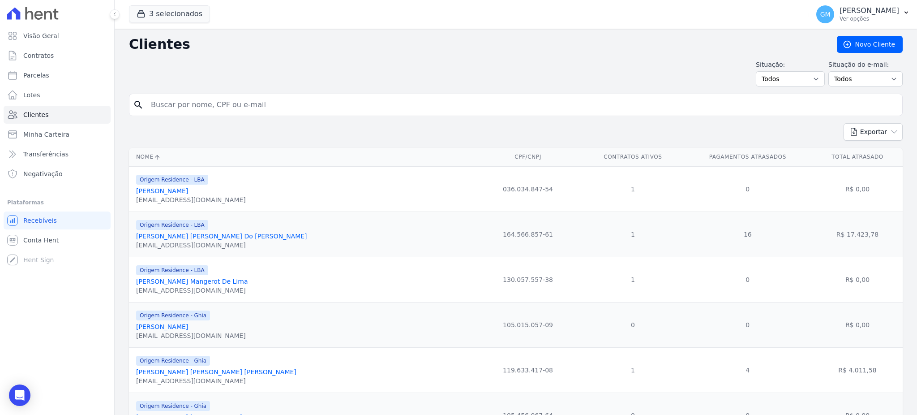
click at [207, 95] on div "search" at bounding box center [516, 105] width 774 height 22
click at [207, 102] on input "search" at bounding box center [521, 105] width 753 height 18
type input "[PERSON_NAME]"
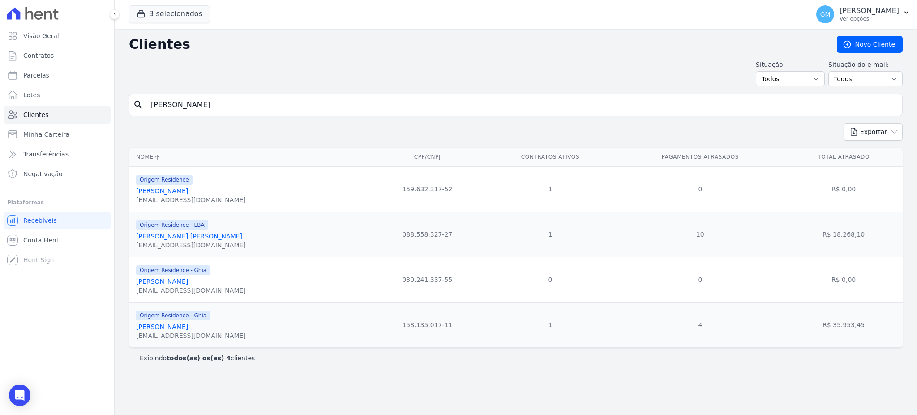
click at [189, 240] on link "[PERSON_NAME] [PERSON_NAME]" at bounding box center [189, 235] width 106 height 7
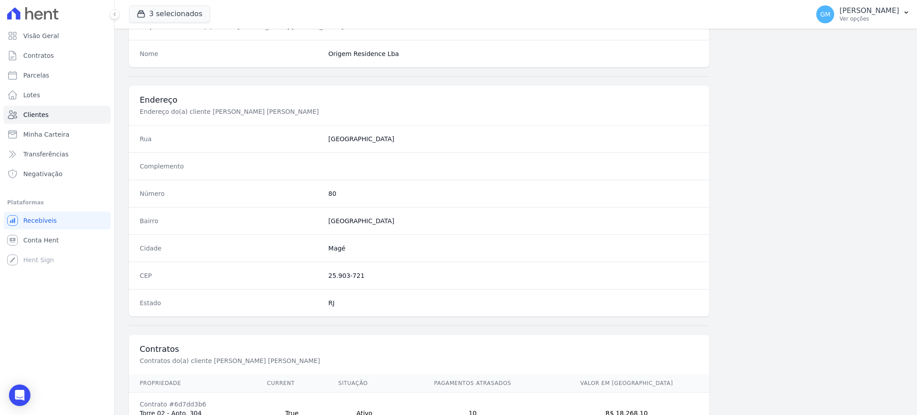
scroll to position [423, 0]
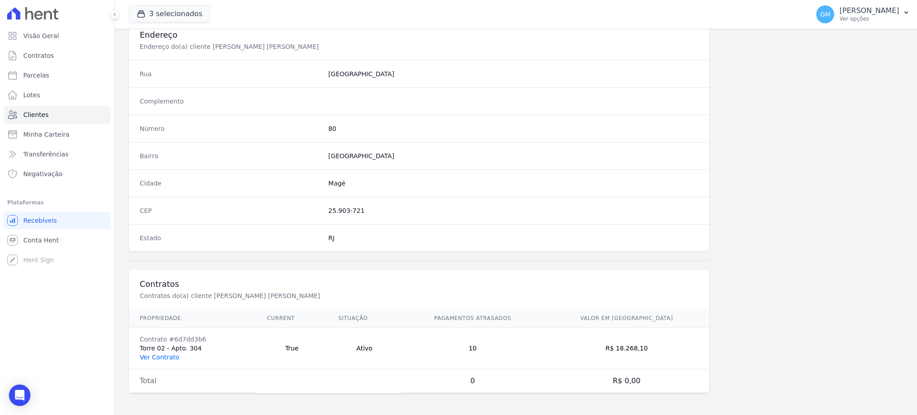
click at [164, 356] on link "Ver Contrato" at bounding box center [159, 356] width 39 height 7
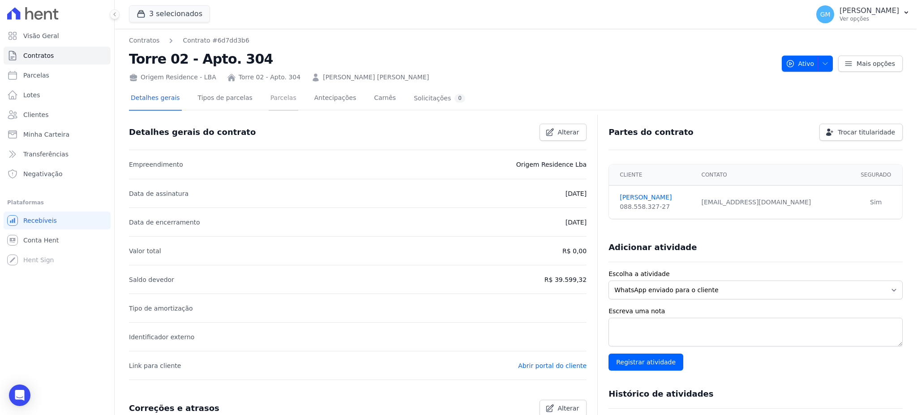
click at [276, 97] on link "Parcelas" at bounding box center [284, 99] width 30 height 24
